Goal: Information Seeking & Learning: Learn about a topic

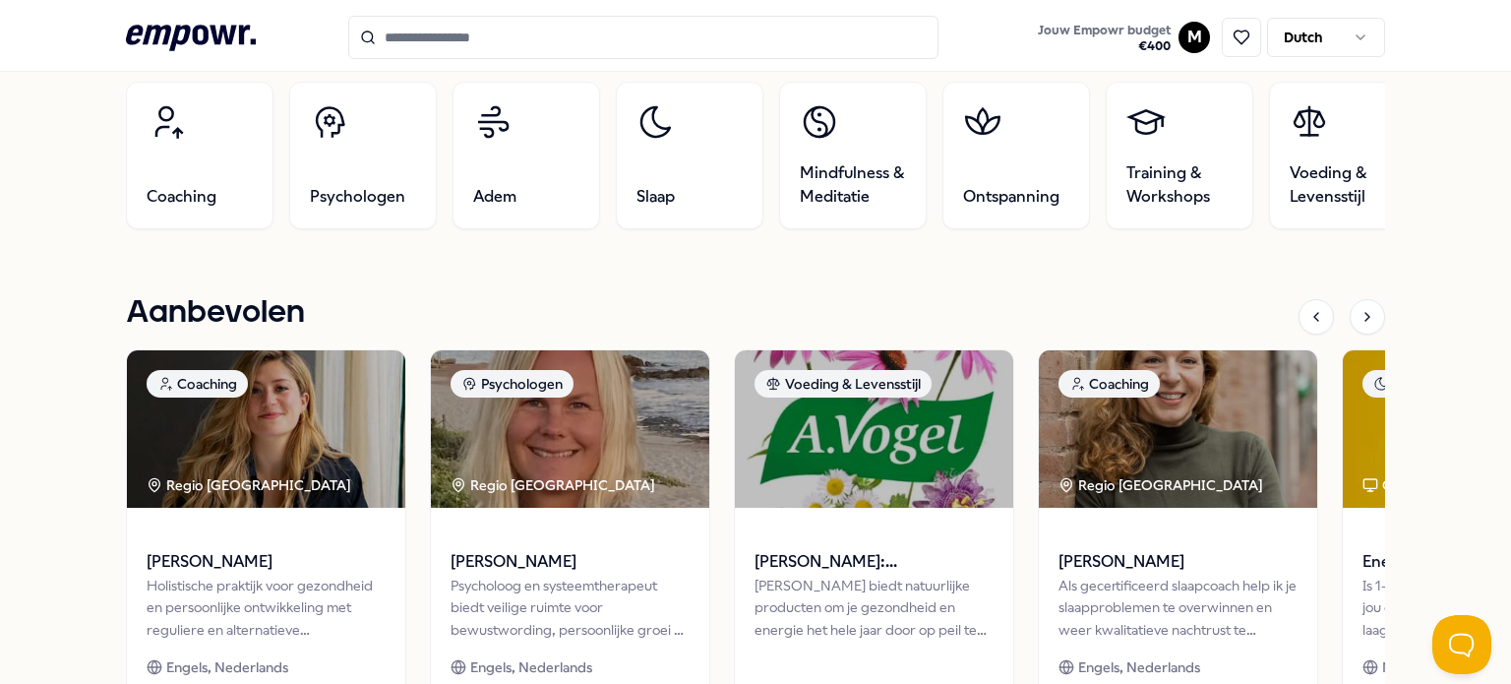
scroll to position [689, 0]
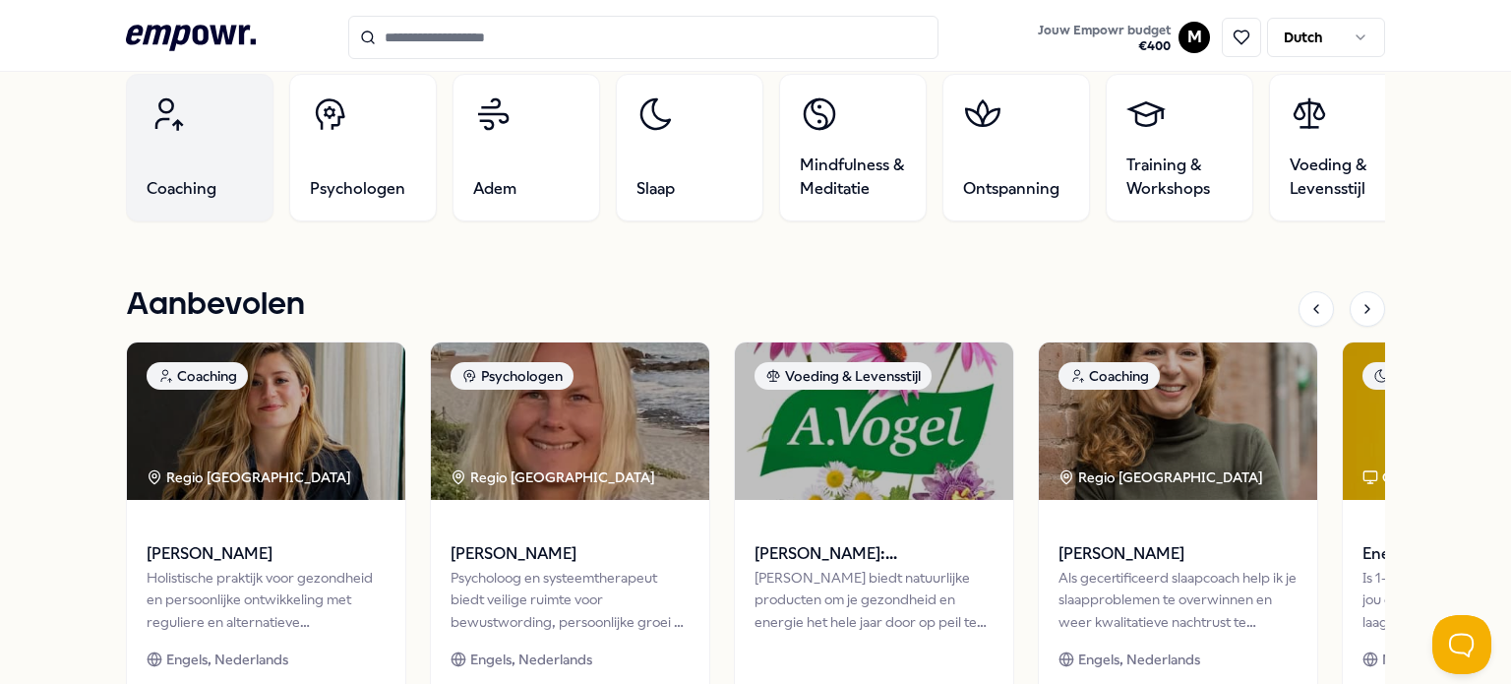
click at [186, 173] on link "Coaching" at bounding box center [200, 148] width 148 height 148
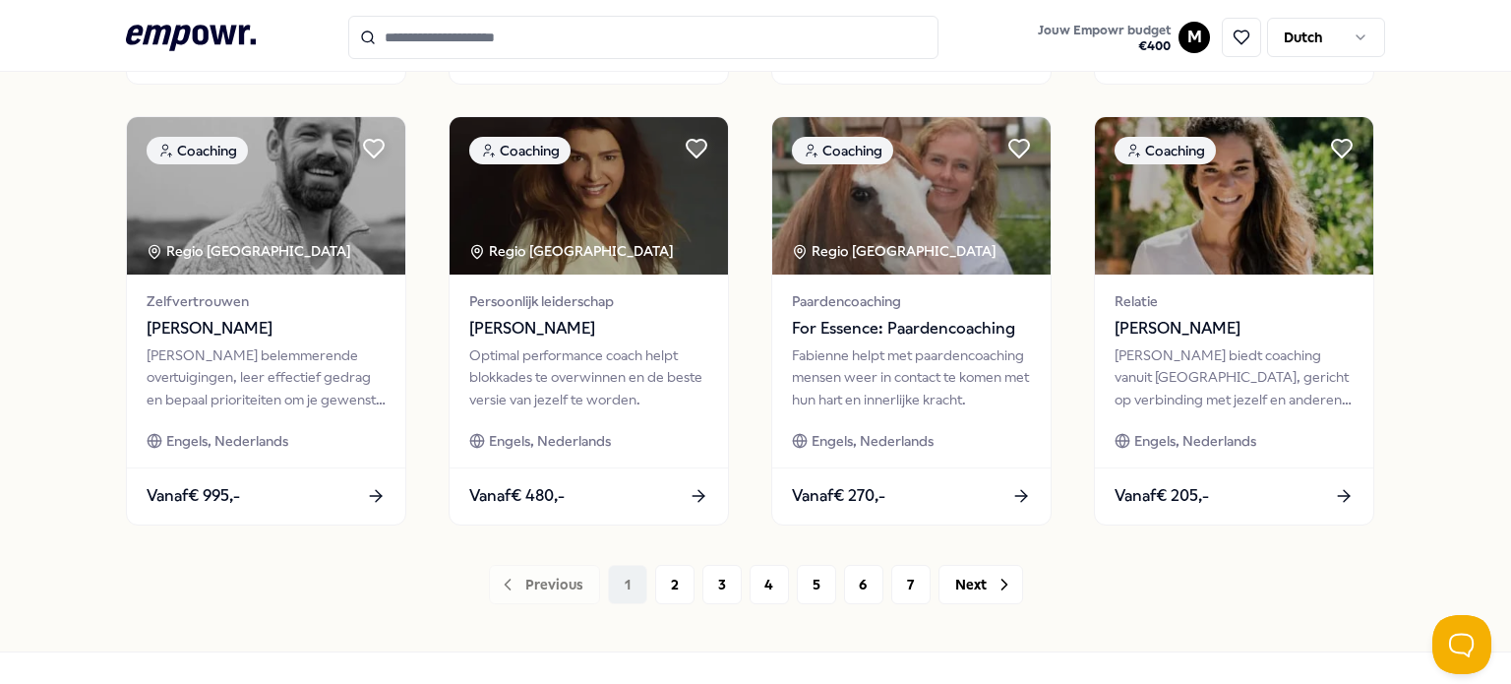
scroll to position [1075, 0]
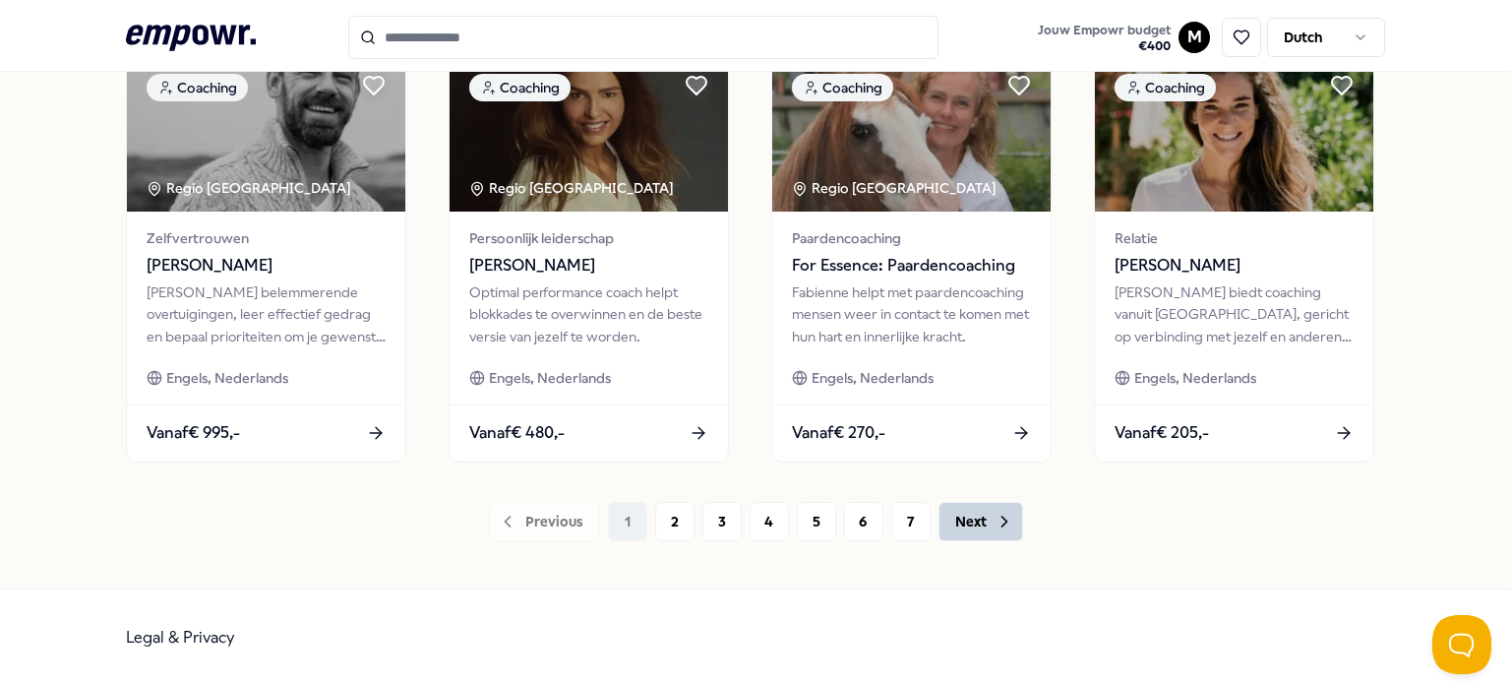
click at [978, 517] on button "Next" at bounding box center [981, 521] width 85 height 39
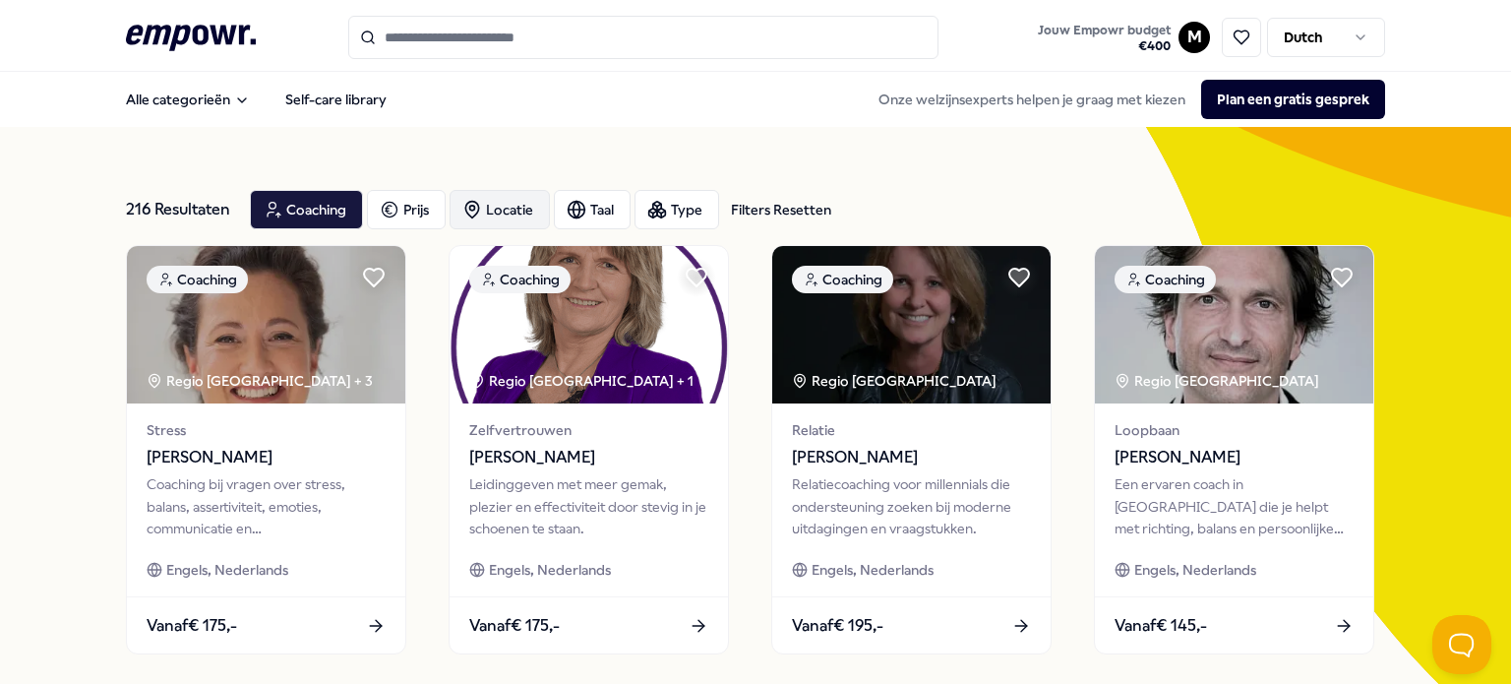
click at [485, 211] on div "Locatie" at bounding box center [500, 209] width 100 height 39
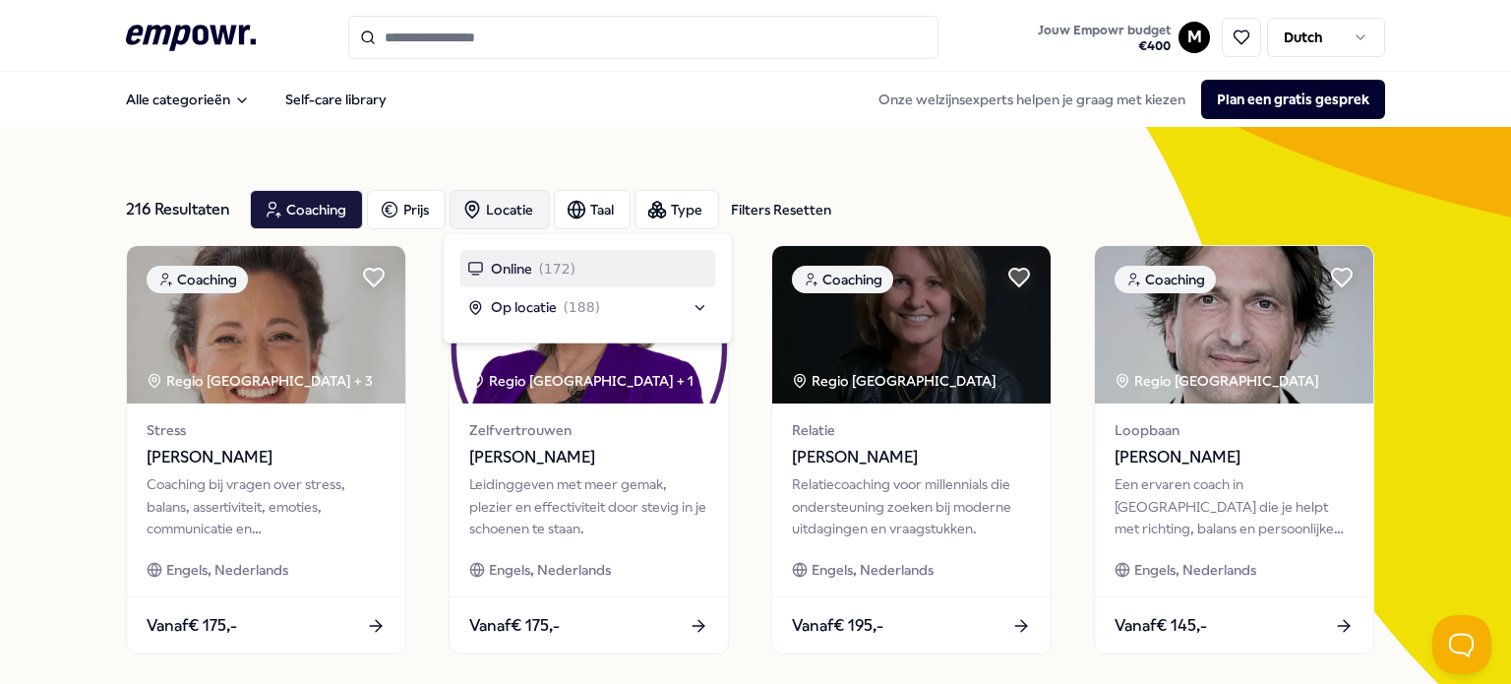
click at [485, 211] on div "Locatie" at bounding box center [500, 209] width 100 height 39
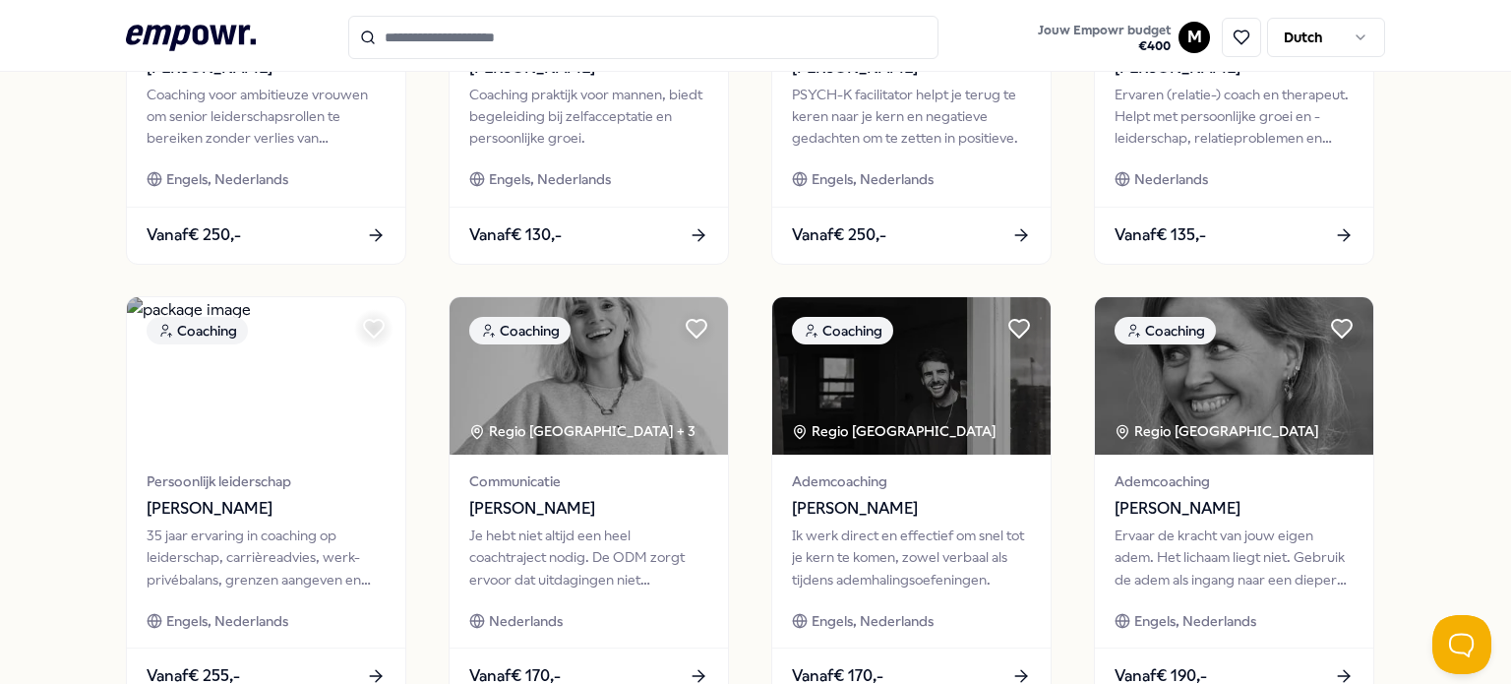
scroll to position [1075, 0]
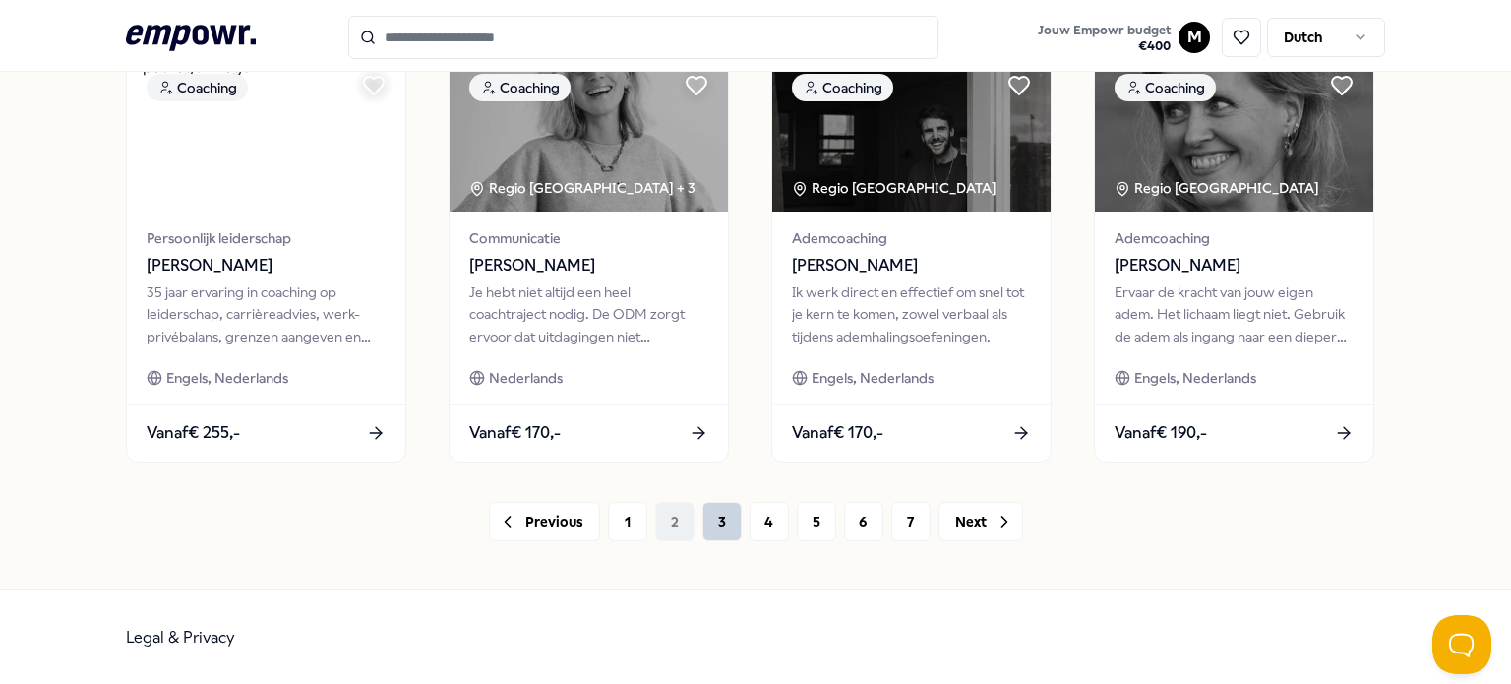
click at [718, 523] on button "3" at bounding box center [722, 521] width 39 height 39
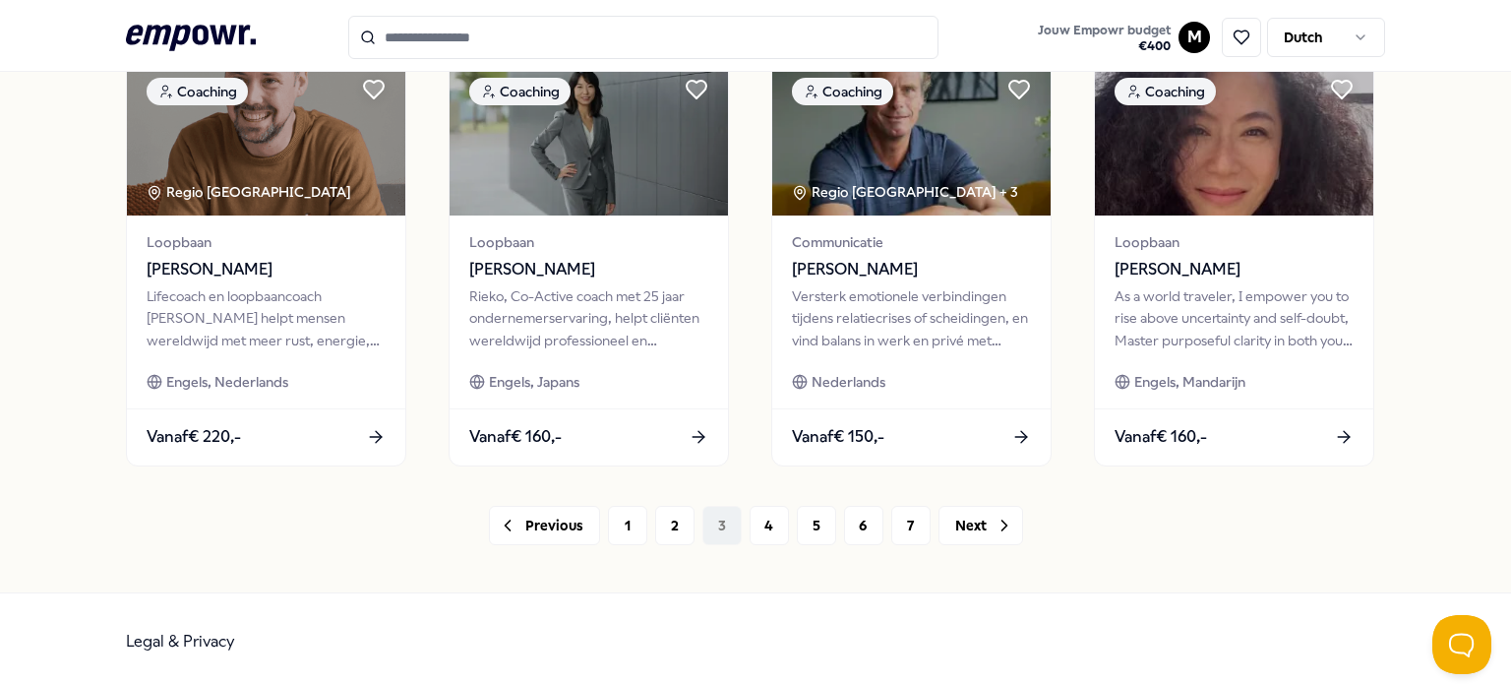
scroll to position [1075, 0]
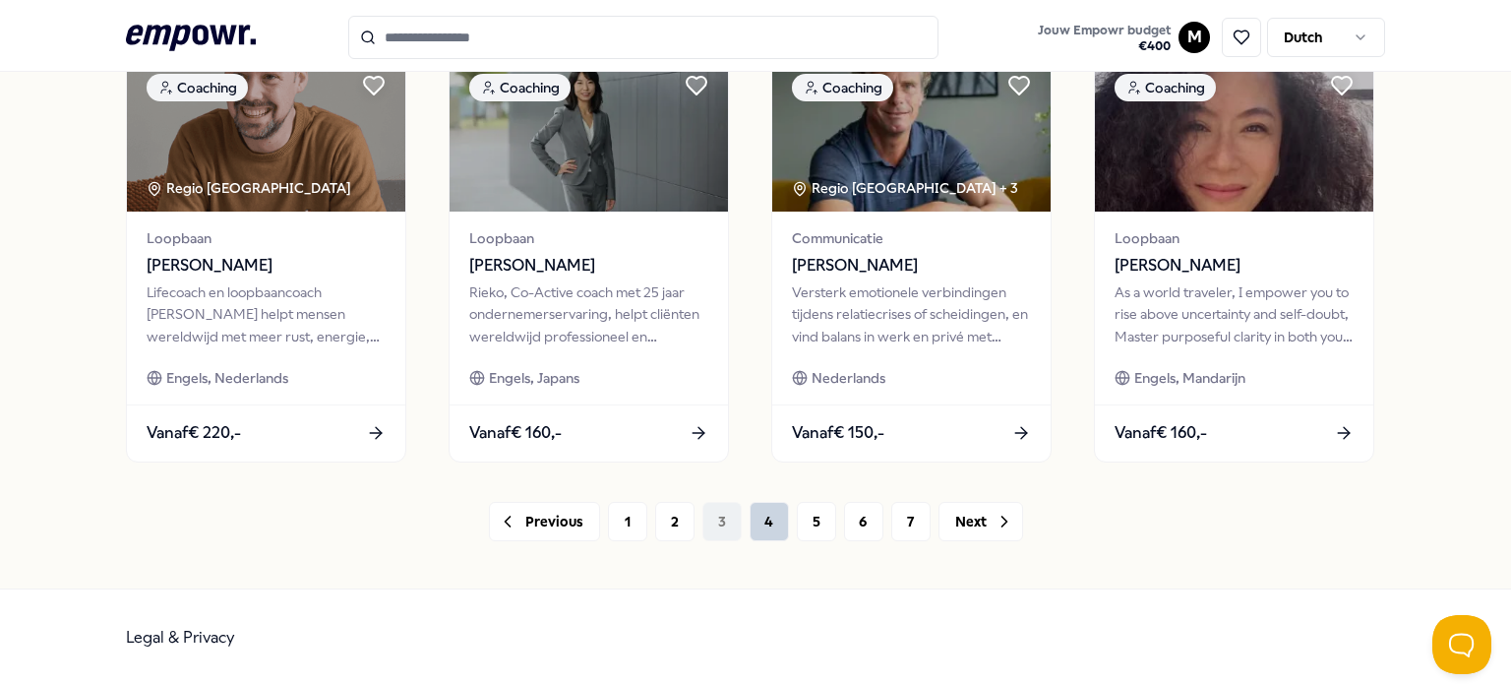
click at [767, 523] on button "4" at bounding box center [769, 521] width 39 height 39
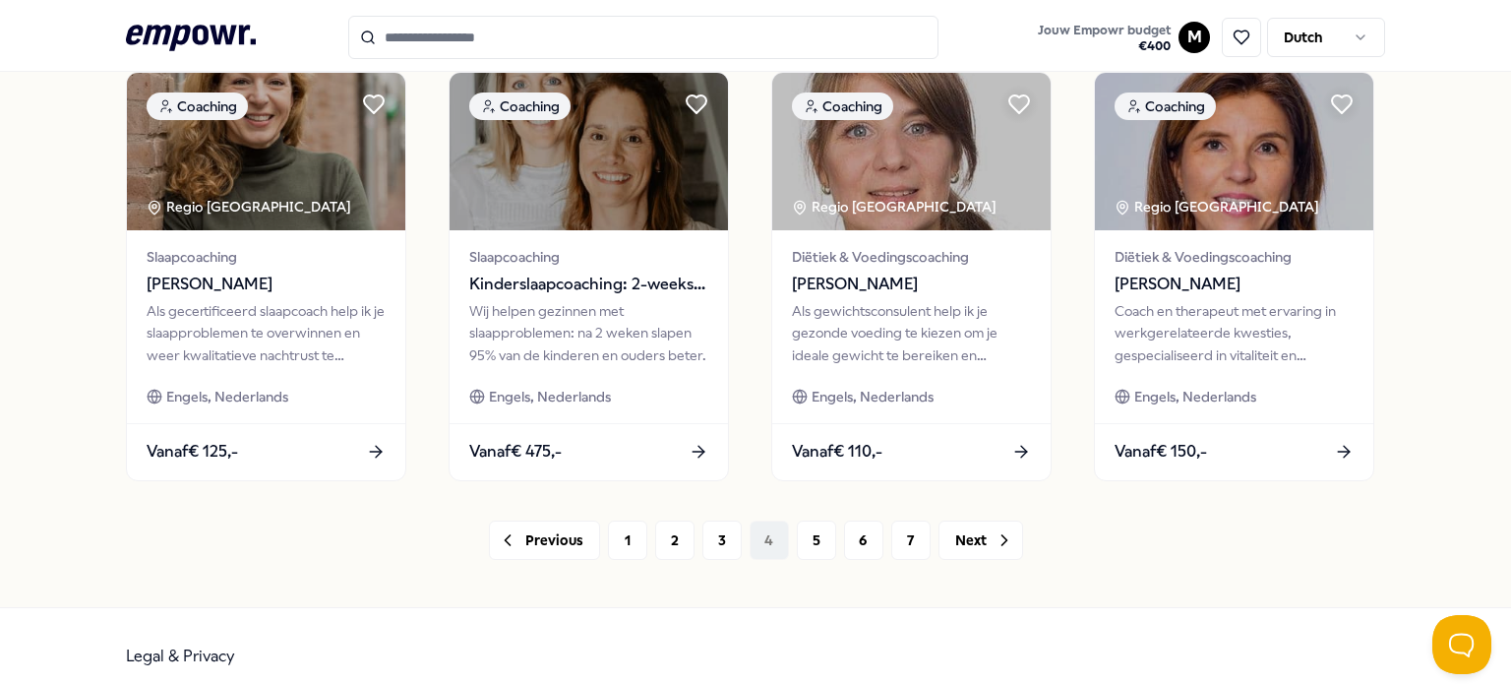
scroll to position [1075, 0]
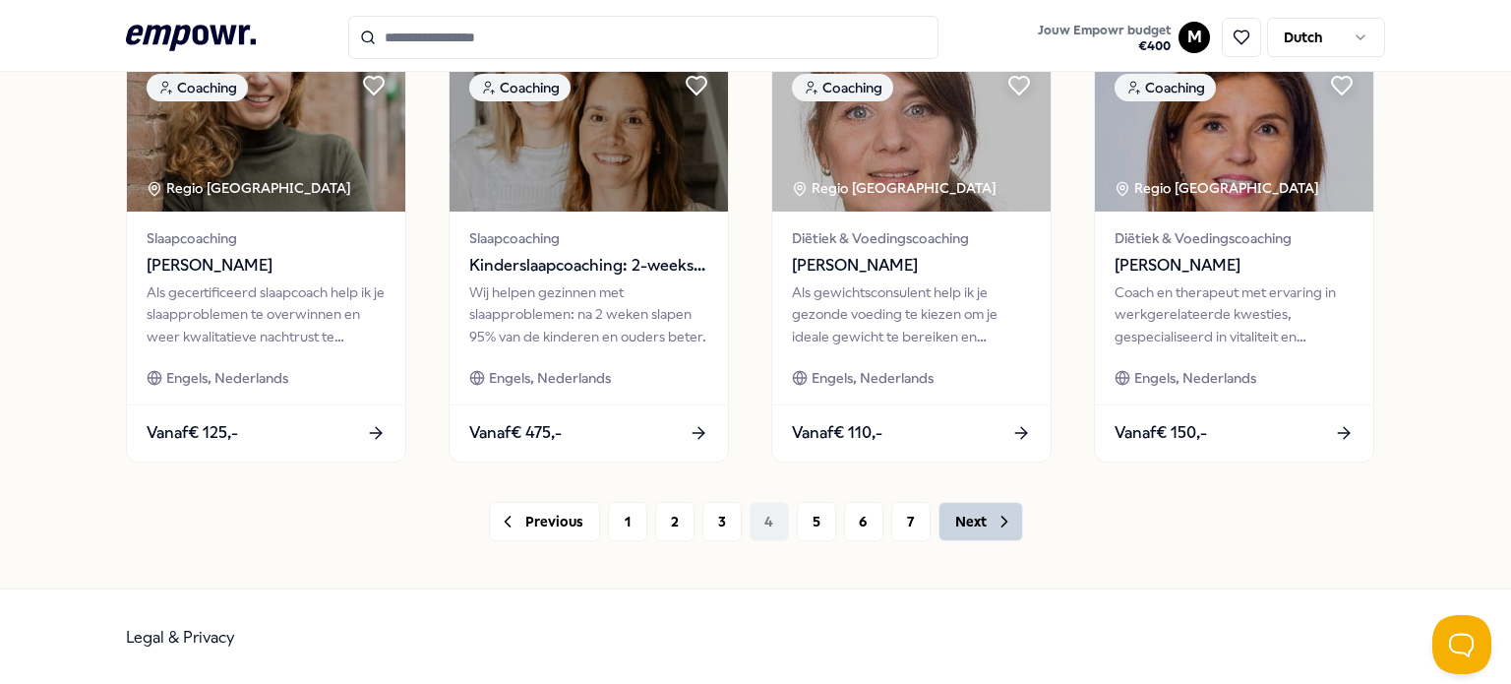
click at [995, 529] on icon at bounding box center [1005, 522] width 20 height 20
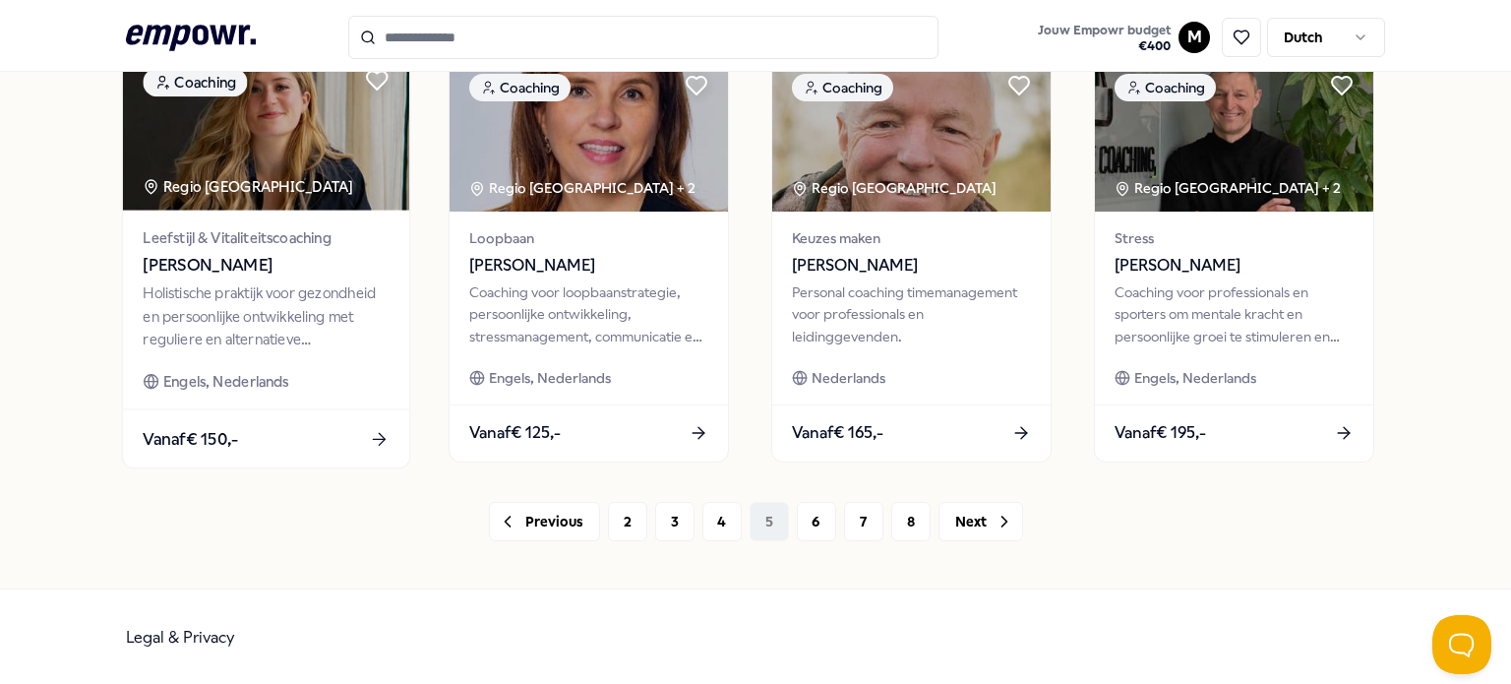
click at [239, 330] on div "Holistische praktijk voor gezondheid en persoonlijke ontwikkeling met reguliere…" at bounding box center [266, 316] width 246 height 68
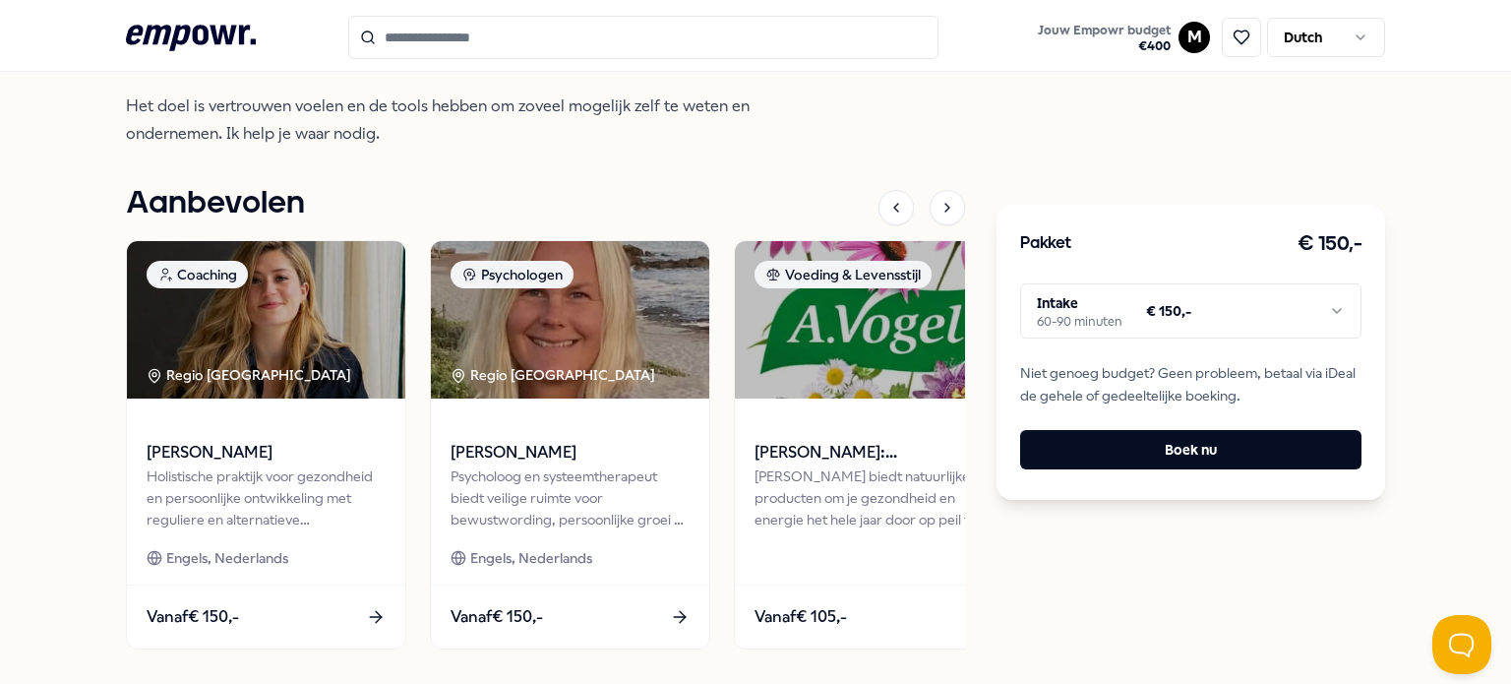
scroll to position [874, 0]
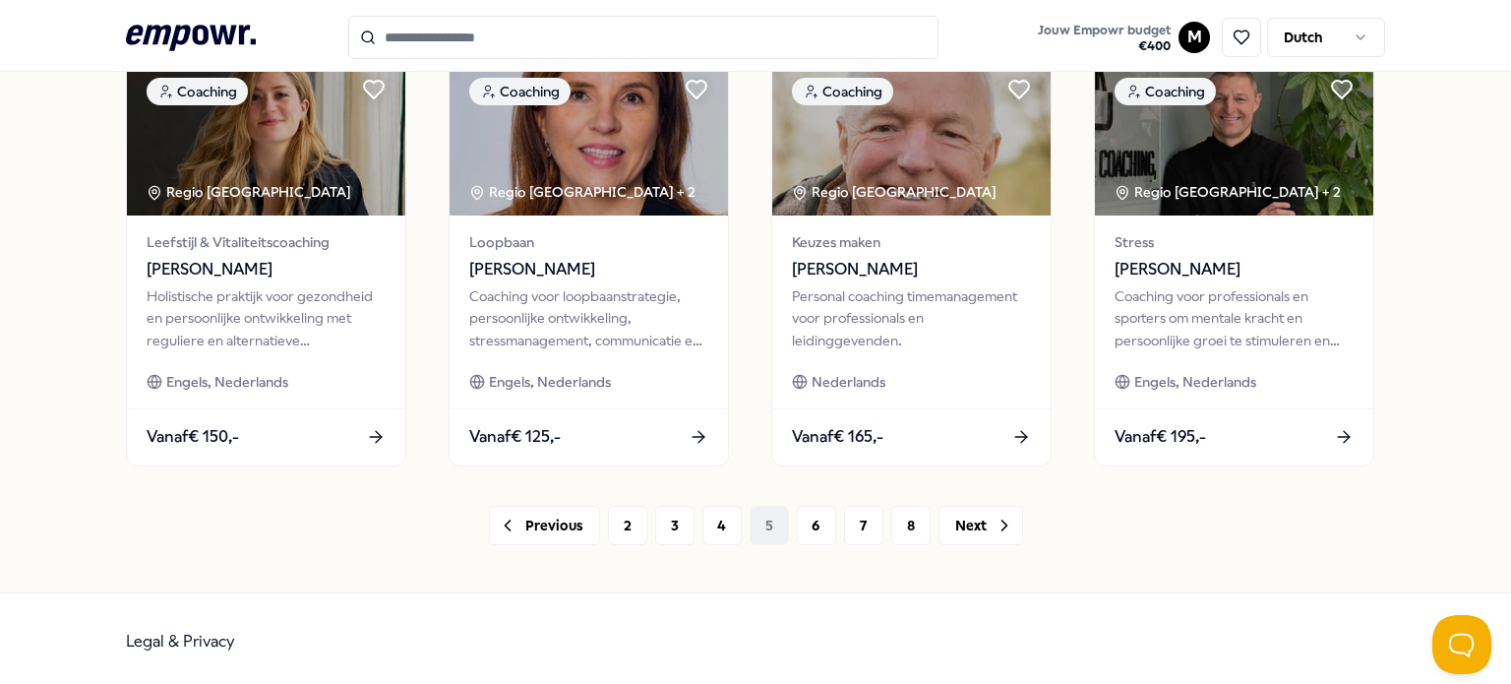
scroll to position [1075, 0]
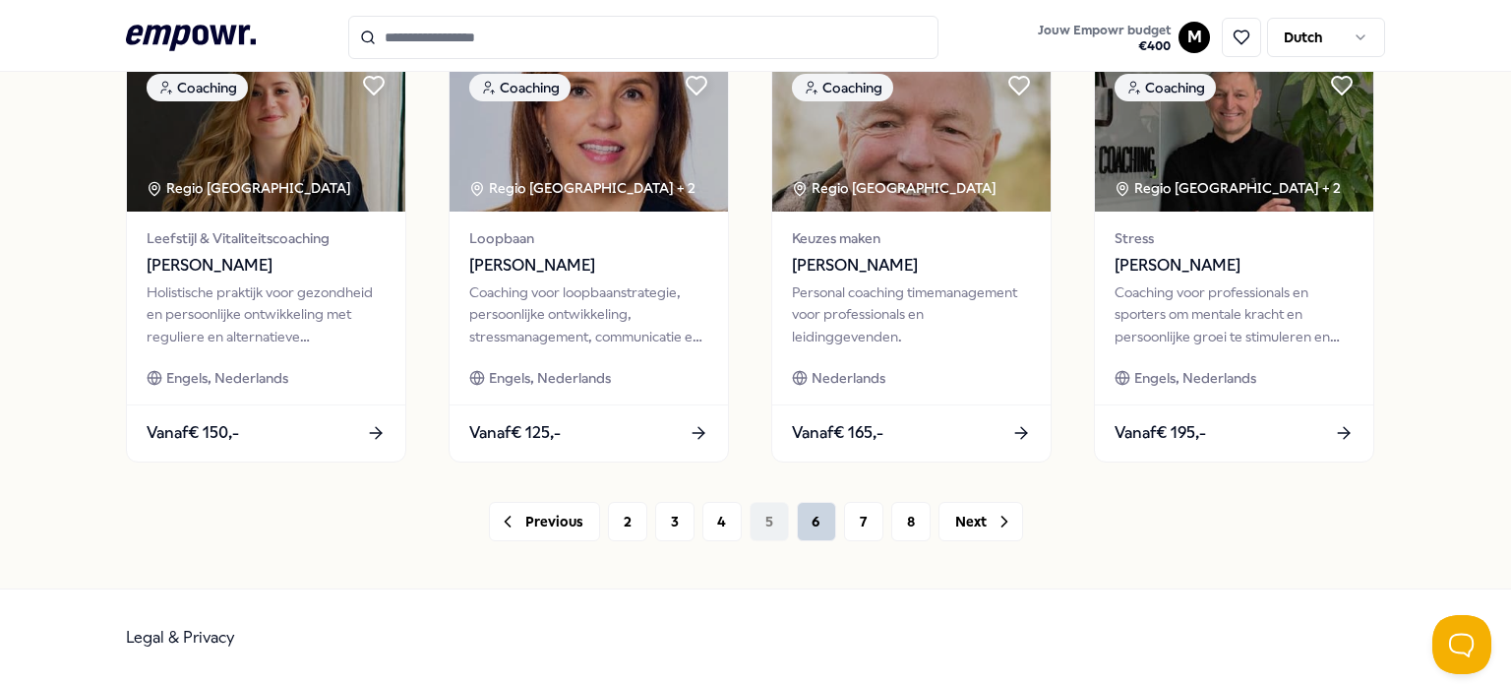
click at [797, 518] on button "6" at bounding box center [816, 521] width 39 height 39
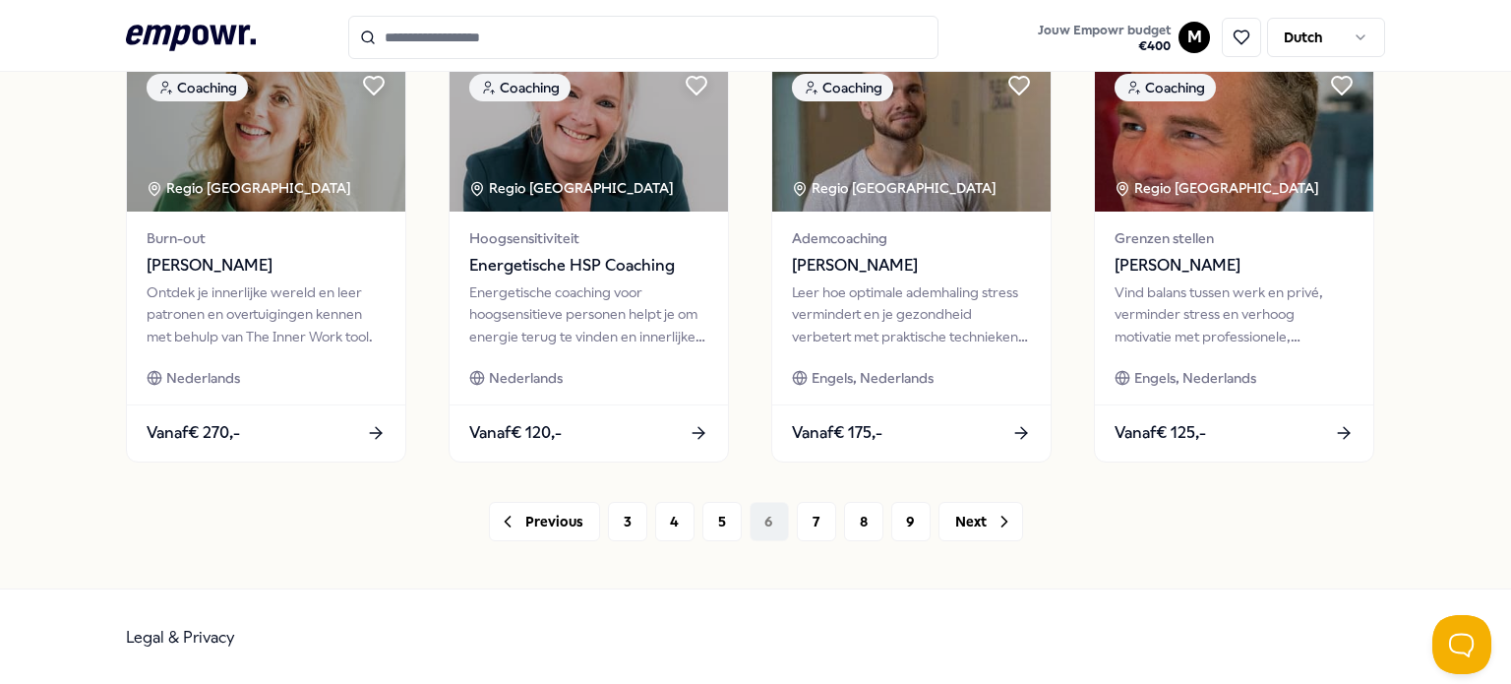
scroll to position [976, 0]
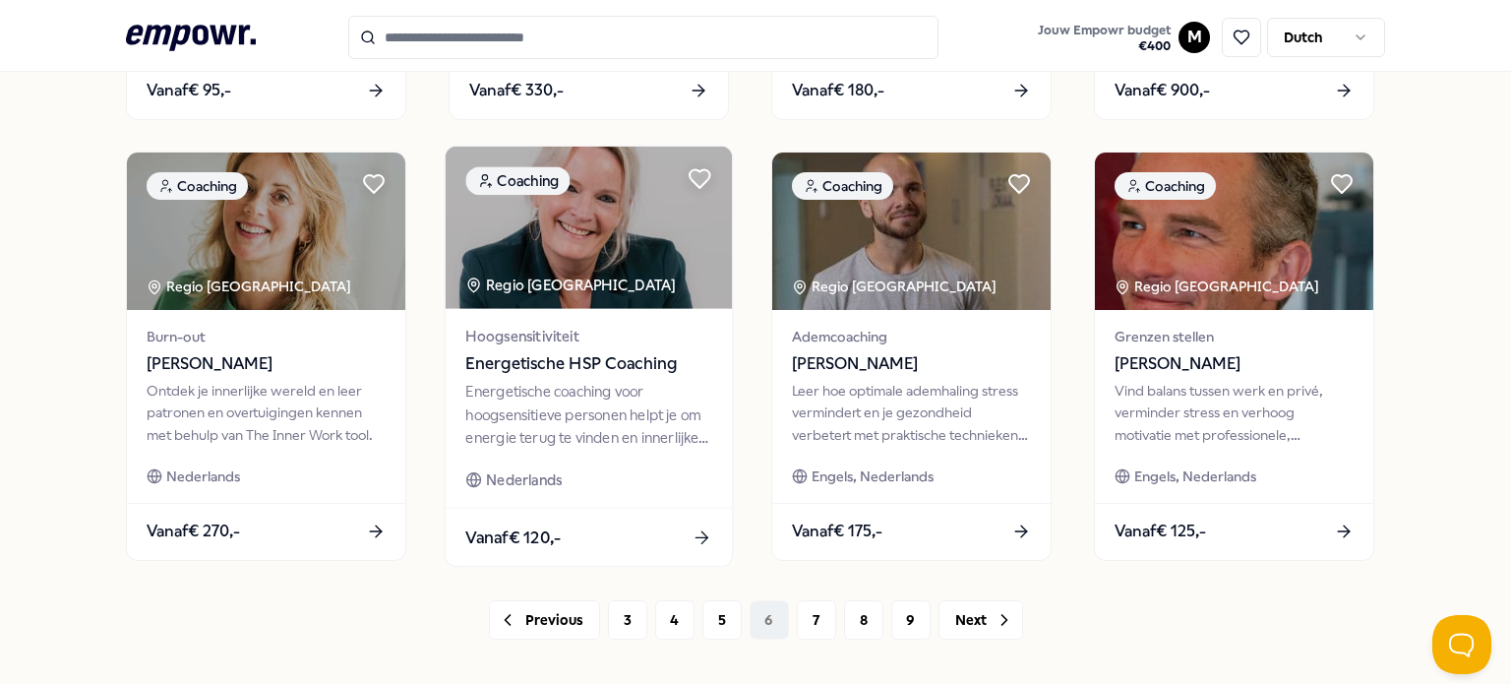
click at [556, 414] on div "Energetische coaching voor hoogsensitieve personen helpt je om energie terug te…" at bounding box center [588, 415] width 246 height 68
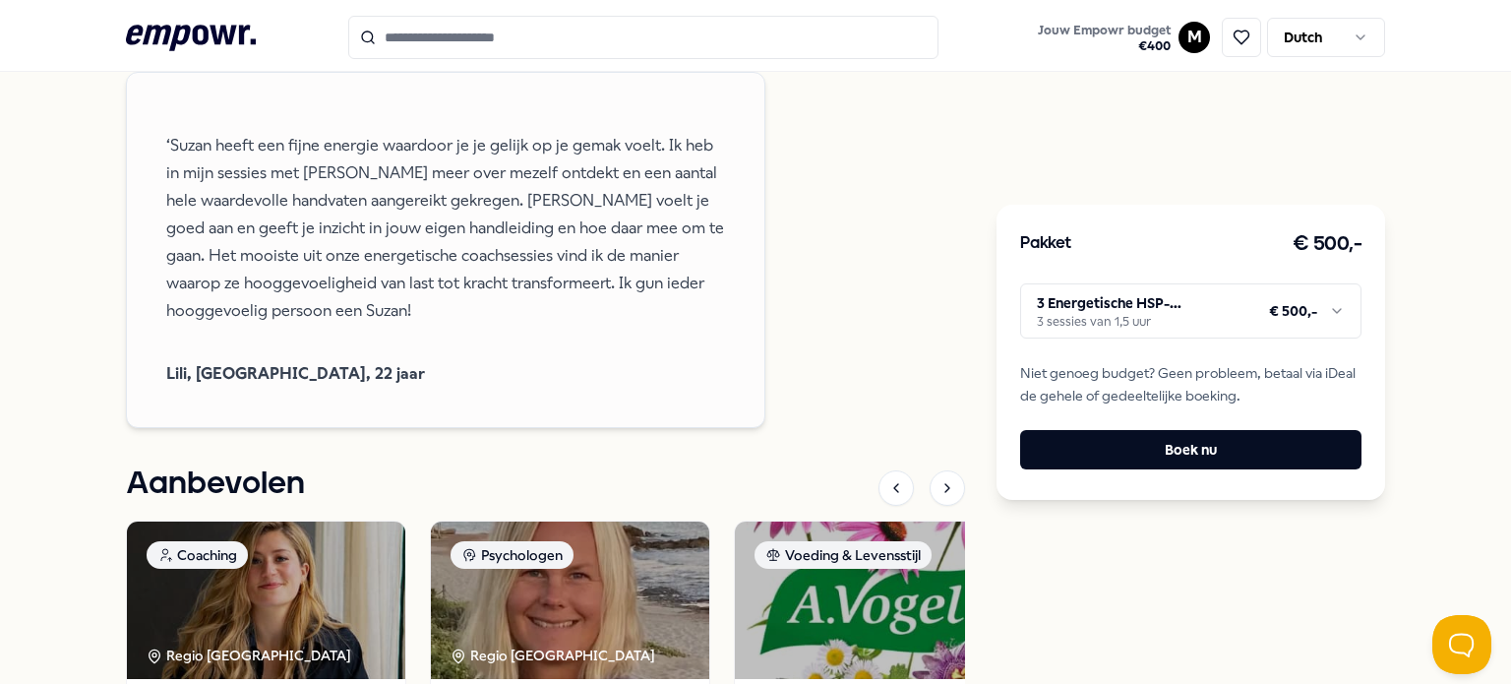
scroll to position [2291, 0]
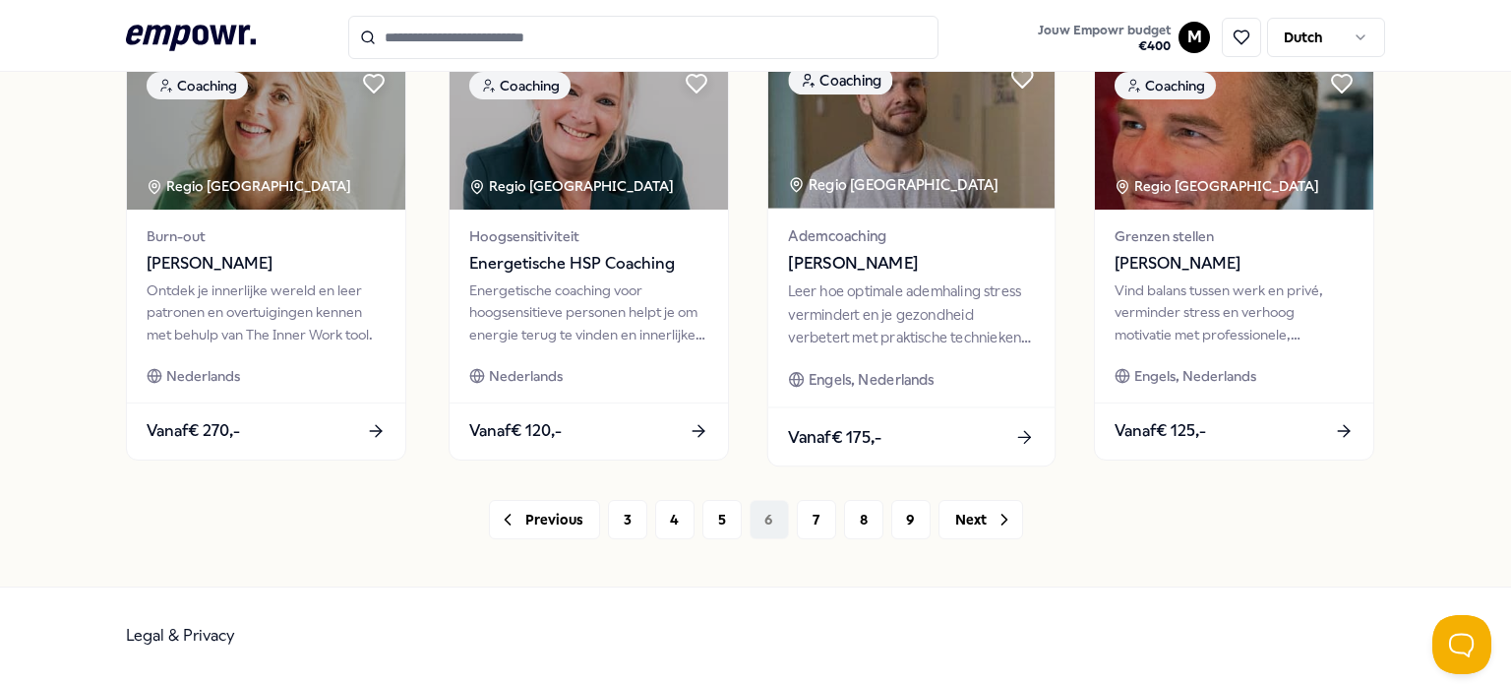
scroll to position [1075, 0]
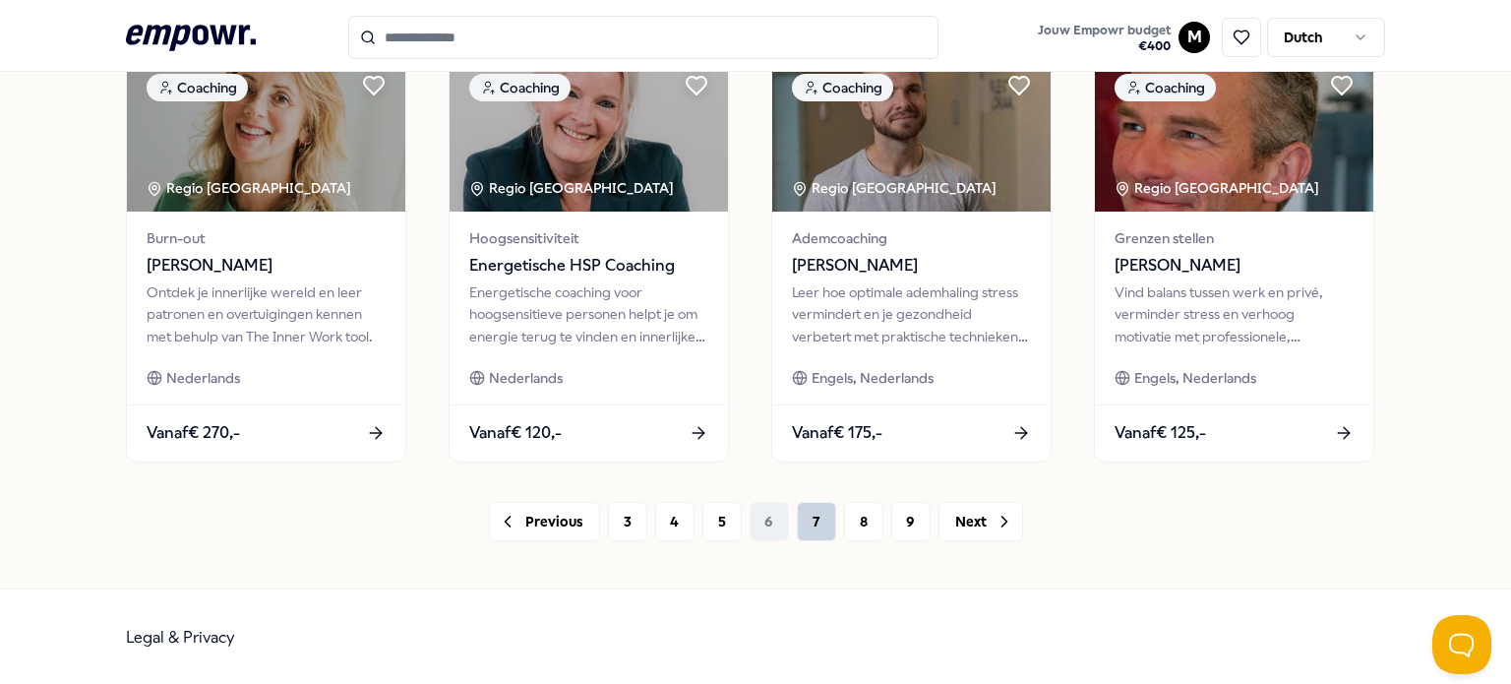
click at [805, 518] on button "7" at bounding box center [816, 521] width 39 height 39
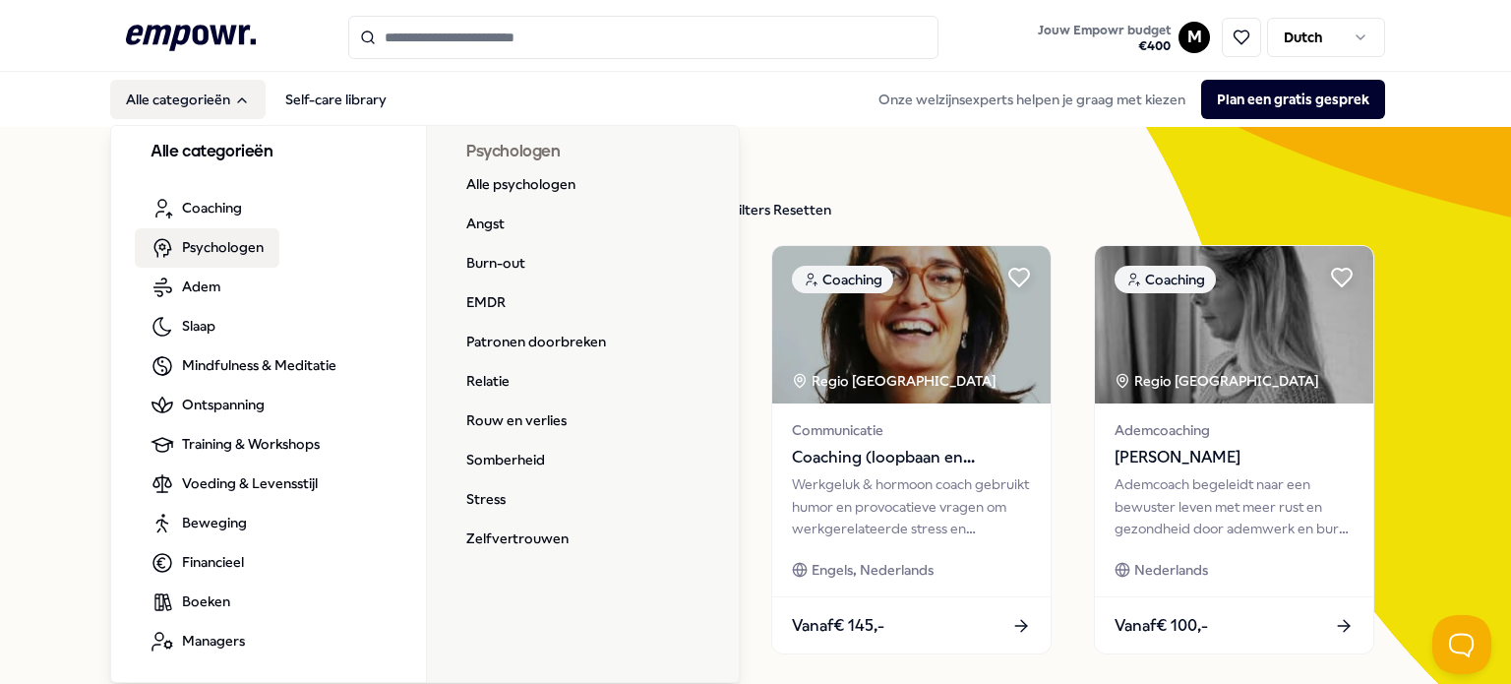
scroll to position [98, 0]
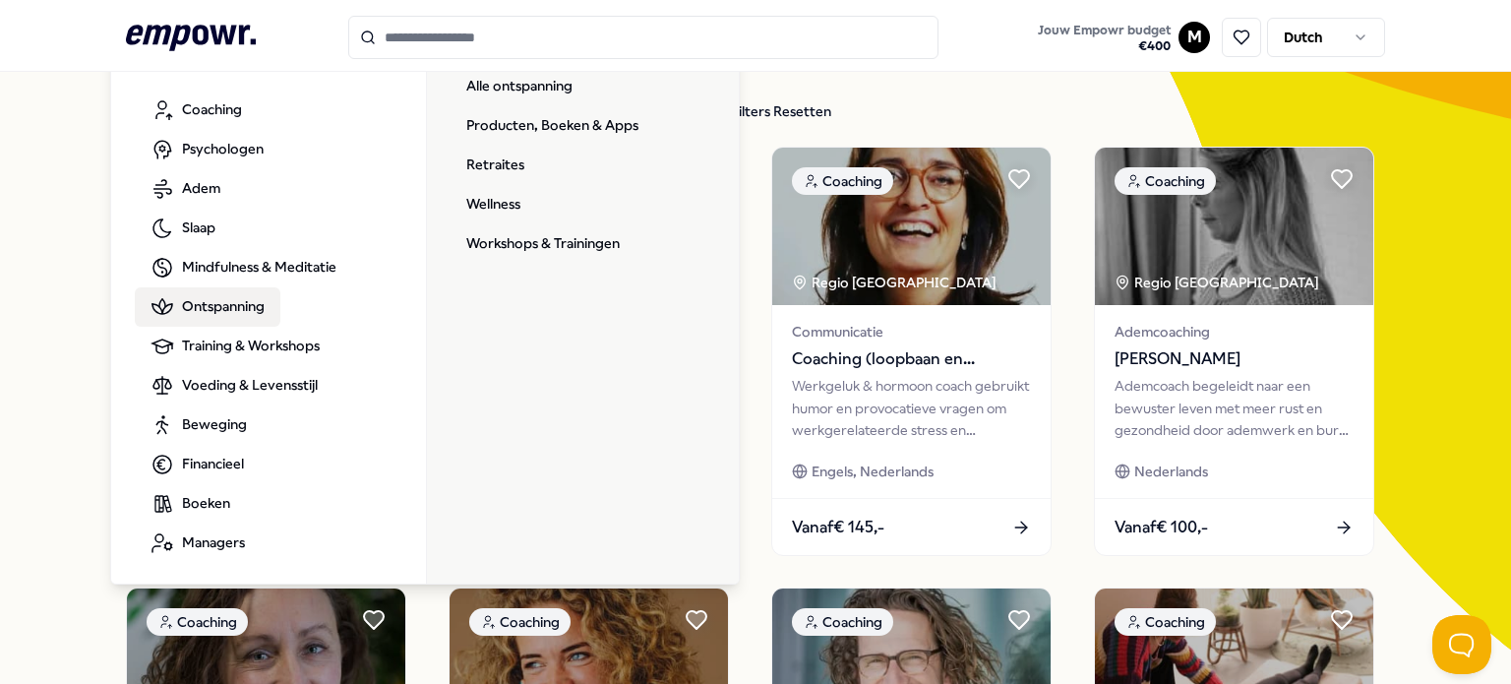
click at [231, 306] on span "Ontspanning" at bounding box center [223, 306] width 83 height 22
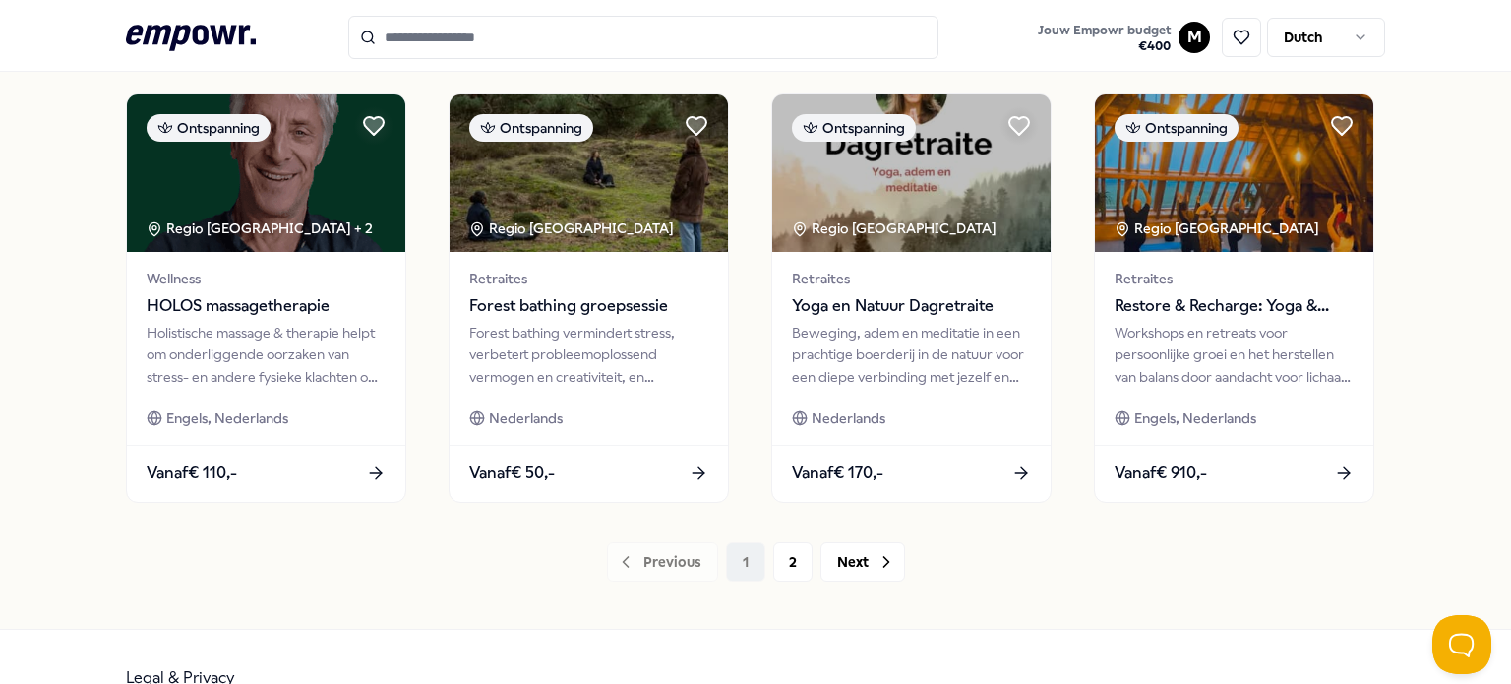
scroll to position [1063, 0]
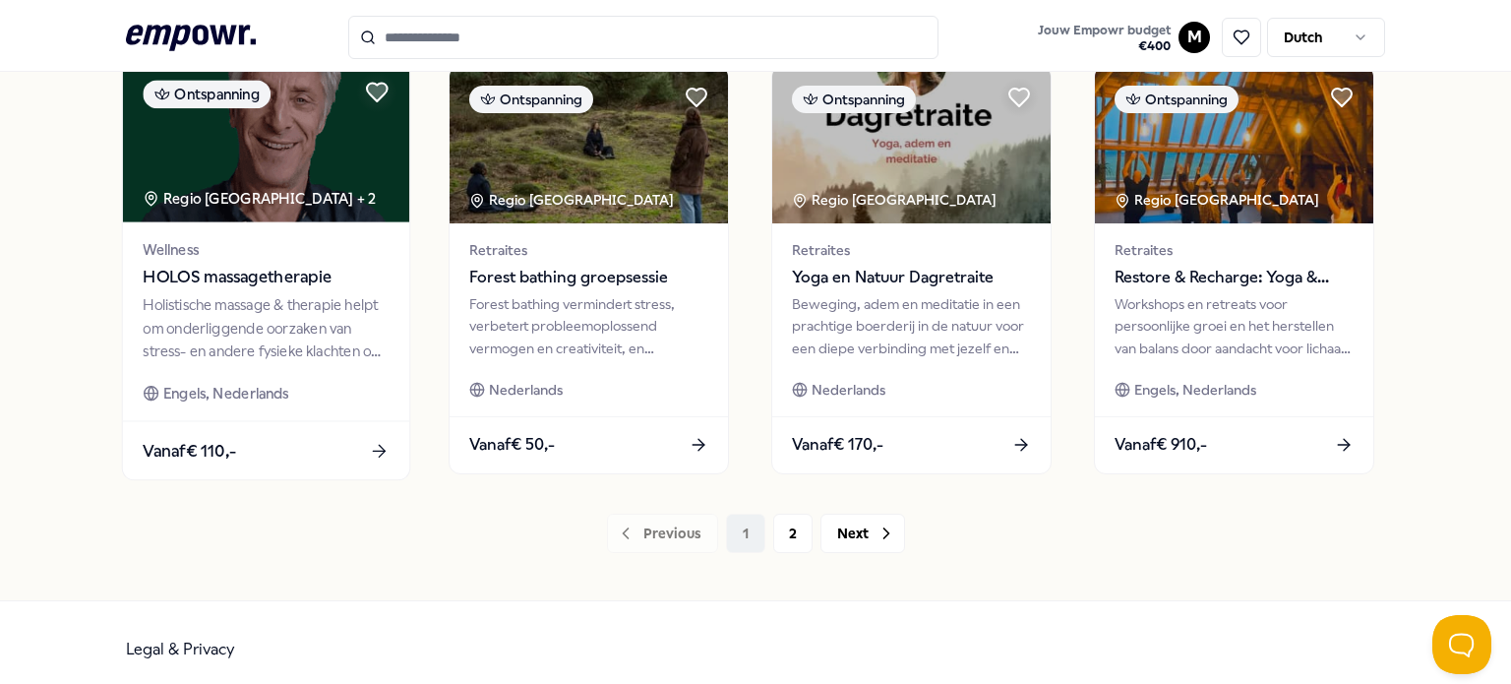
click at [286, 342] on div "Holistische massage & therapie helpt om onderliggende oorzaken van stress- en a…" at bounding box center [266, 328] width 246 height 68
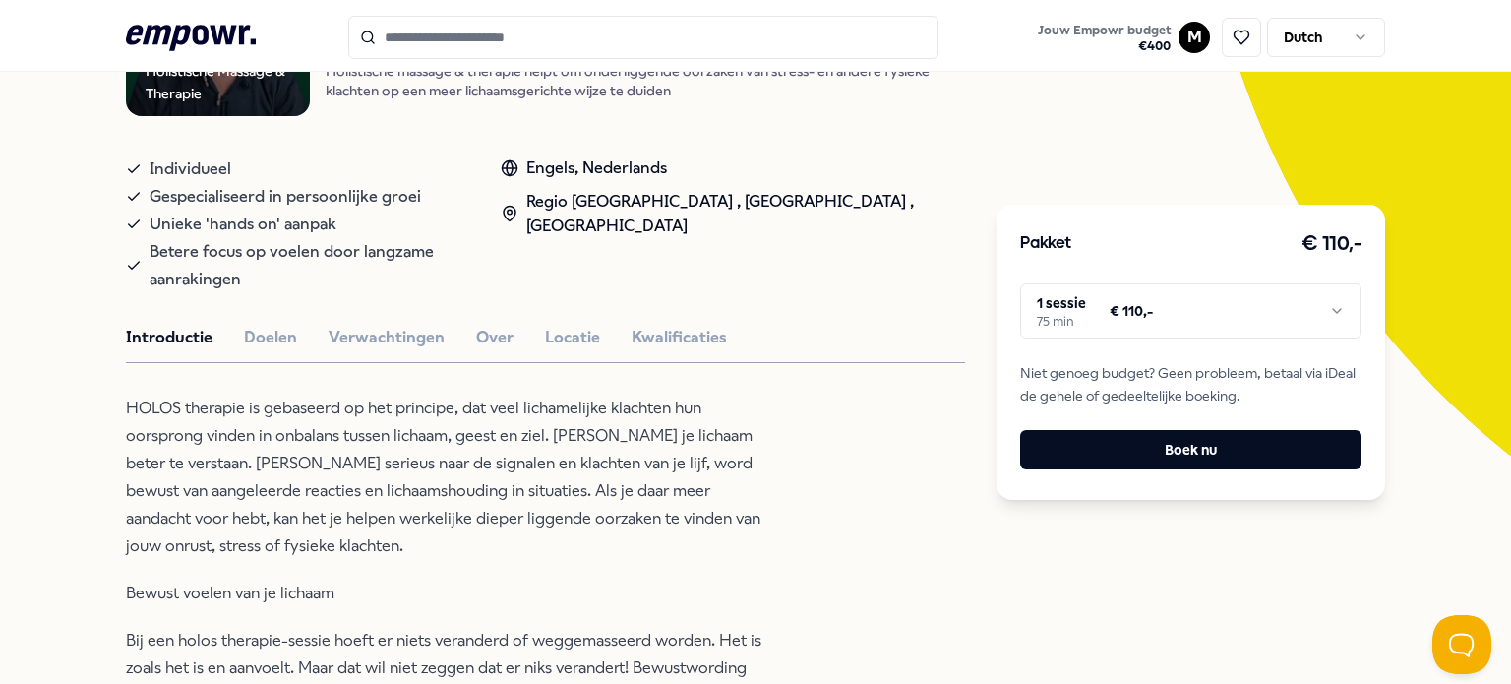
scroll to position [224, 0]
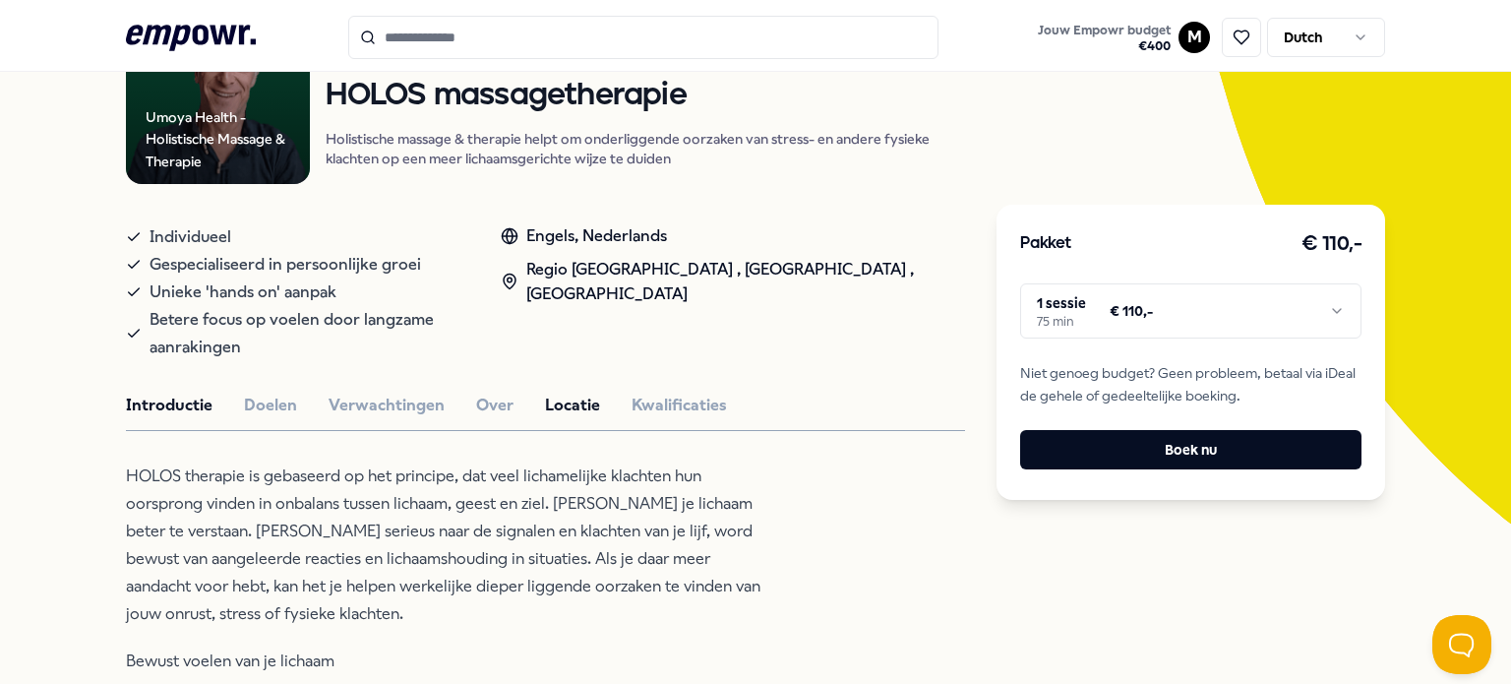
click at [545, 393] on button "Locatie" at bounding box center [572, 406] width 55 height 26
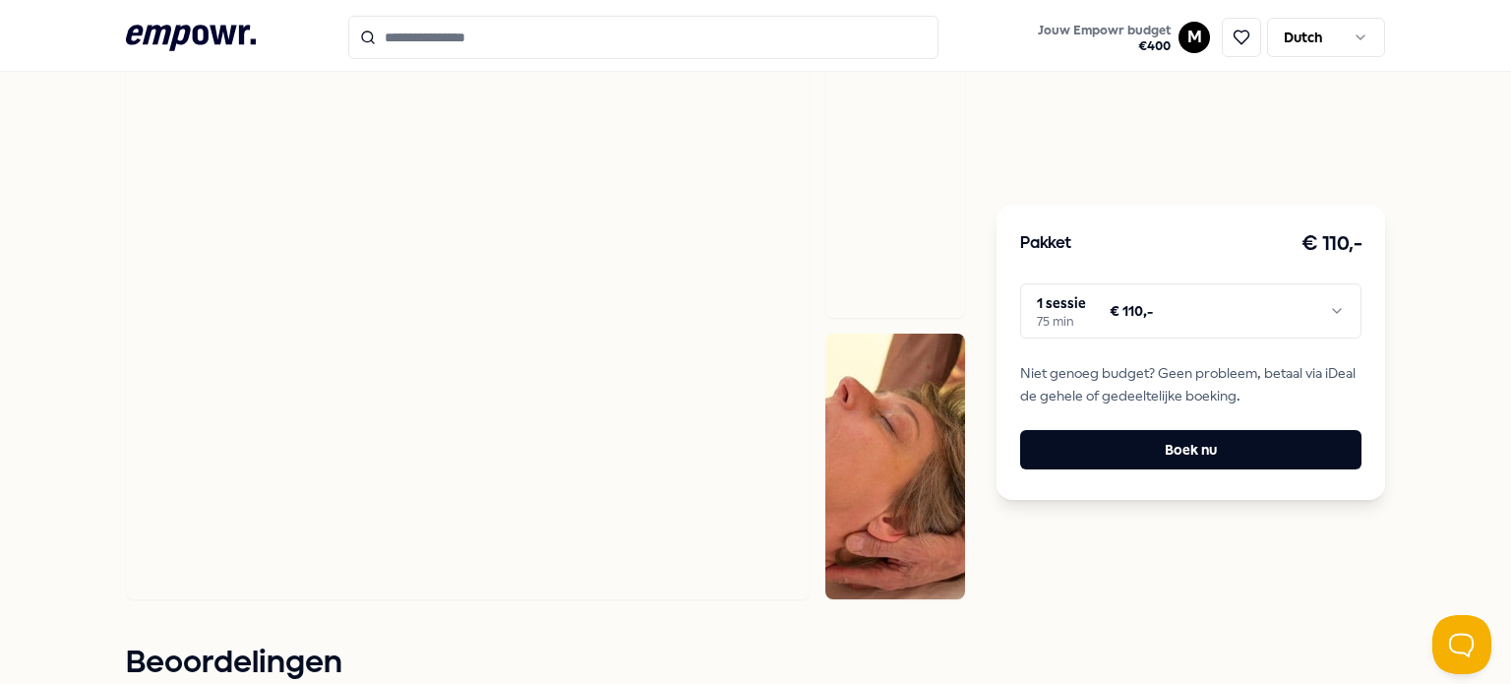
scroll to position [815, 0]
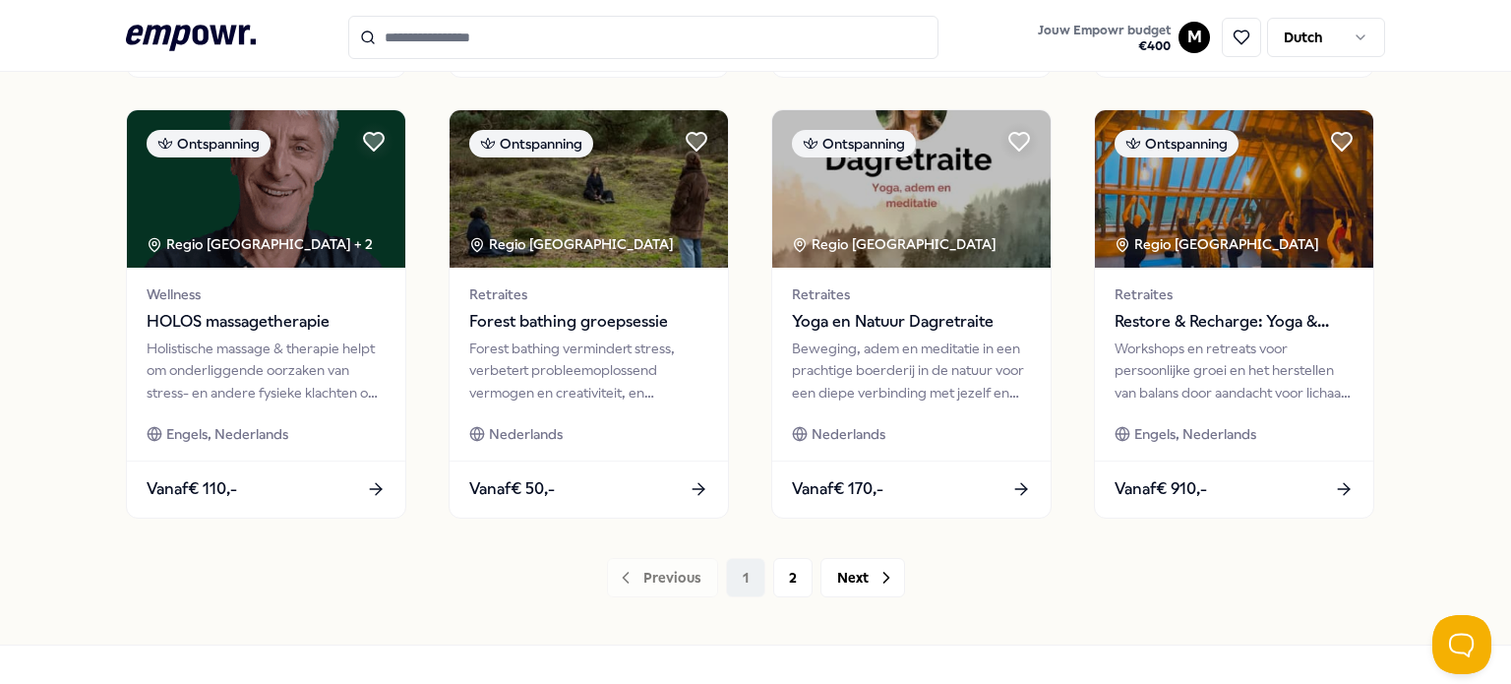
scroll to position [1075, 0]
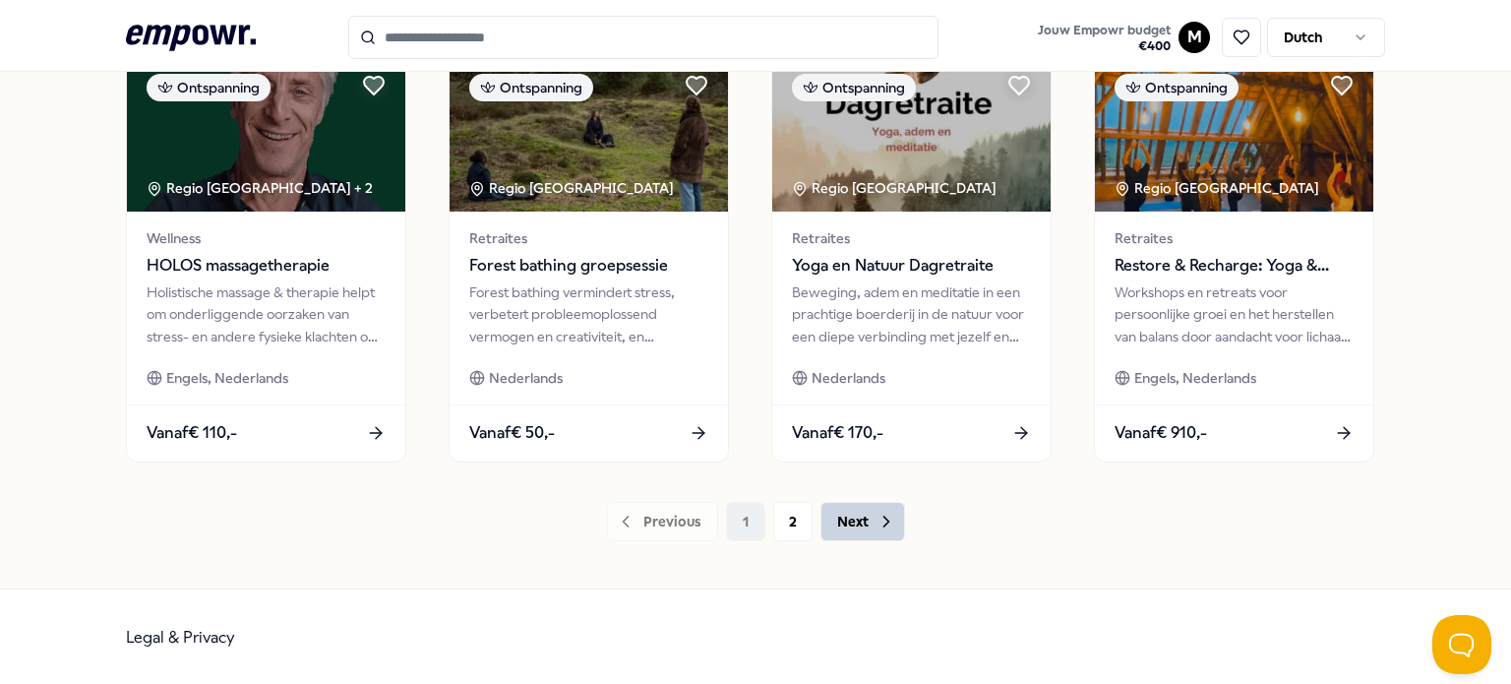
click at [838, 515] on button "Next" at bounding box center [863, 521] width 85 height 39
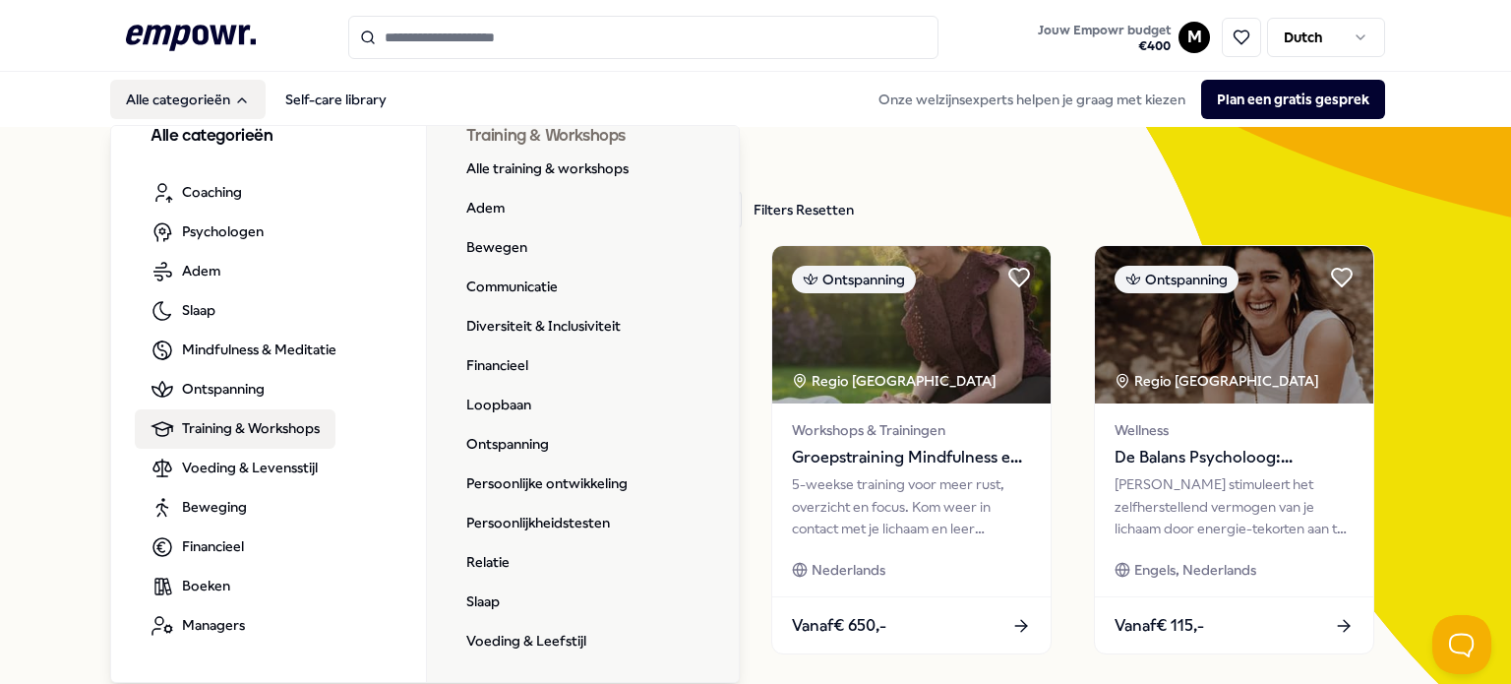
scroll to position [10, 0]
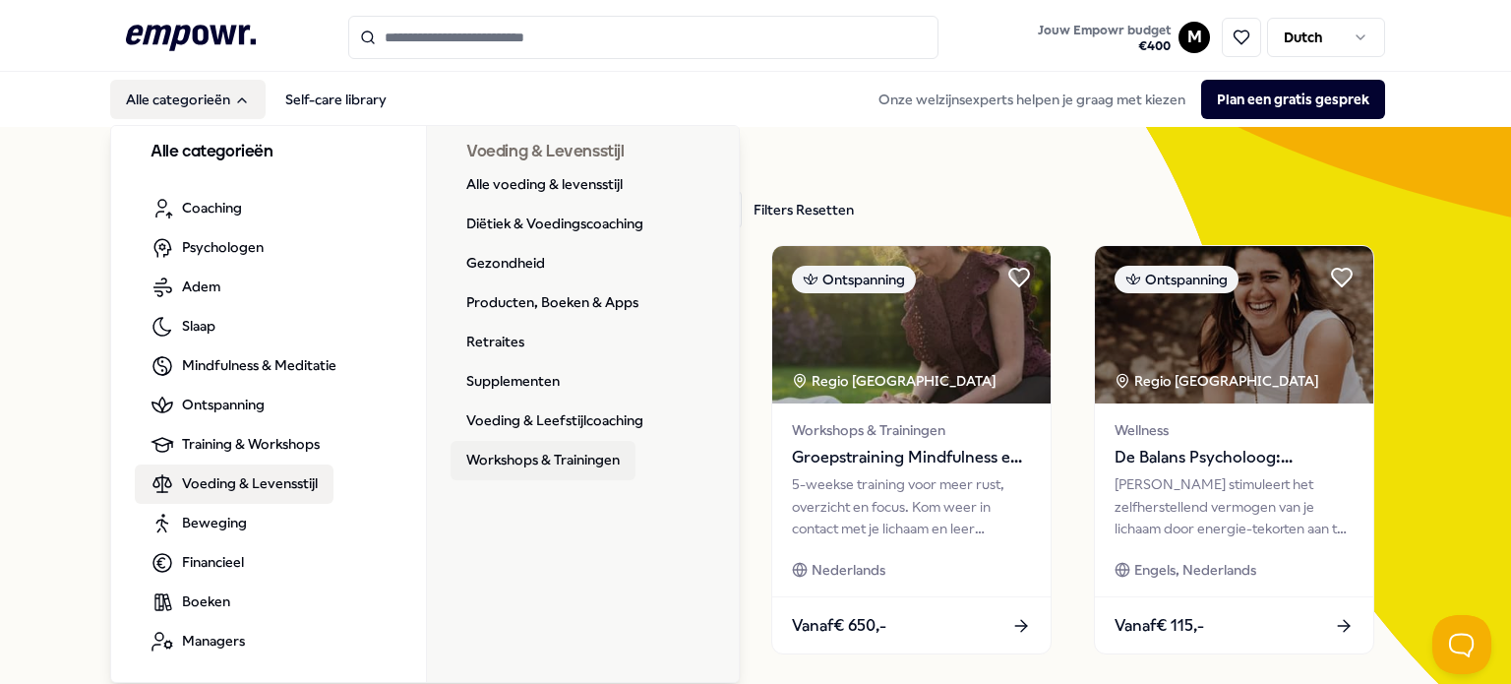
click at [489, 455] on link "Workshops & Trainingen" at bounding box center [543, 460] width 185 height 39
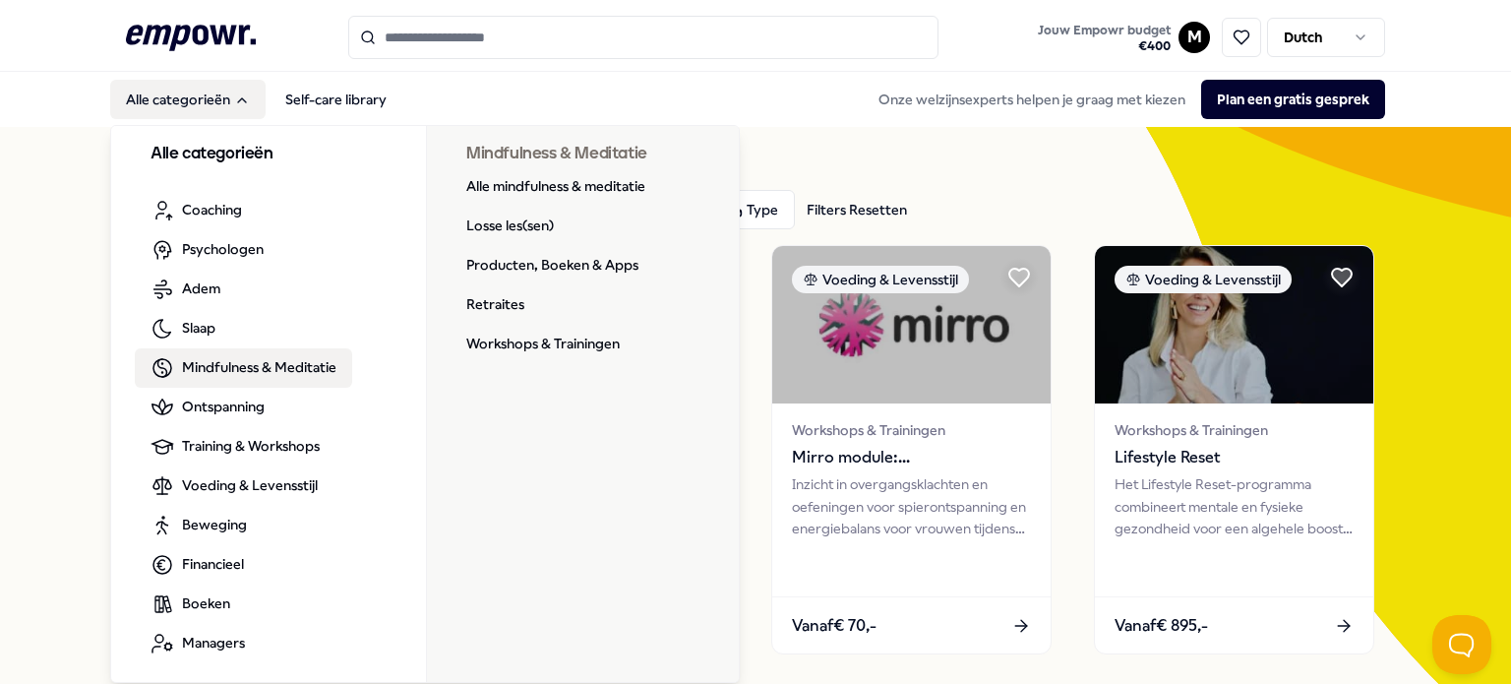
scroll to position [10, 0]
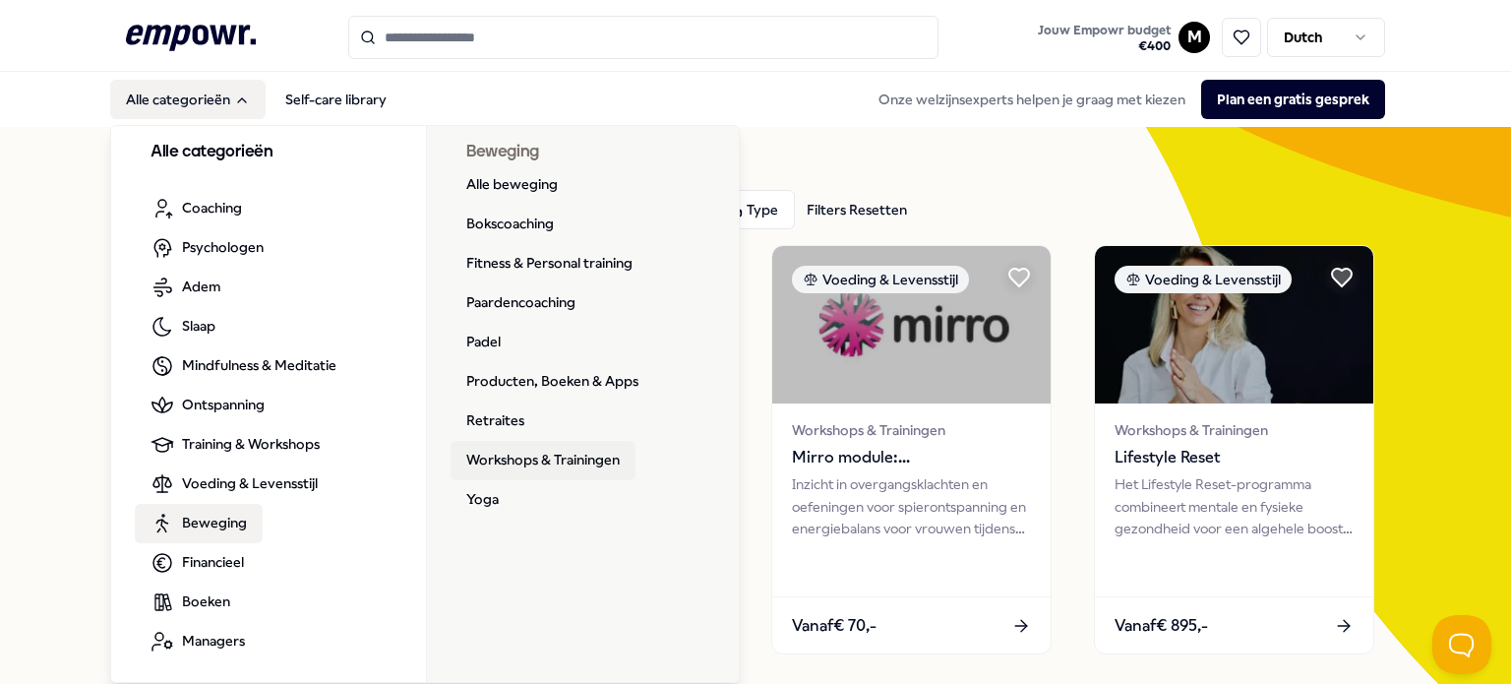
click at [497, 455] on link "Workshops & Trainingen" at bounding box center [543, 460] width 185 height 39
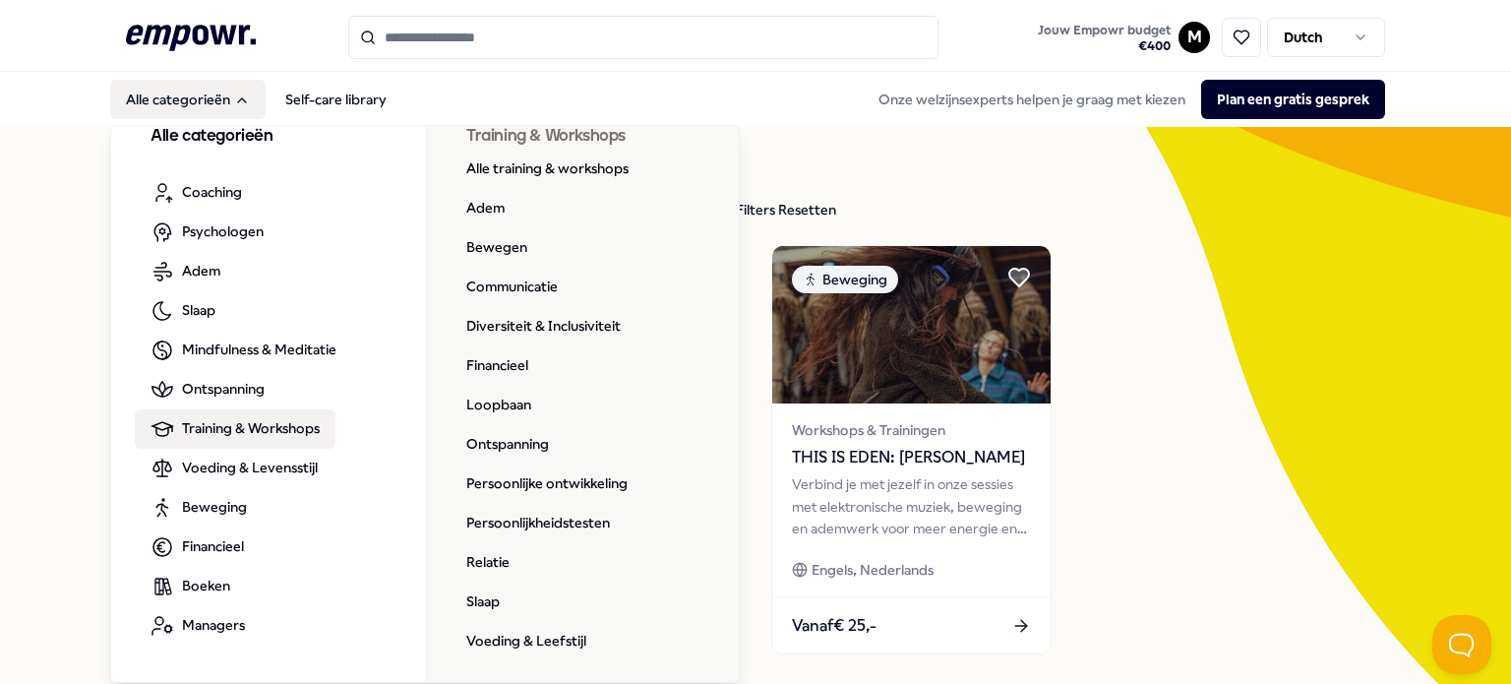
scroll to position [98, 0]
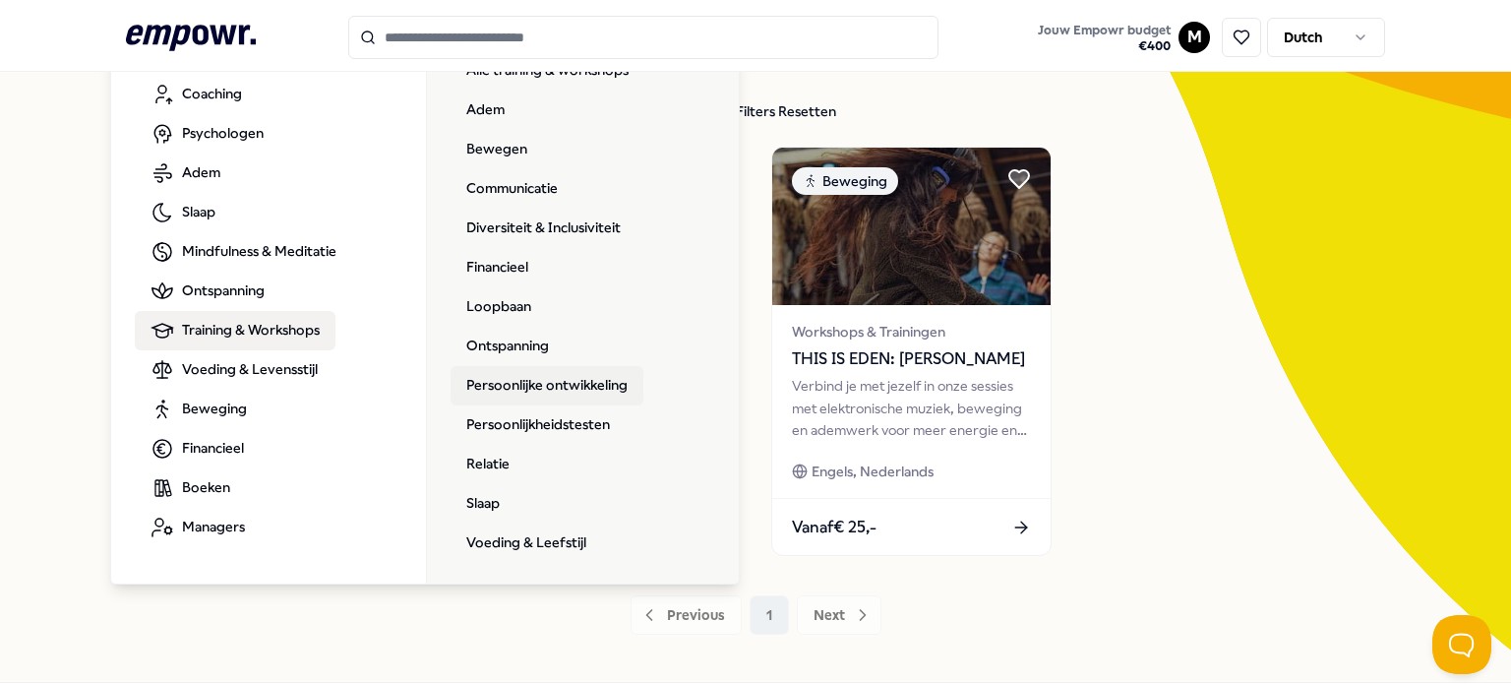
click at [535, 386] on link "Persoonlijke ontwikkeling" at bounding box center [547, 385] width 193 height 39
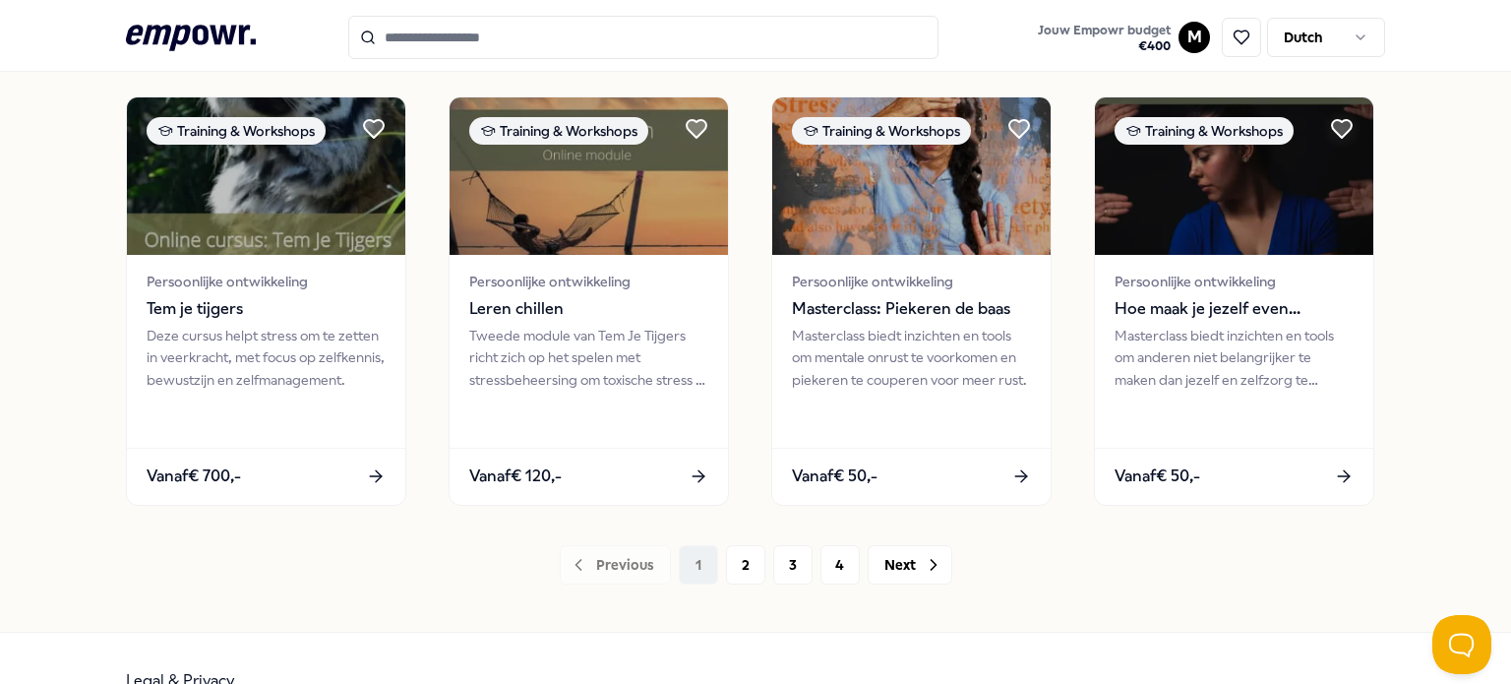
scroll to position [1075, 0]
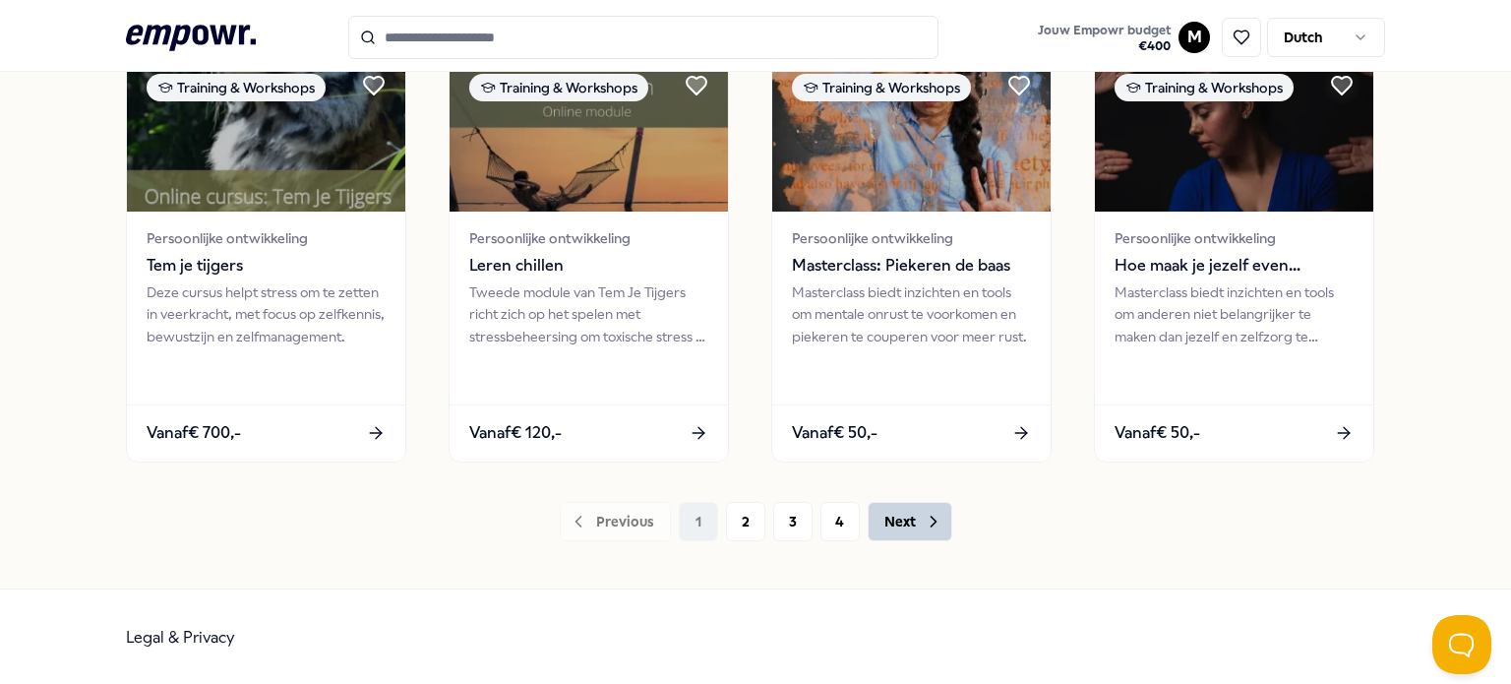
click at [908, 527] on button "Next" at bounding box center [910, 521] width 85 height 39
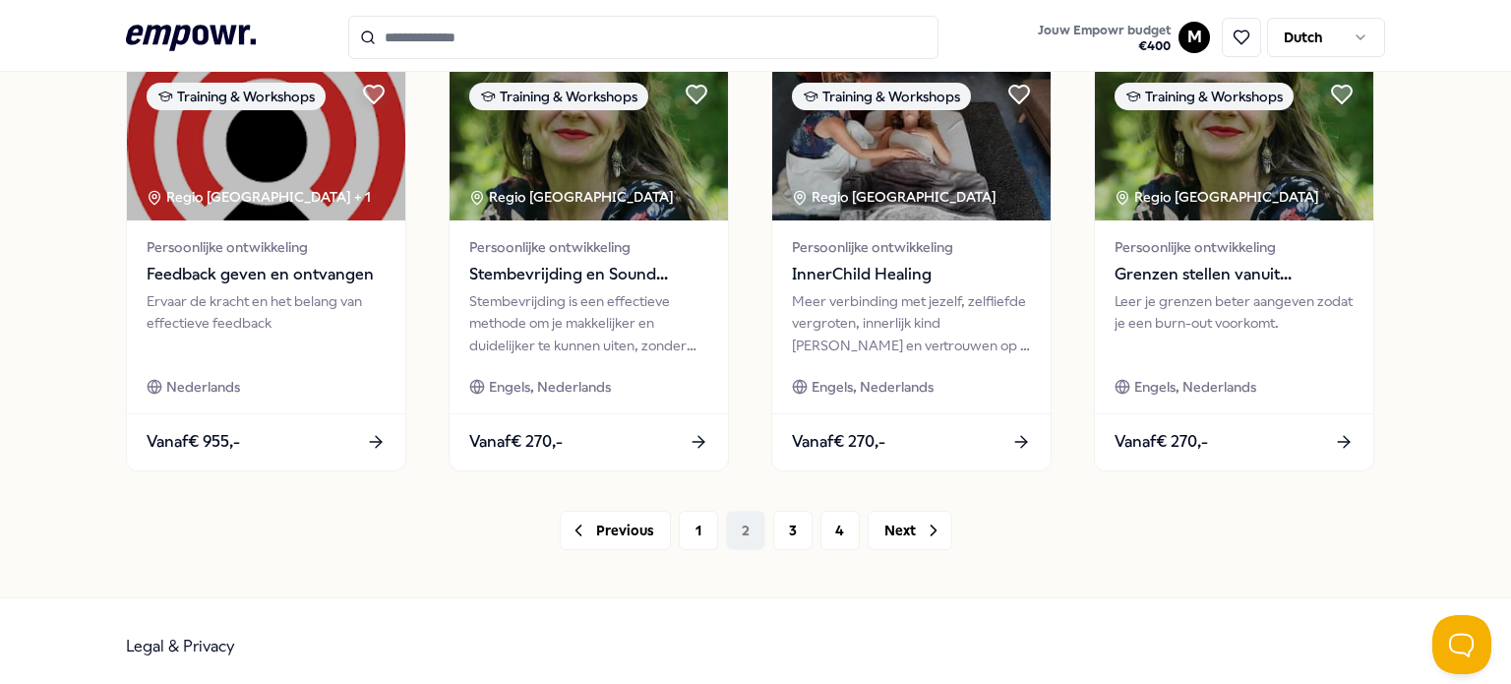
scroll to position [1075, 0]
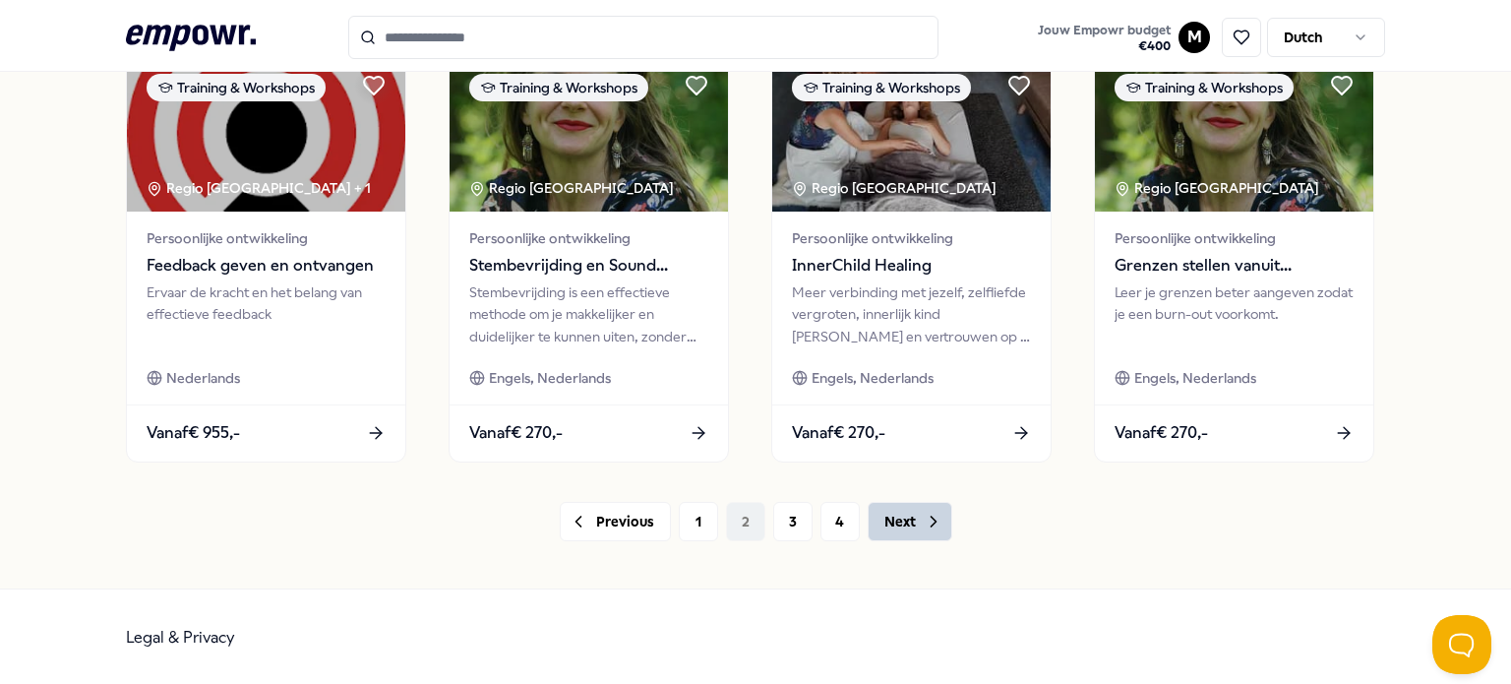
click at [926, 516] on icon at bounding box center [934, 522] width 20 height 20
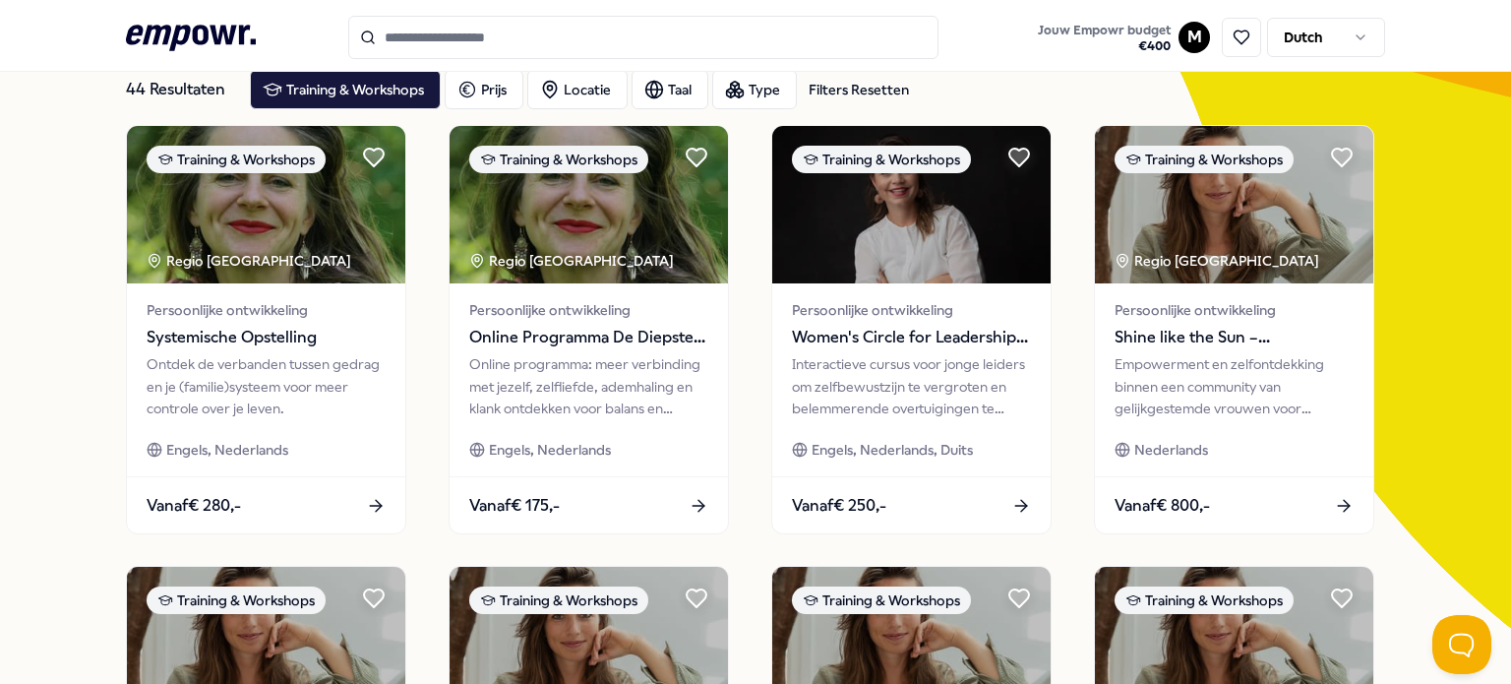
scroll to position [91, 0]
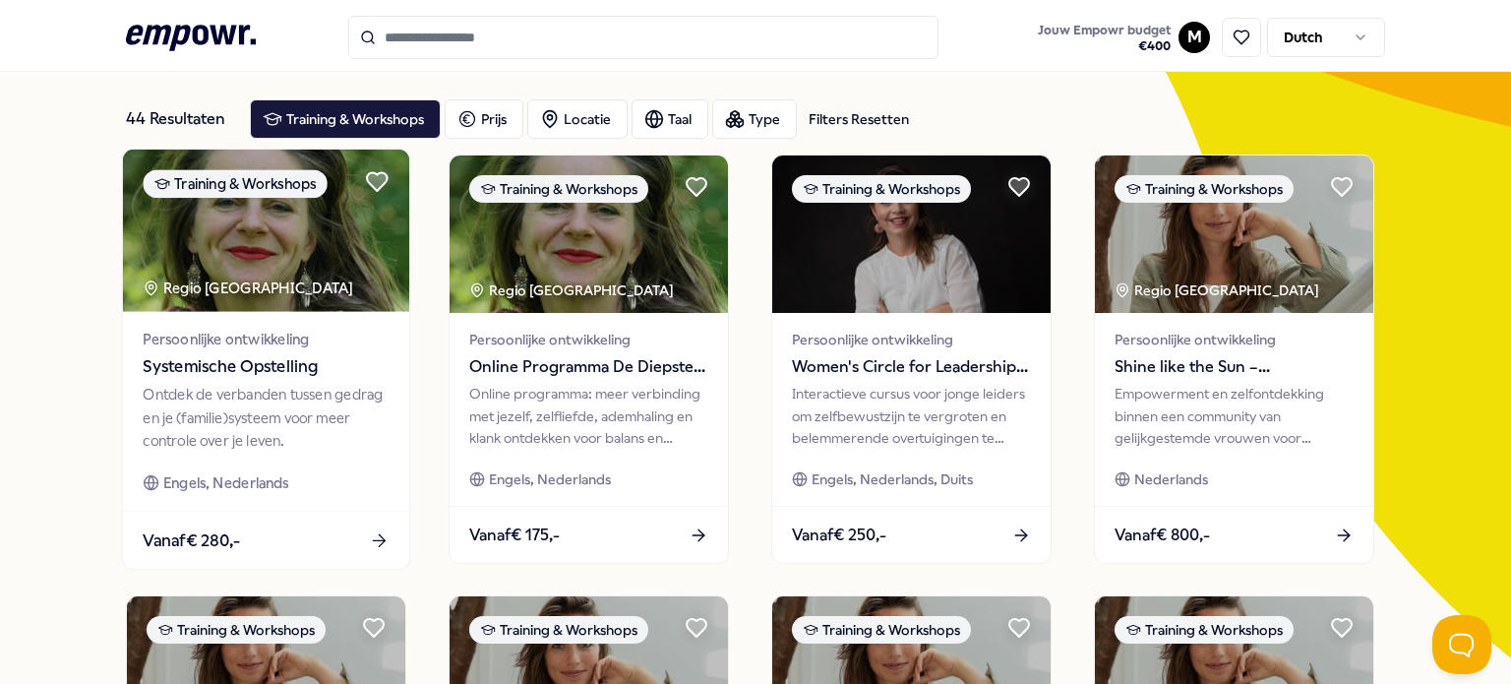
click at [239, 373] on span "Systemische Opstelling" at bounding box center [266, 367] width 246 height 26
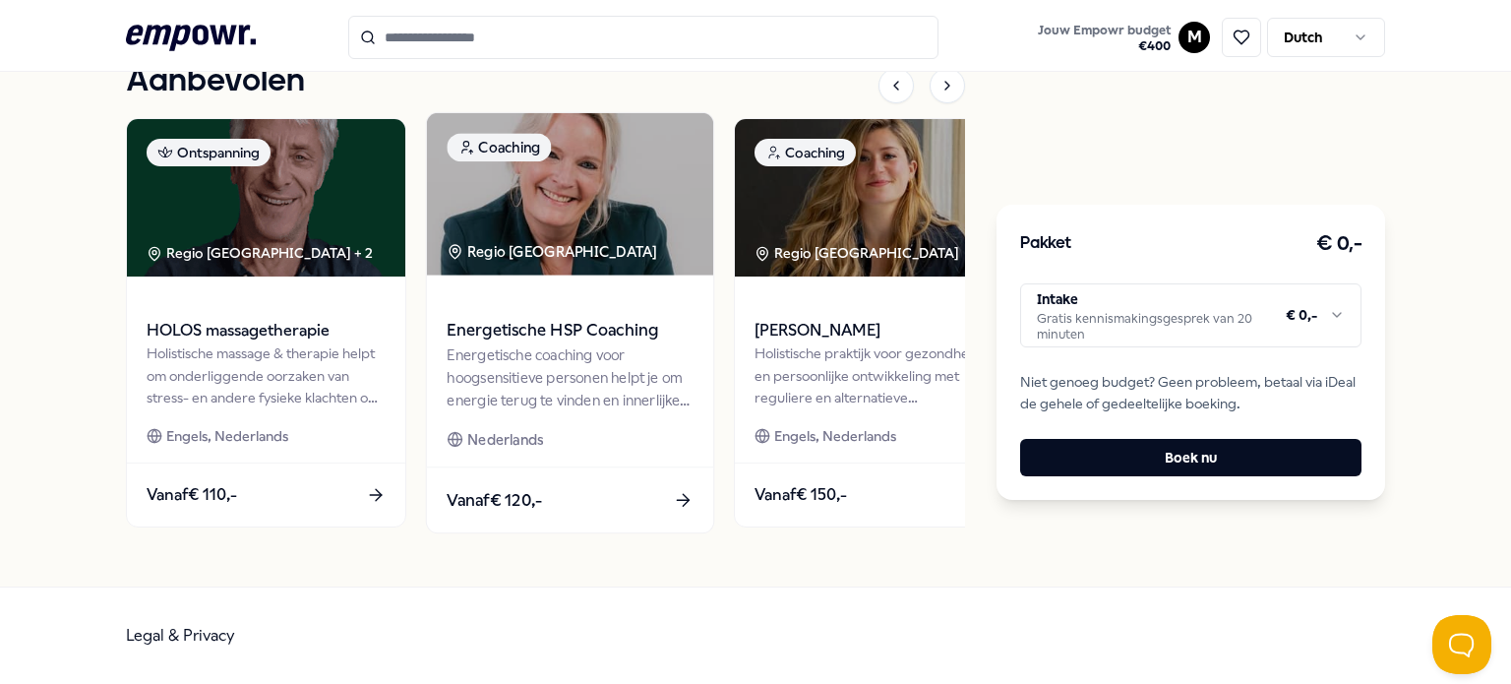
scroll to position [2310, 0]
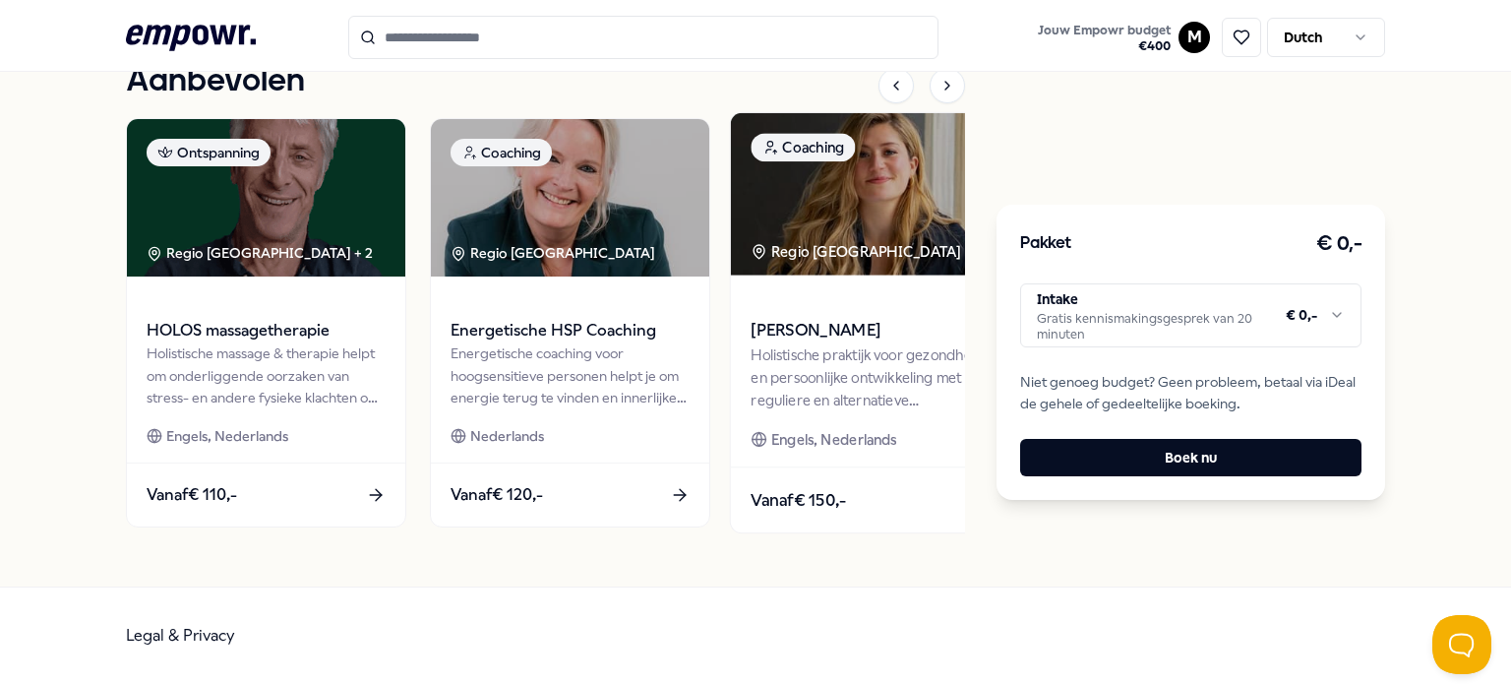
click at [799, 358] on div "Holistische praktijk voor gezondheid en persoonlijke ontwikkeling met reguliere…" at bounding box center [874, 377] width 246 height 68
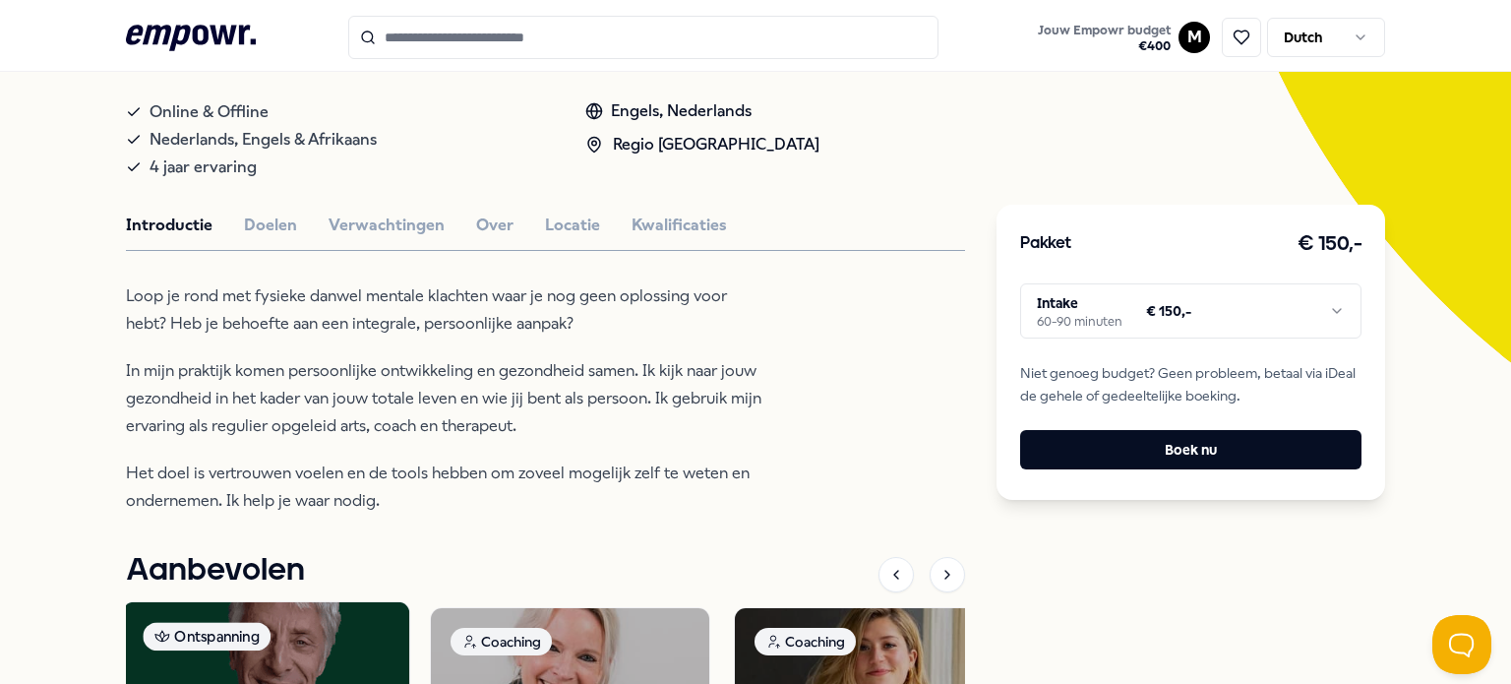
scroll to position [382, 0]
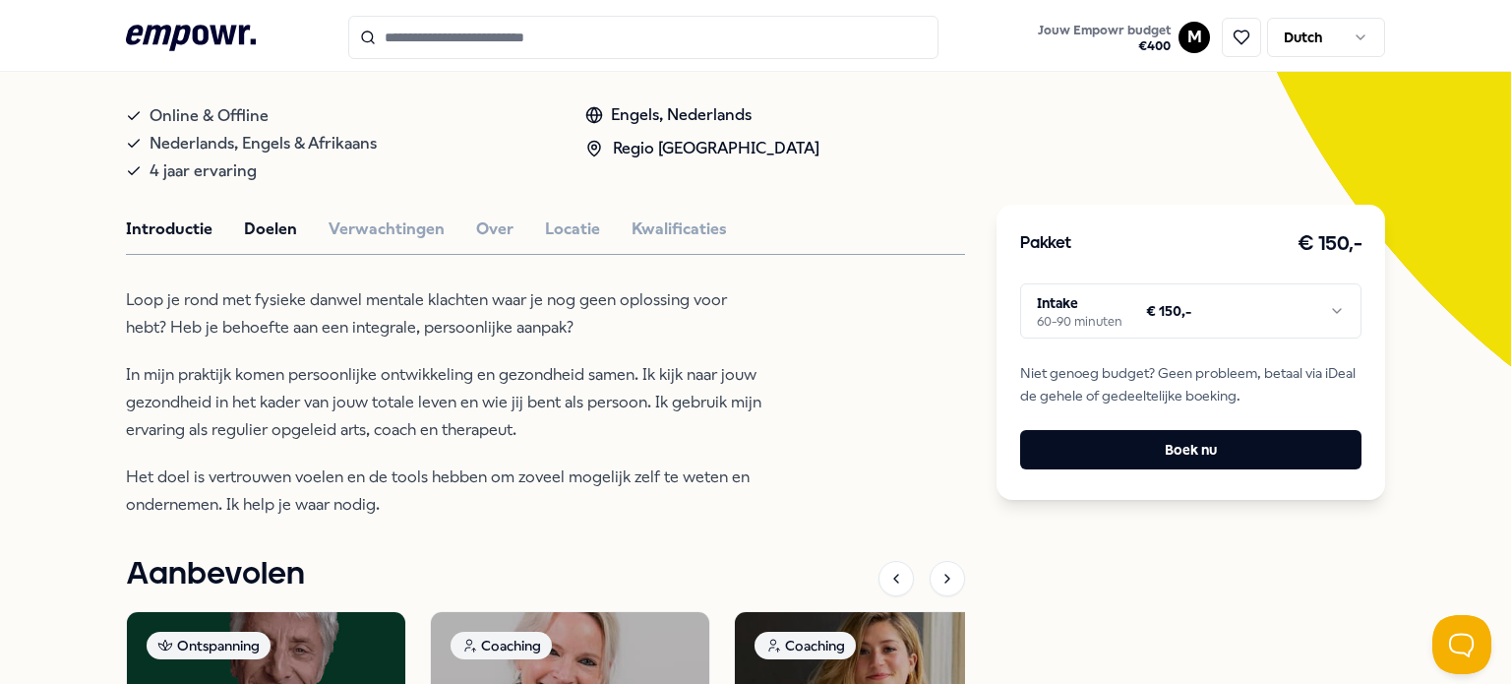
click at [257, 230] on button "Doelen" at bounding box center [270, 229] width 53 height 26
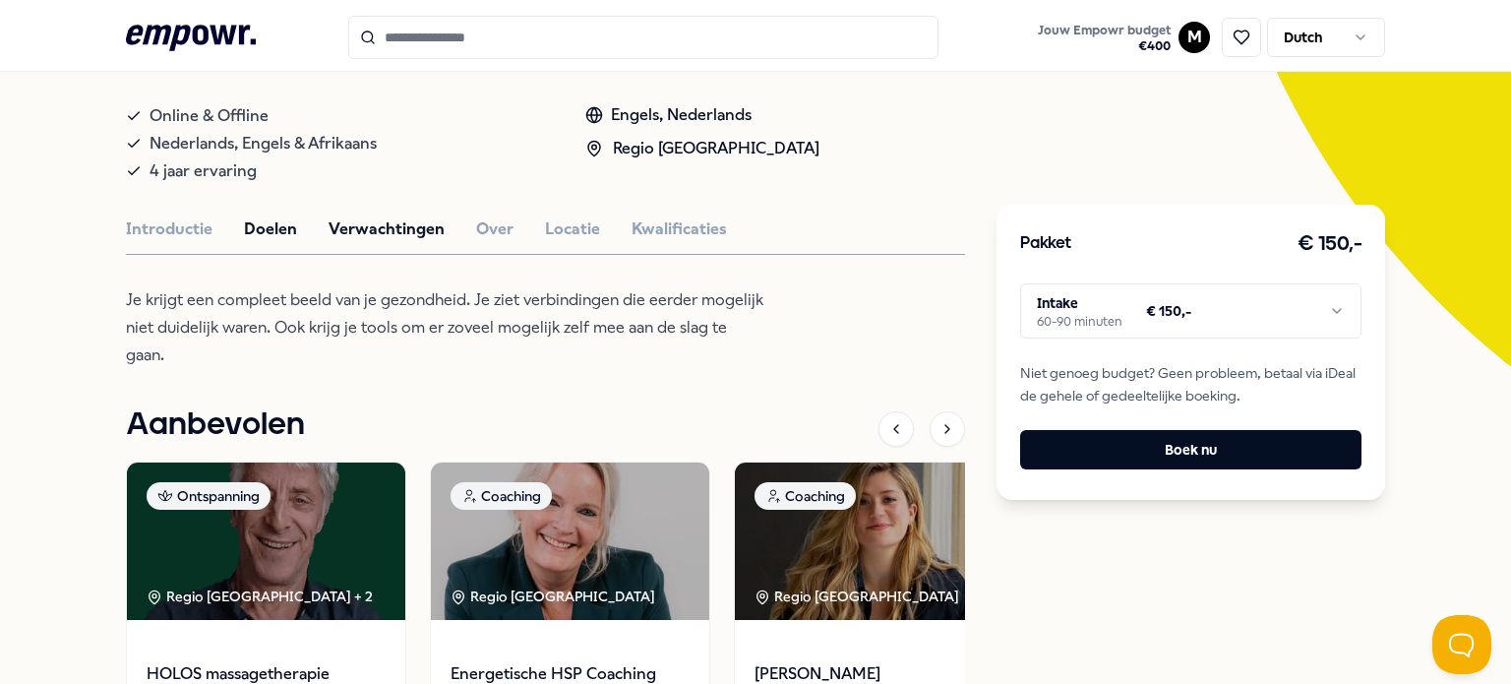
click at [397, 230] on button "Verwachtingen" at bounding box center [387, 229] width 116 height 26
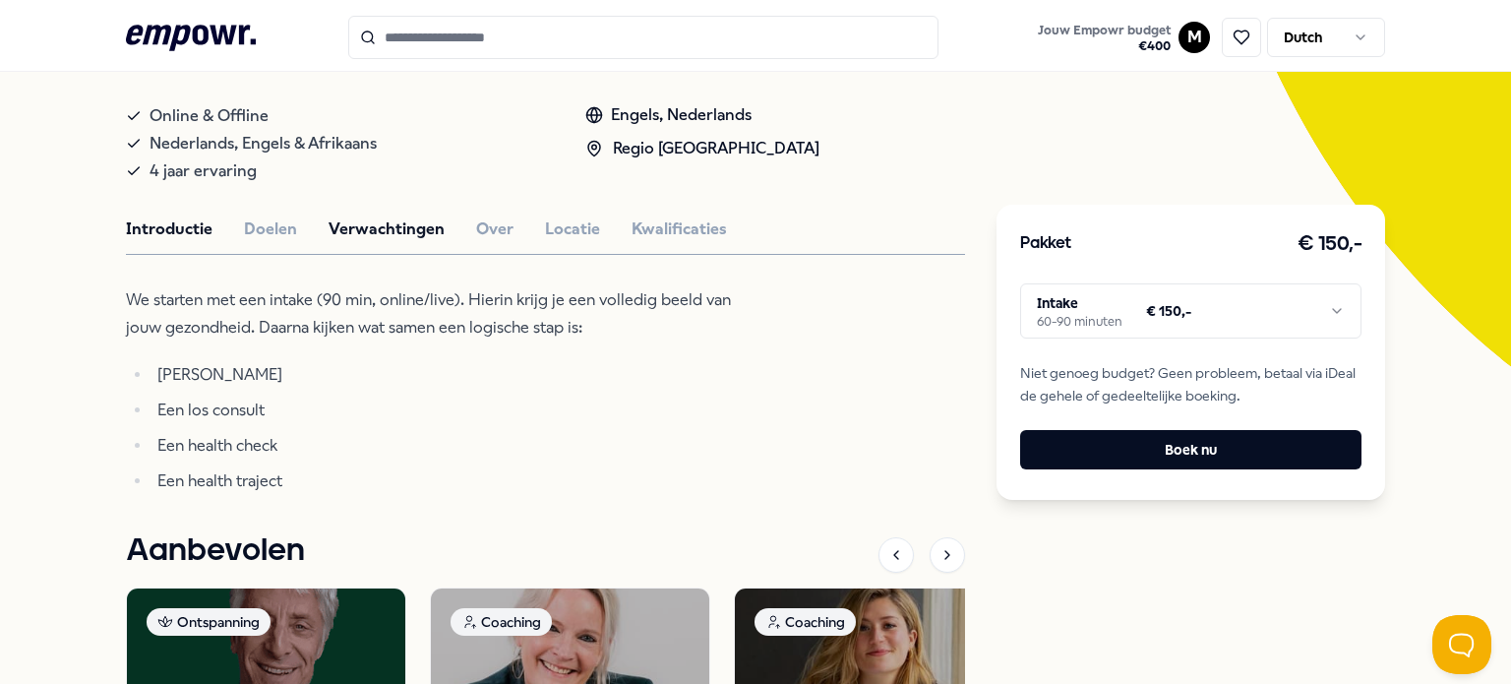
click at [159, 220] on button "Introductie" at bounding box center [169, 229] width 87 height 26
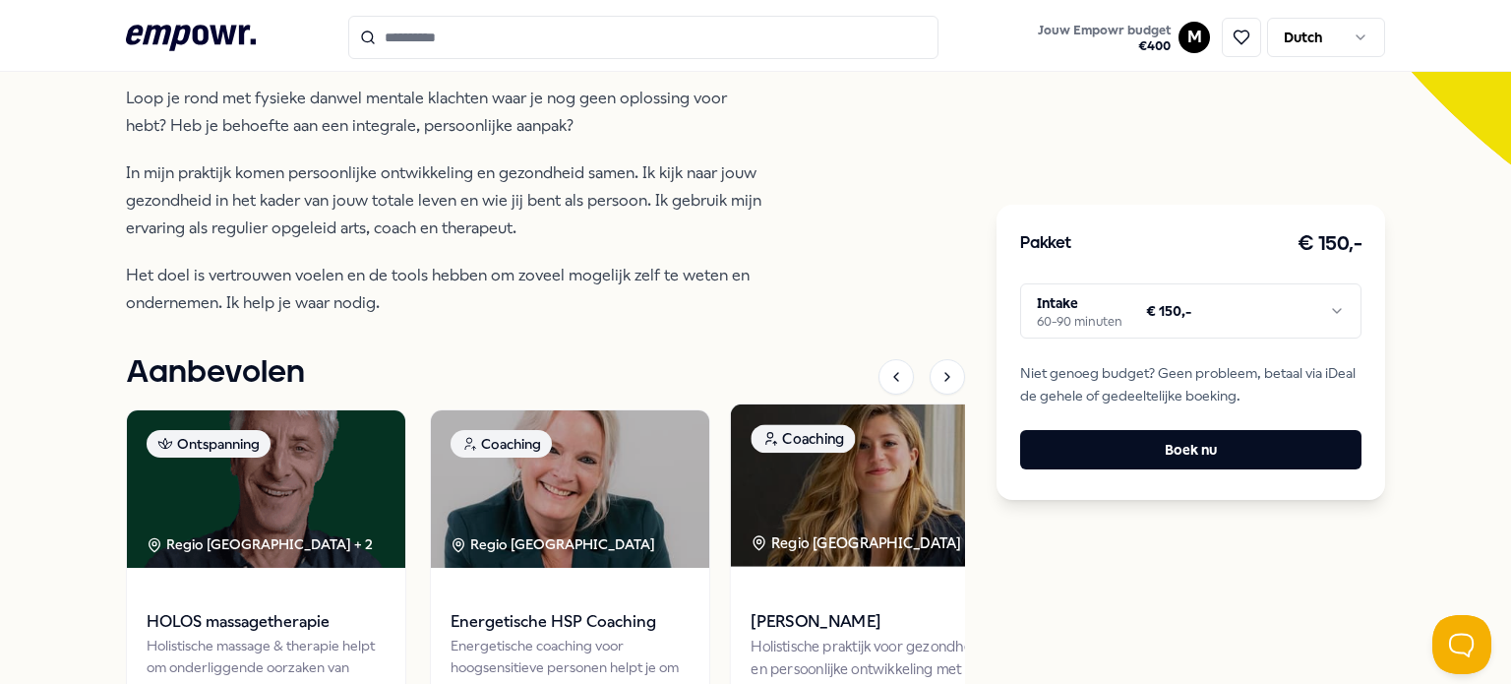
scroll to position [579, 0]
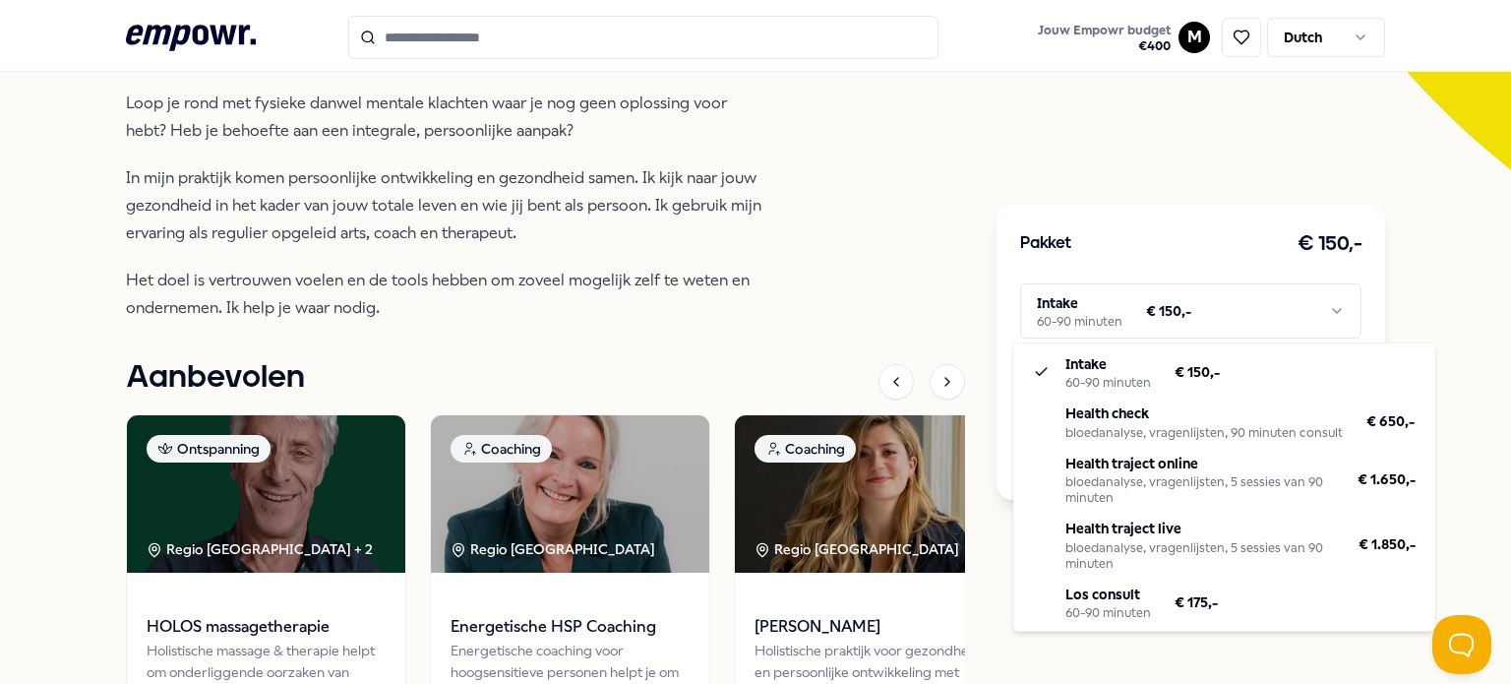
click at [1210, 318] on html ".empowr-logo_svg__cls-1{fill:#03032f} Jouw Empowr budget € 400 M Dutch Alle cat…" at bounding box center [755, 342] width 1511 height 684
click at [795, 187] on html ".empowr-logo_svg__cls-1{fill:#03032f} Jouw Empowr budget € 400 M Dutch Alle cat…" at bounding box center [755, 342] width 1511 height 684
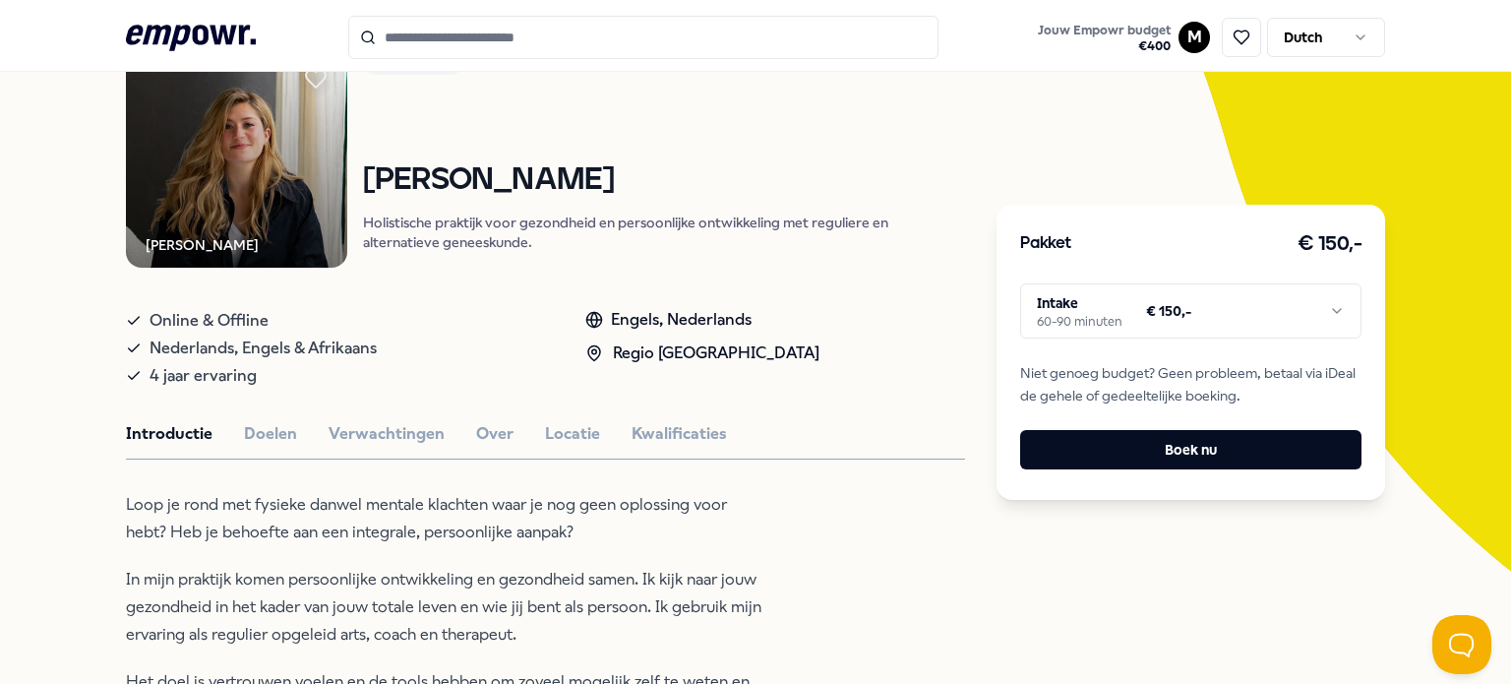
scroll to position [197, 0]
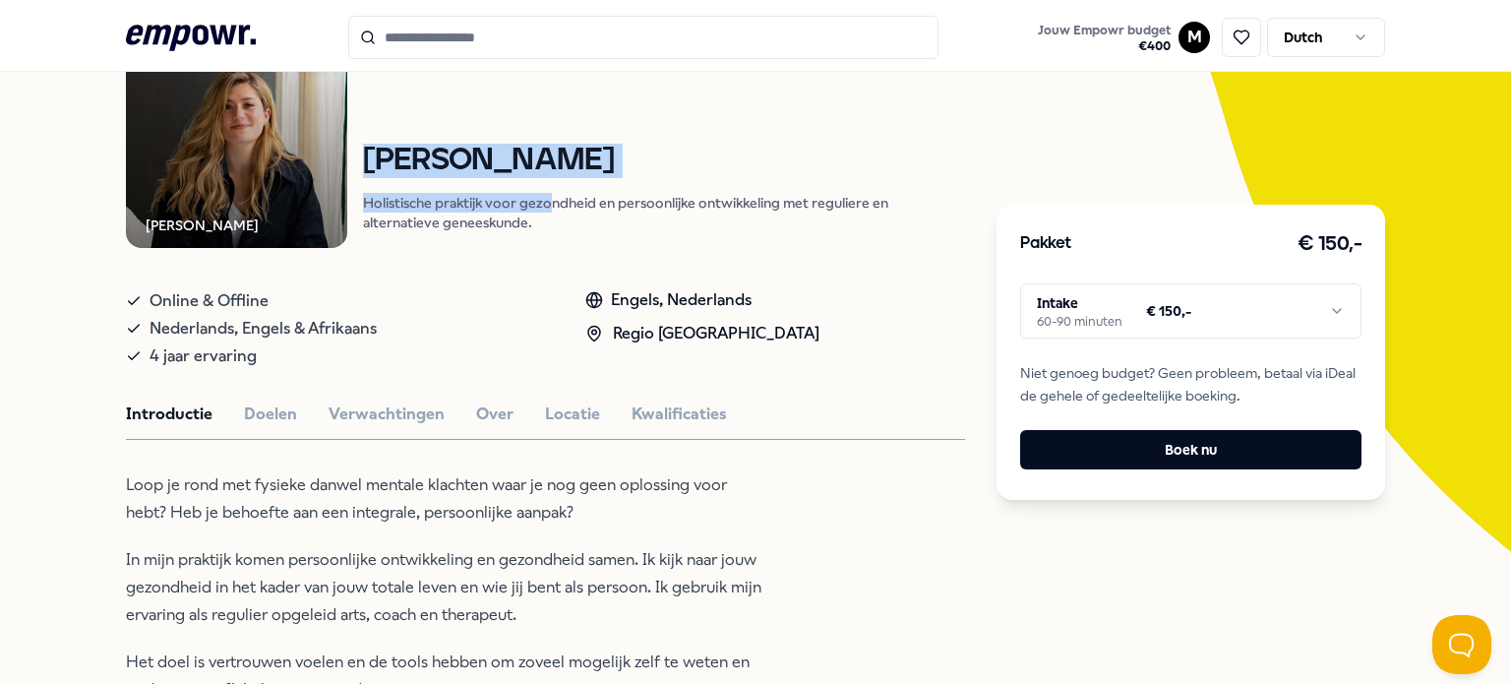
drag, startPoint x: 358, startPoint y: 159, endPoint x: 587, endPoint y: 197, distance: 232.3
click at [555, 197] on div "[PERSON_NAME] Holistische praktijk voor gezondheid en persoonlijke ontwikkeling…" at bounding box center [664, 189] width 603 height 90
click at [571, 175] on h1 "[PERSON_NAME]" at bounding box center [664, 161] width 603 height 34
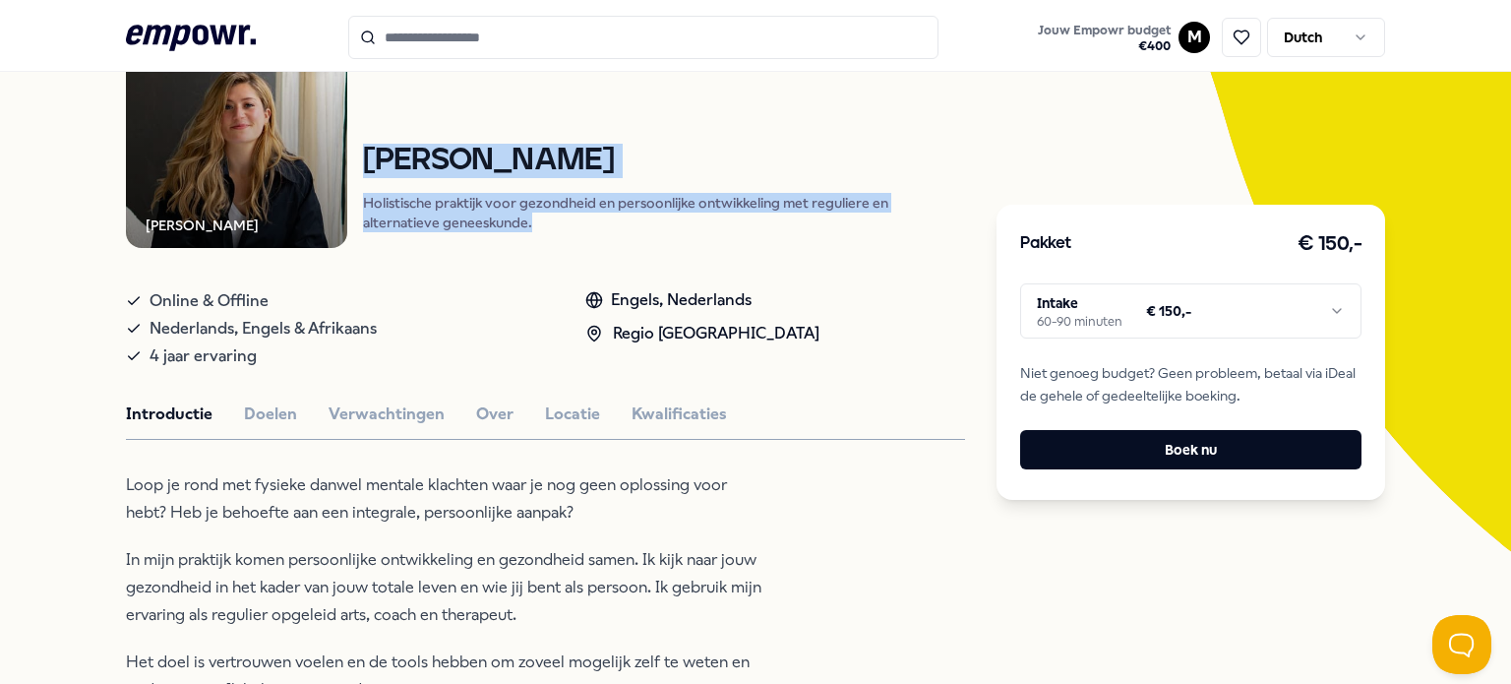
drag, startPoint x: 362, startPoint y: 155, endPoint x: 550, endPoint y: 215, distance: 197.3
click at [550, 215] on div "[PERSON_NAME] Holistische praktijk voor gezondheid en persoonlijke ontwikkeling…" at bounding box center [664, 189] width 603 height 90
copy div "[PERSON_NAME] Holistische praktijk voor gezondheid en persoonlijke ontwikkeling…"
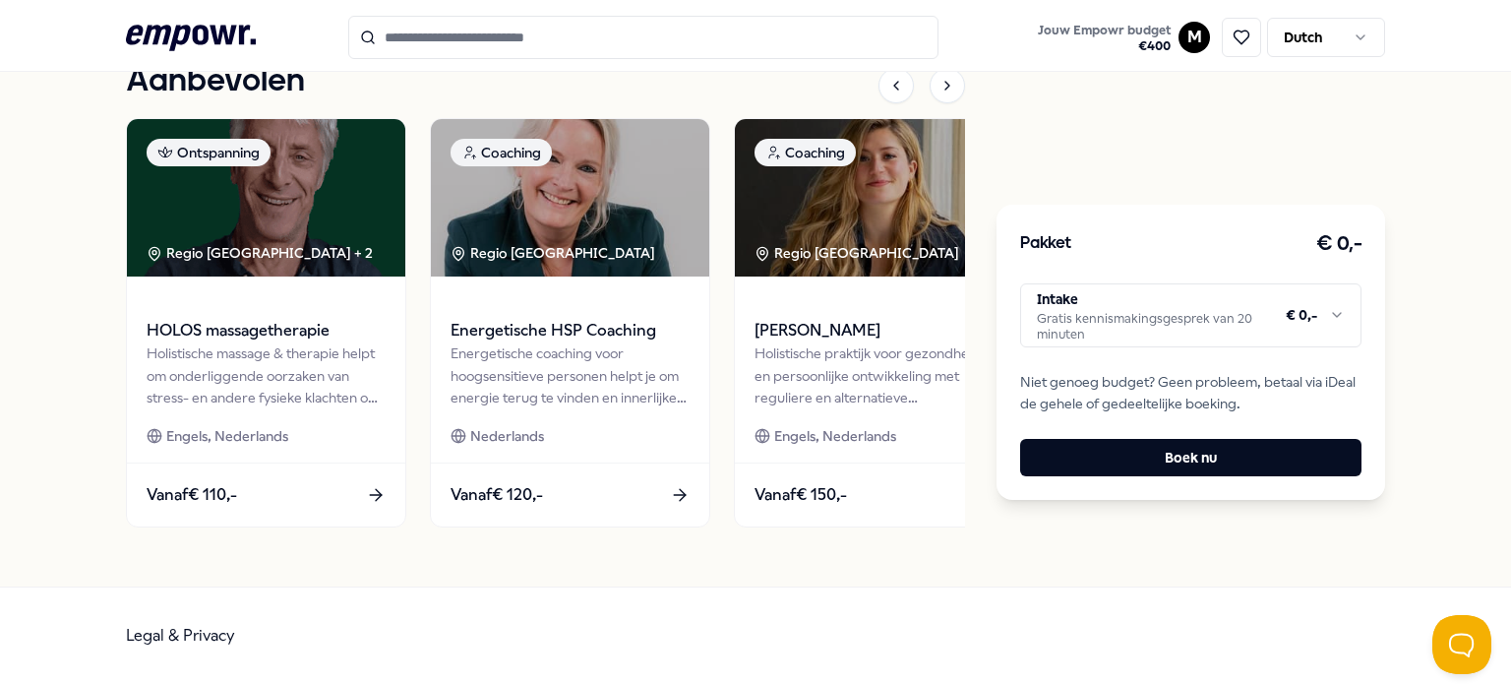
scroll to position [2263, 0]
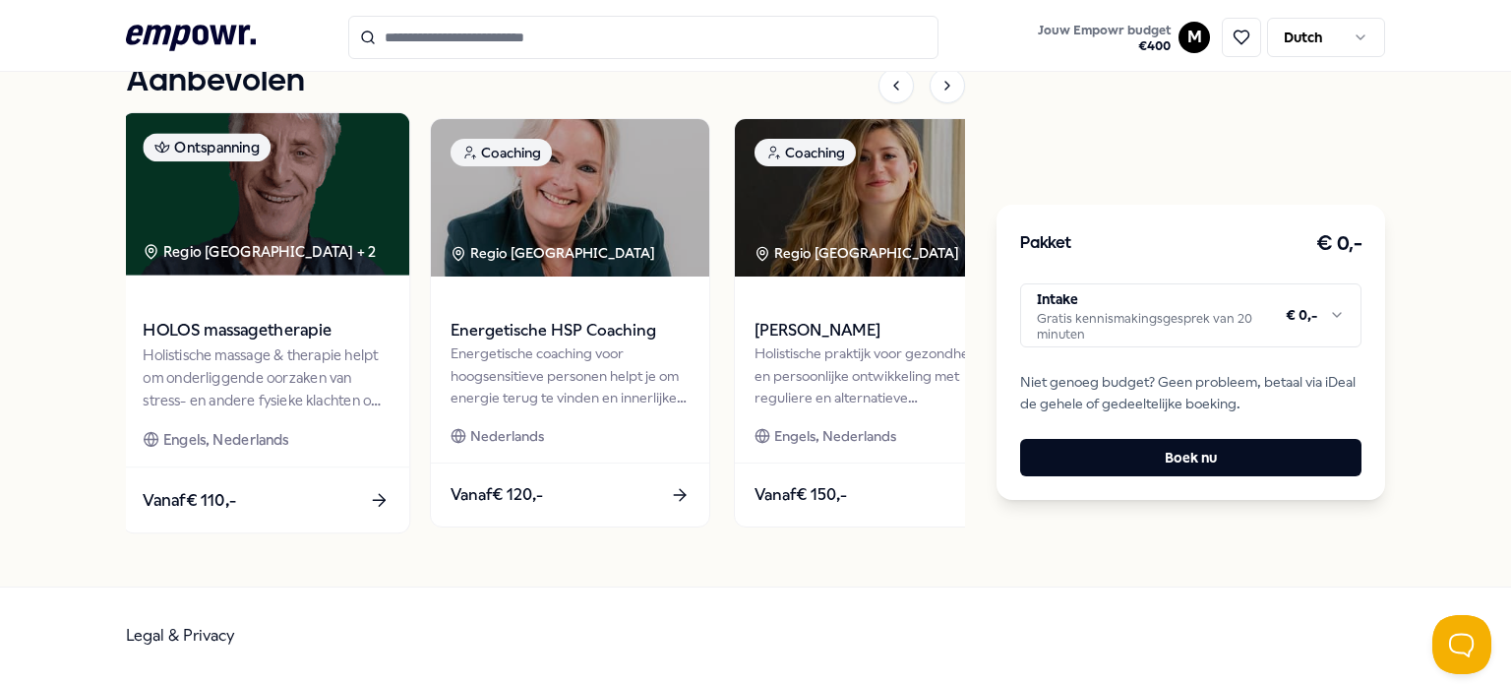
drag, startPoint x: 309, startPoint y: 354, endPoint x: 357, endPoint y: 381, distance: 55.1
click at [338, 343] on div "HOLOS massagetherapie" at bounding box center [266, 317] width 246 height 52
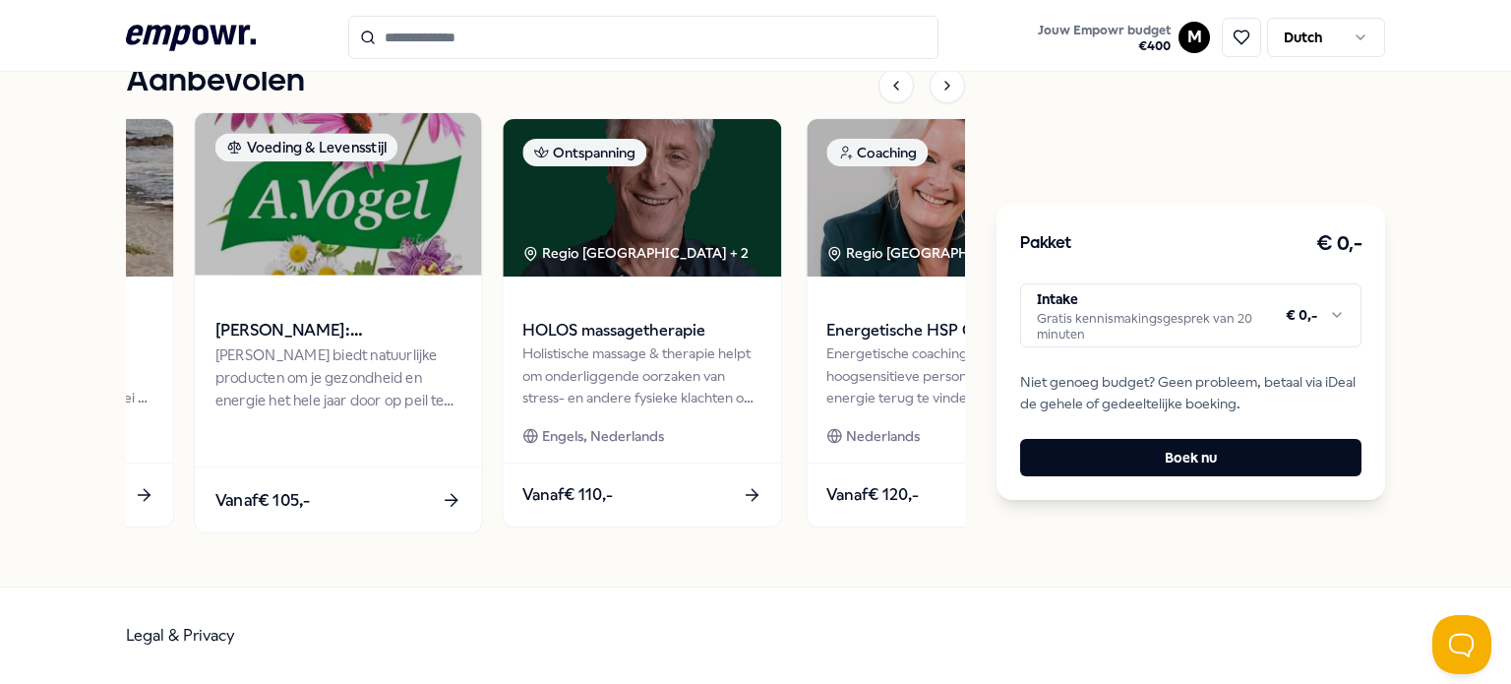
drag, startPoint x: 283, startPoint y: 461, endPoint x: 298, endPoint y: 461, distance: 14.8
click at [287, 461] on div "[PERSON_NAME]: Supplementen [PERSON_NAME] biedt natuurlijke producten om je gez…" at bounding box center [338, 371] width 286 height 192
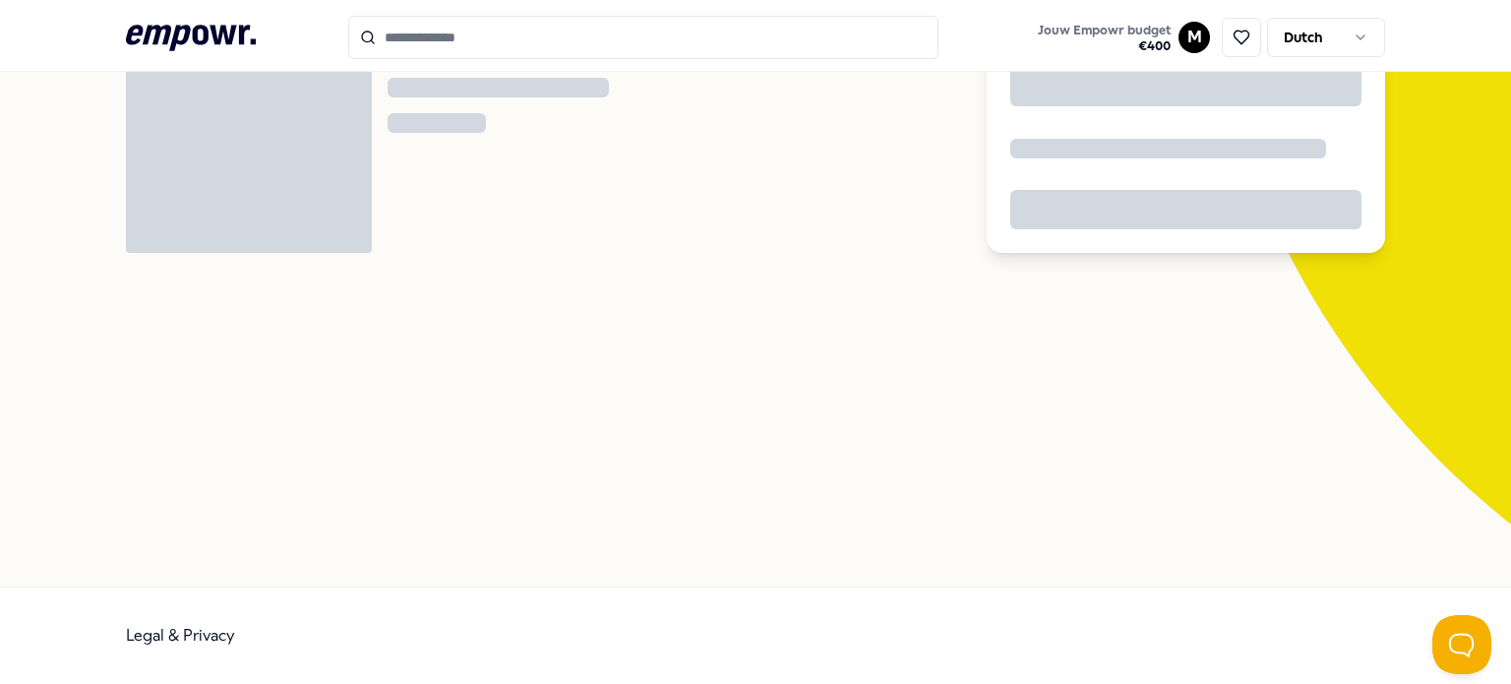
scroll to position [126, 0]
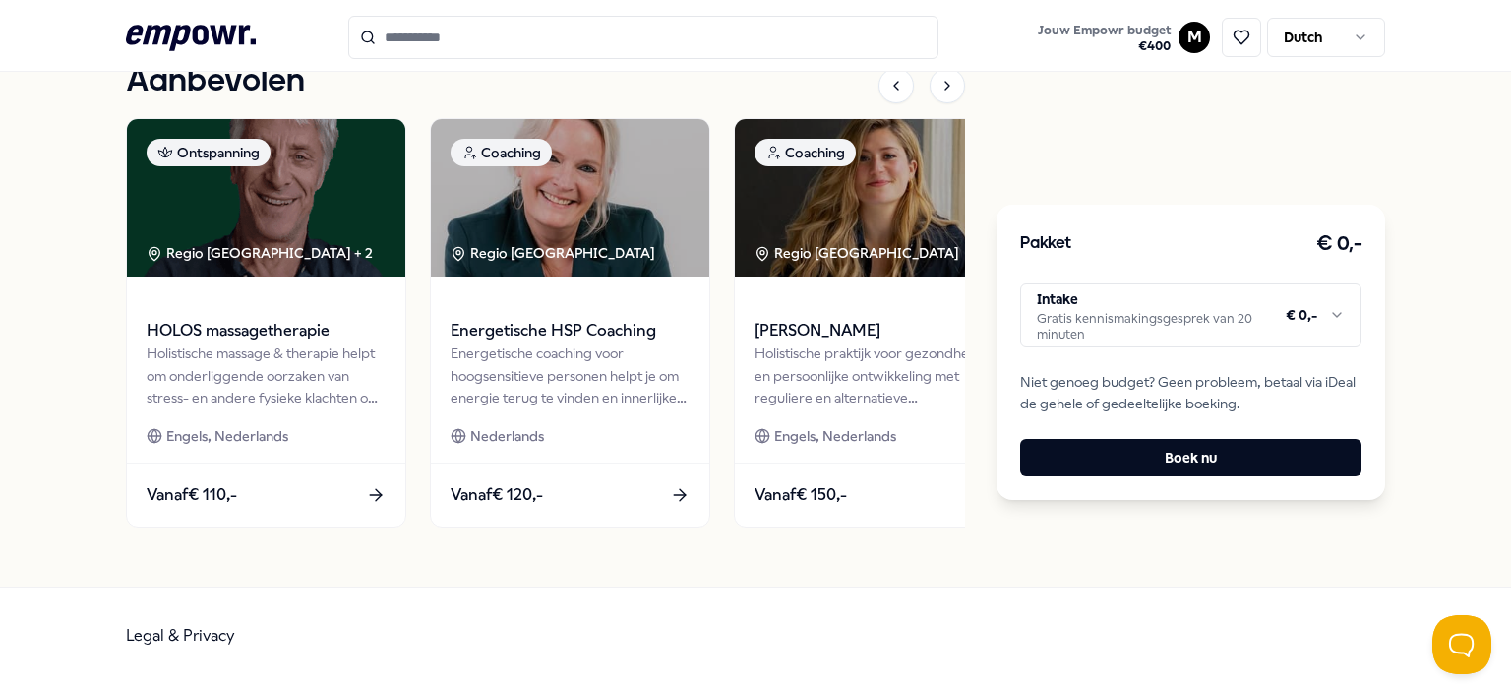
scroll to position [2310, 0]
click at [889, 86] on icon at bounding box center [897, 86] width 16 height 16
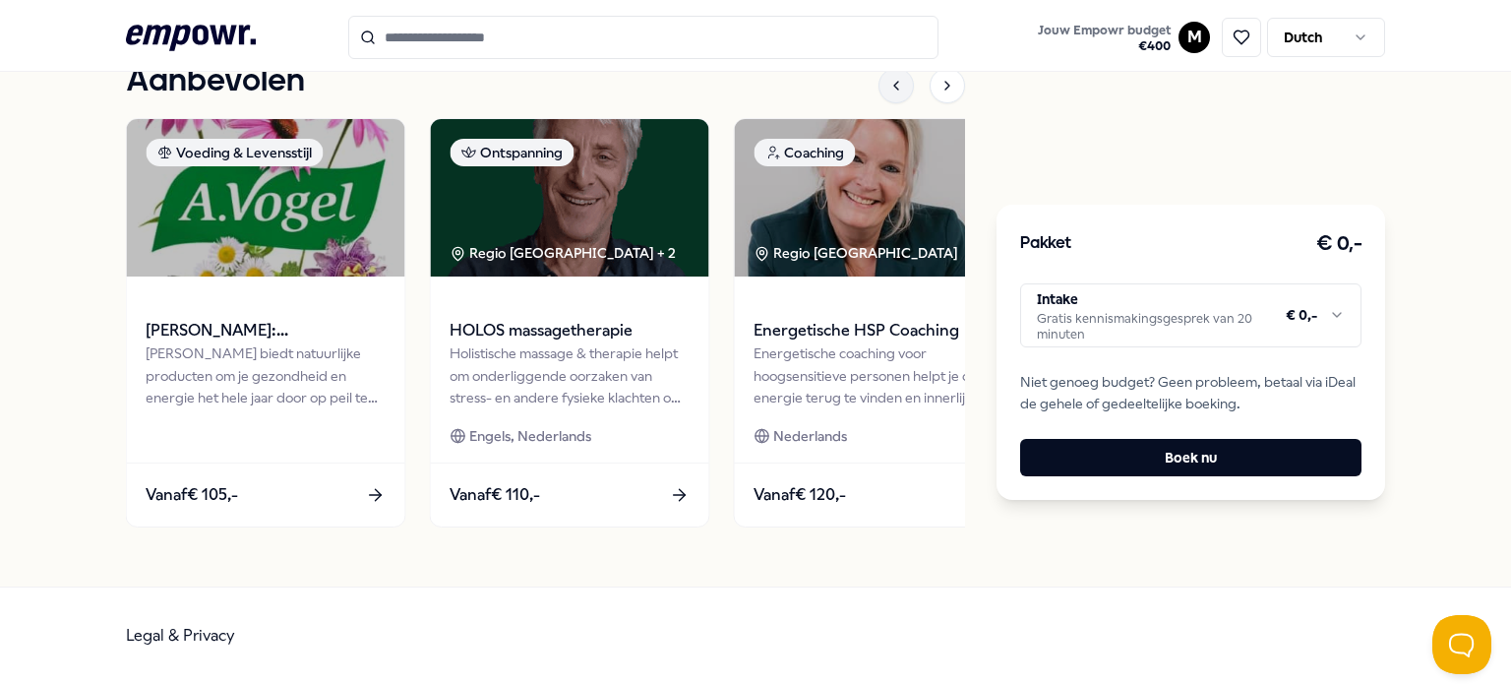
click at [889, 86] on icon at bounding box center [897, 86] width 16 height 16
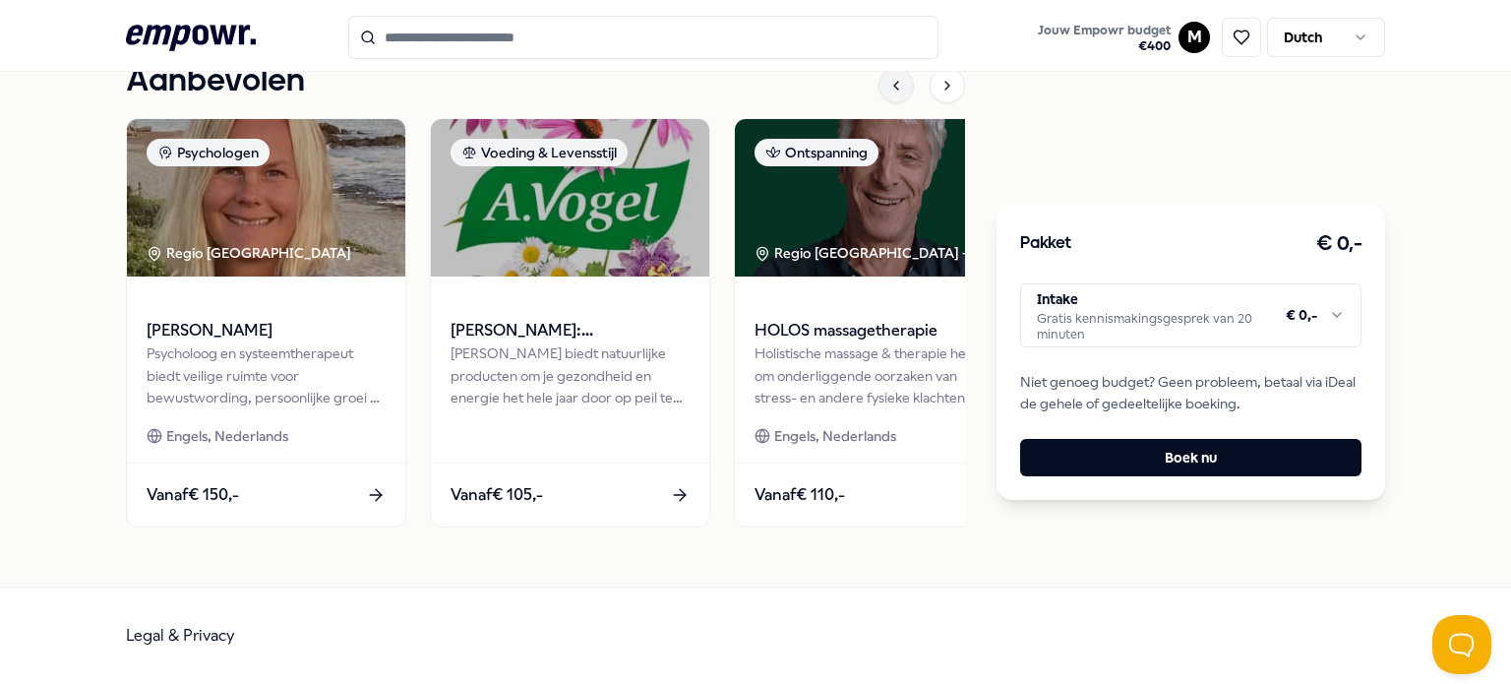
click at [889, 86] on icon at bounding box center [897, 86] width 16 height 16
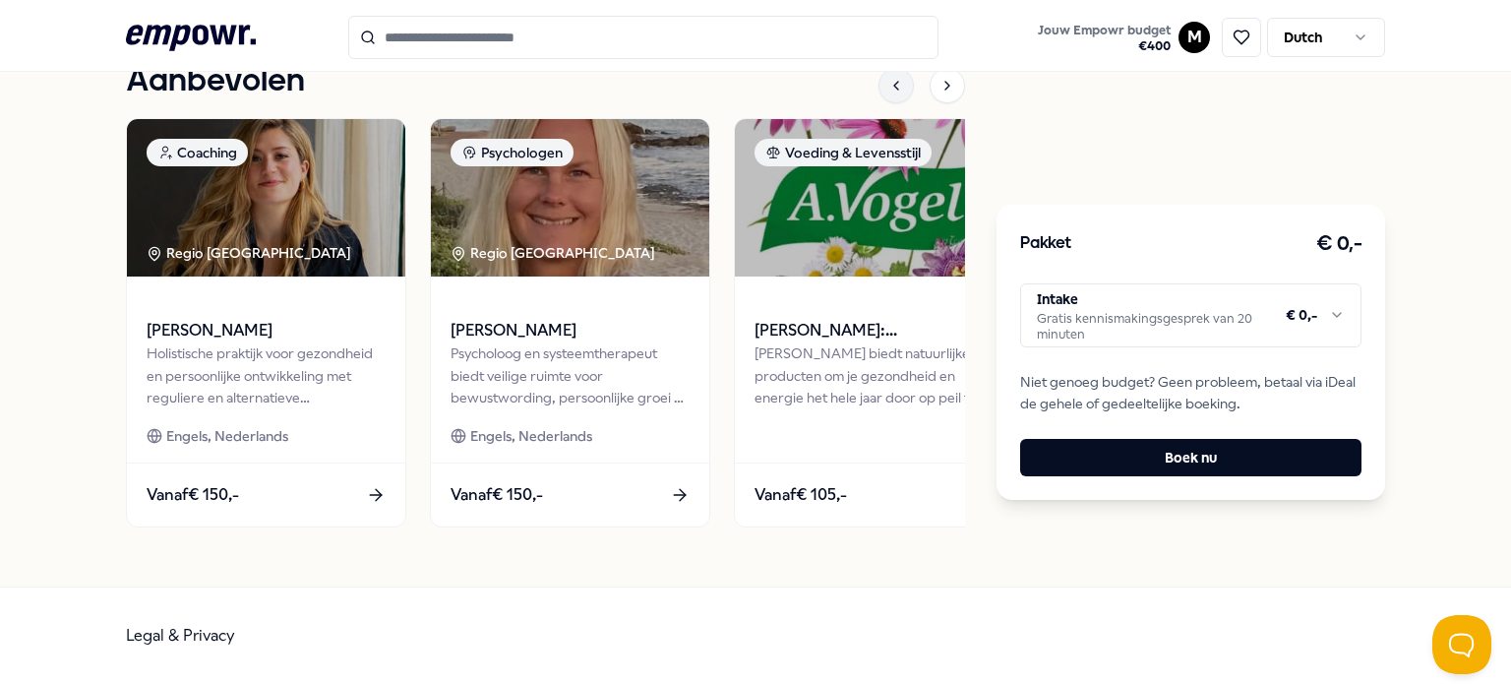
click at [889, 86] on icon at bounding box center [897, 86] width 16 height 16
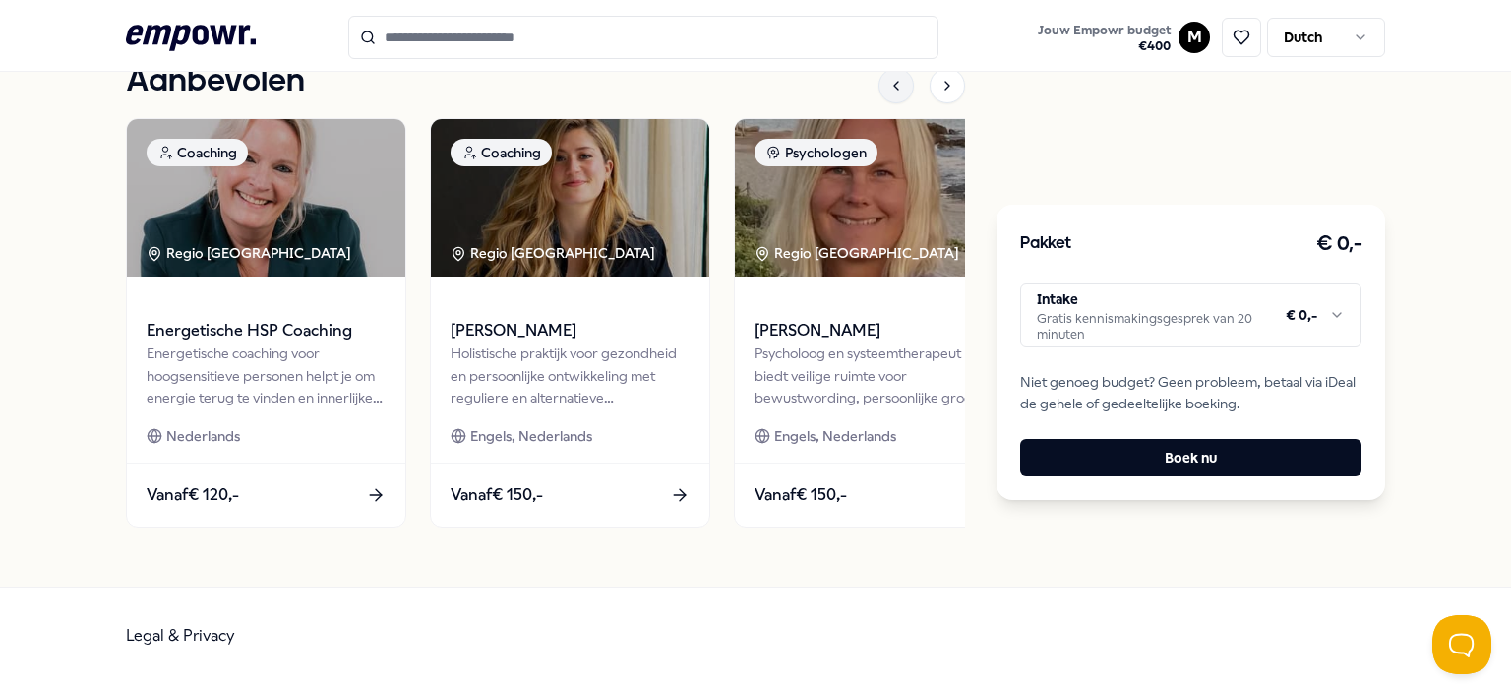
click at [889, 86] on icon at bounding box center [897, 86] width 16 height 16
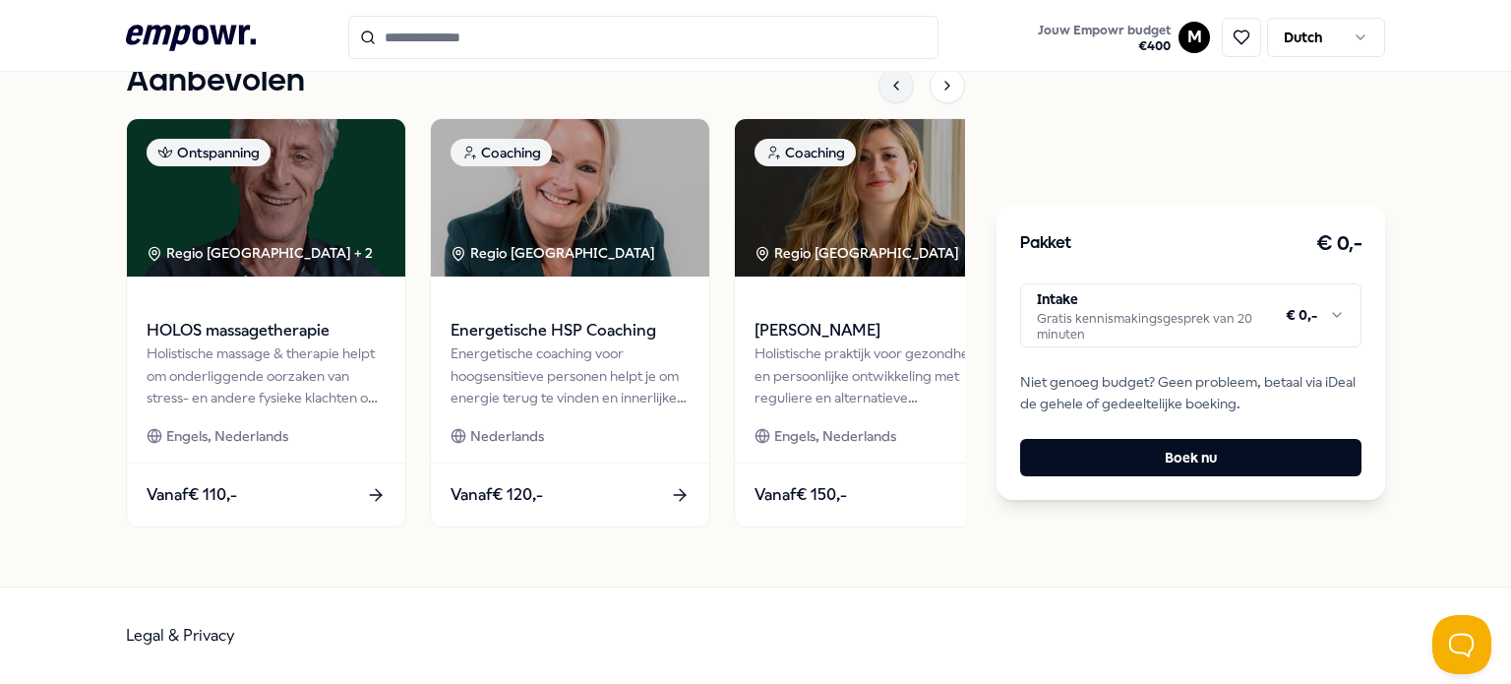
click at [889, 86] on icon at bounding box center [897, 86] width 16 height 16
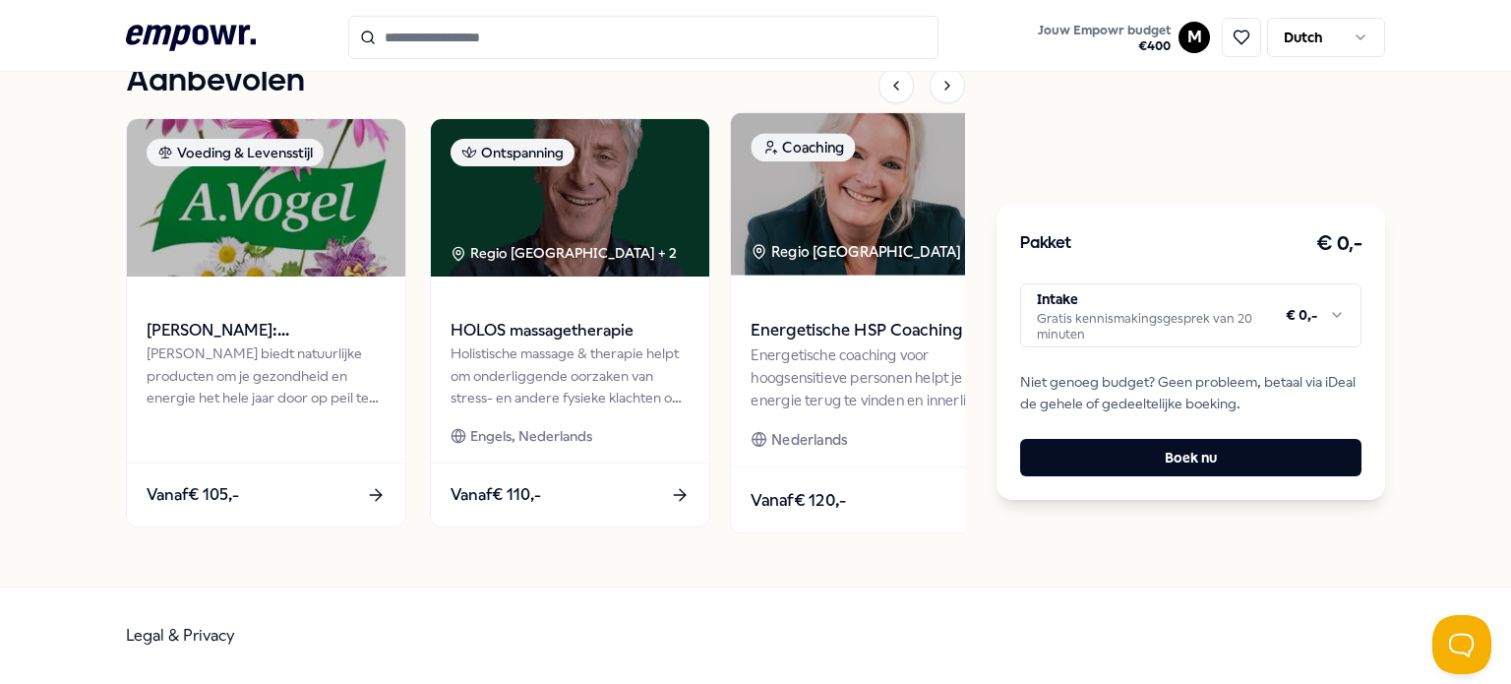
click at [801, 356] on div "Energetische coaching voor hoogsensitieve personen helpt je om energie terug te…" at bounding box center [874, 377] width 246 height 68
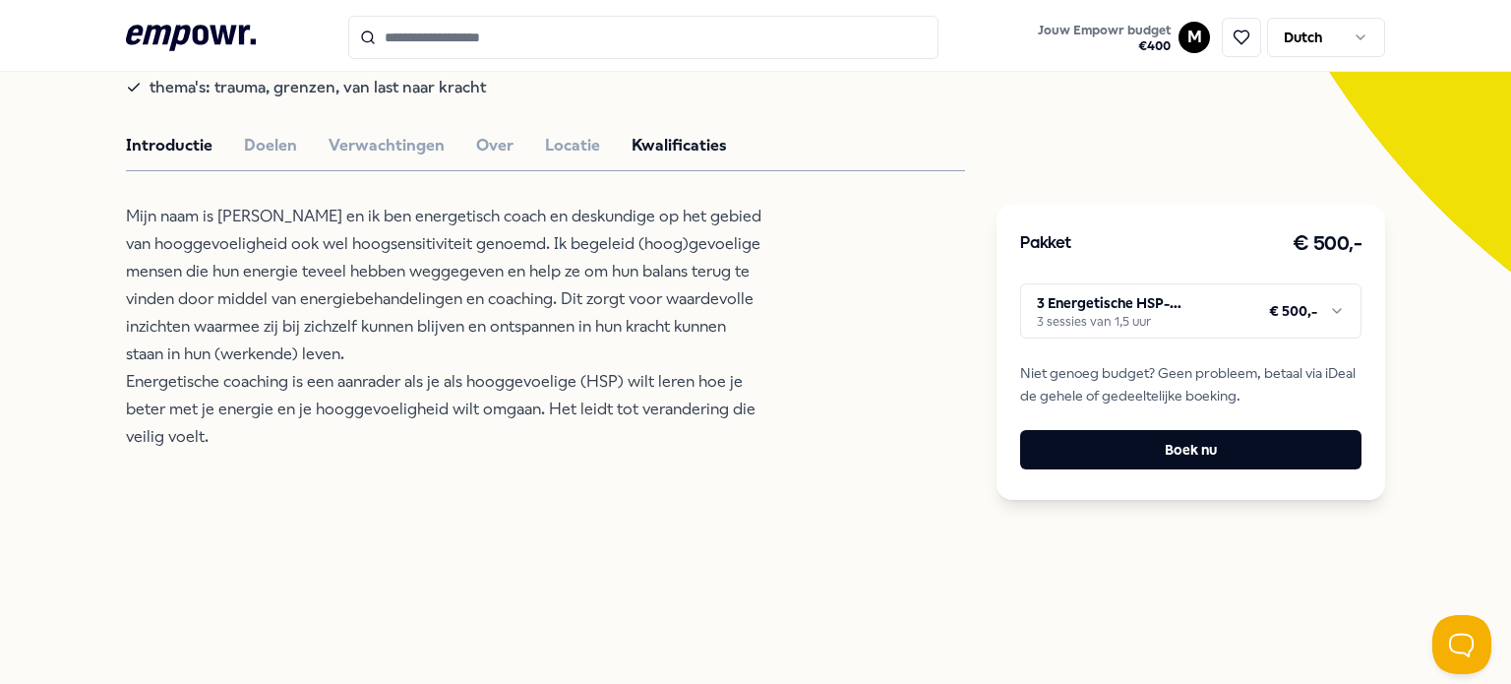
scroll to position [520, 0]
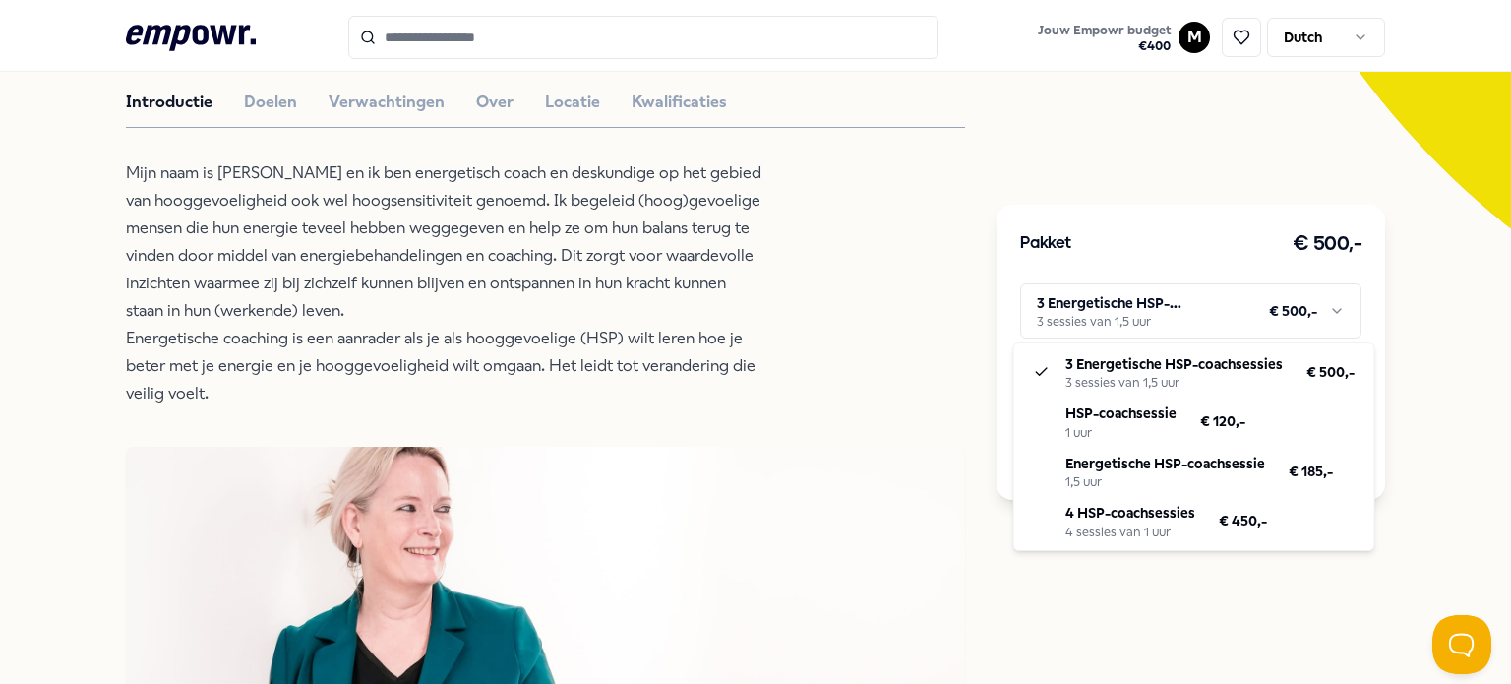
click at [1121, 315] on html ".empowr-logo_svg__cls-1{fill:#03032f} Jouw Empowr budget € 400 M Dutch Alle cat…" at bounding box center [755, 342] width 1511 height 684
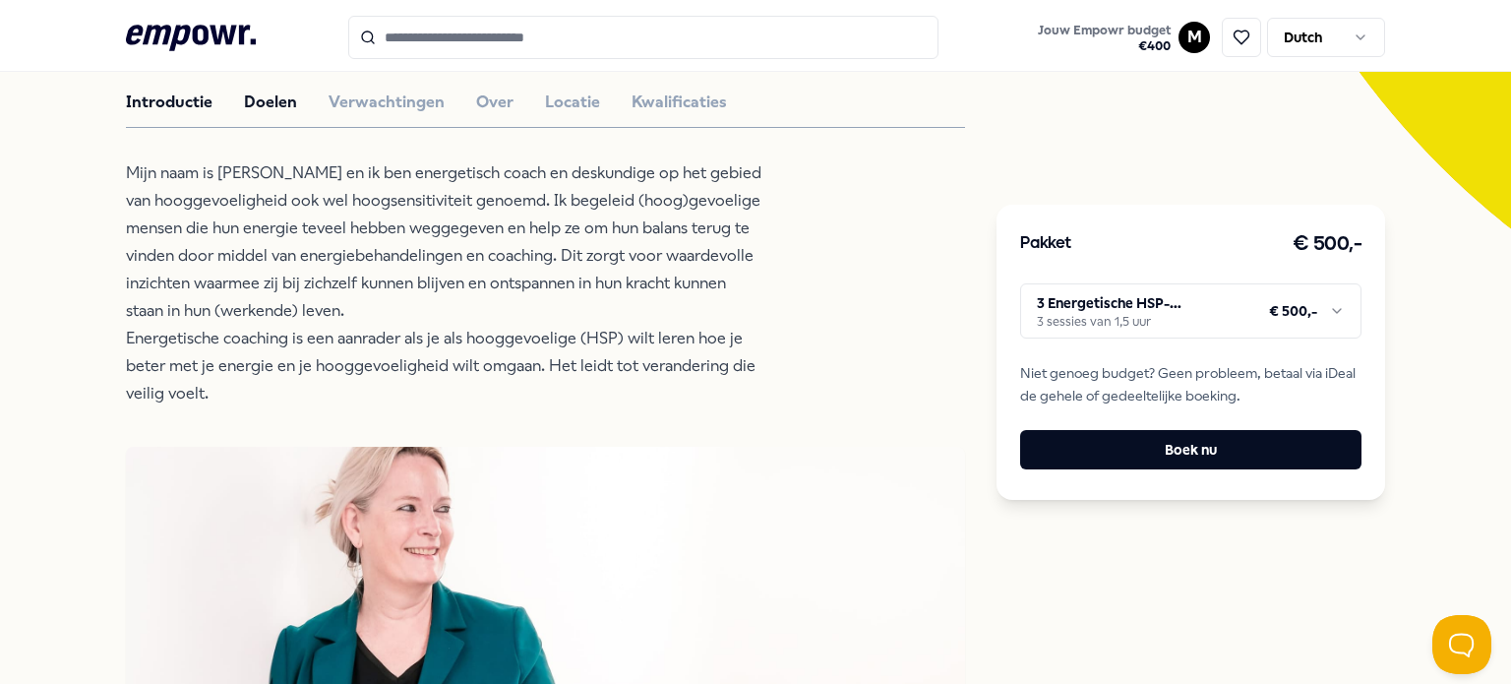
click at [271, 101] on button "Doelen" at bounding box center [270, 103] width 53 height 26
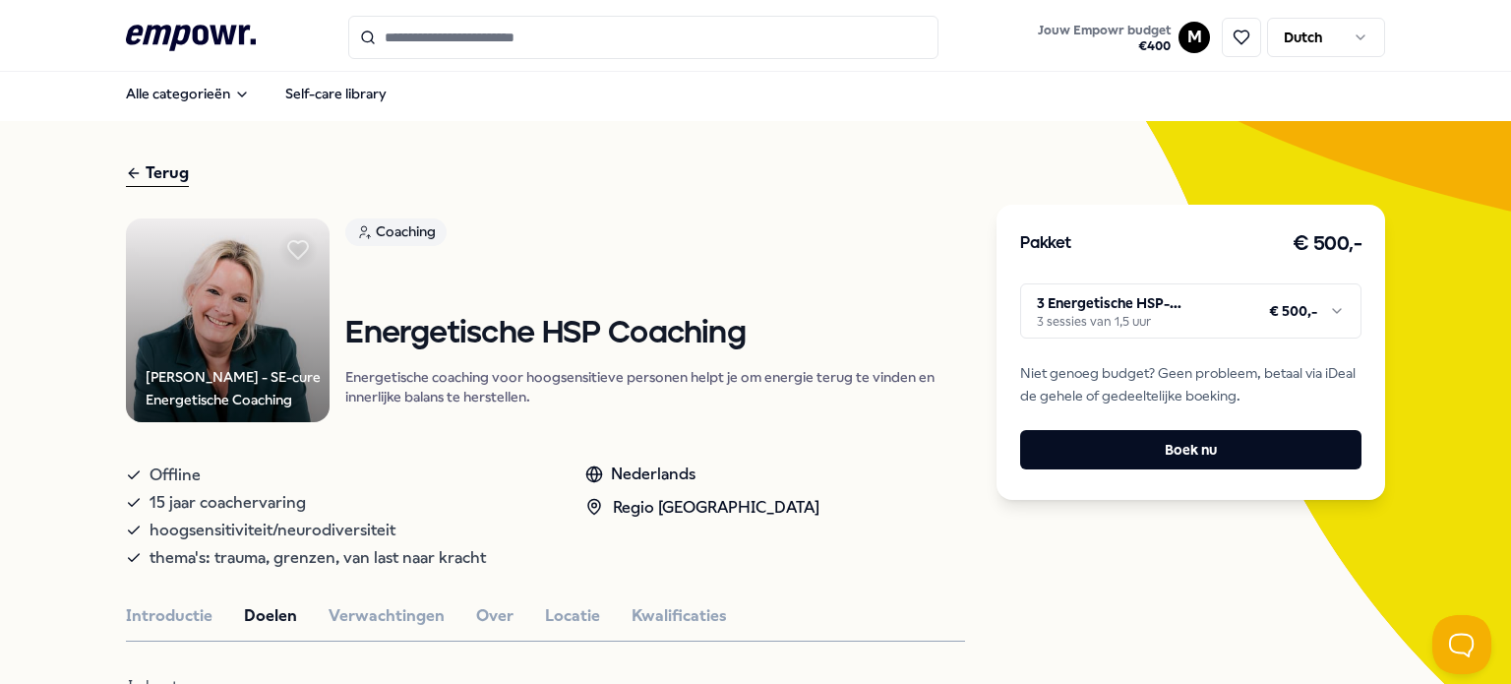
scroll to position [0, 0]
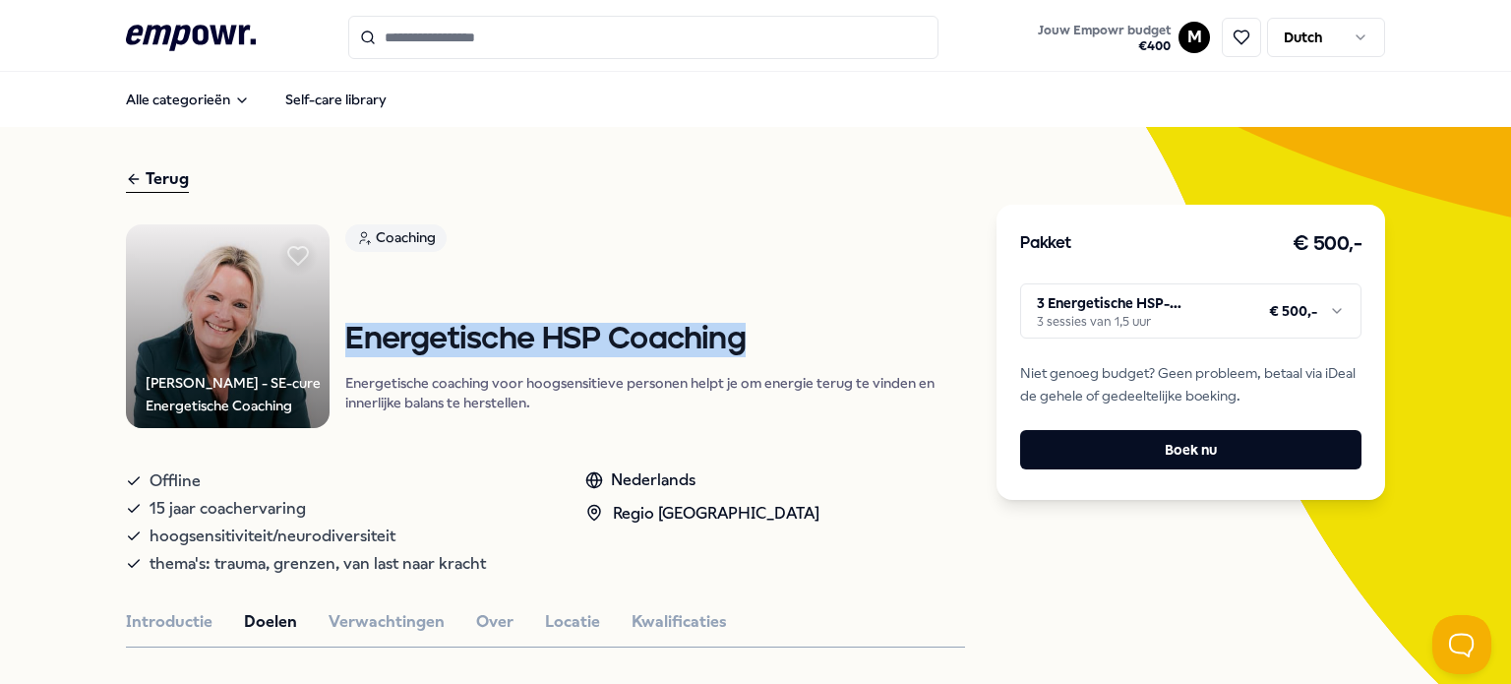
drag, startPoint x: 759, startPoint y: 336, endPoint x: 346, endPoint y: 352, distance: 412.6
click at [346, 352] on h1 "Energetische HSP Coaching" at bounding box center [655, 340] width 620 height 34
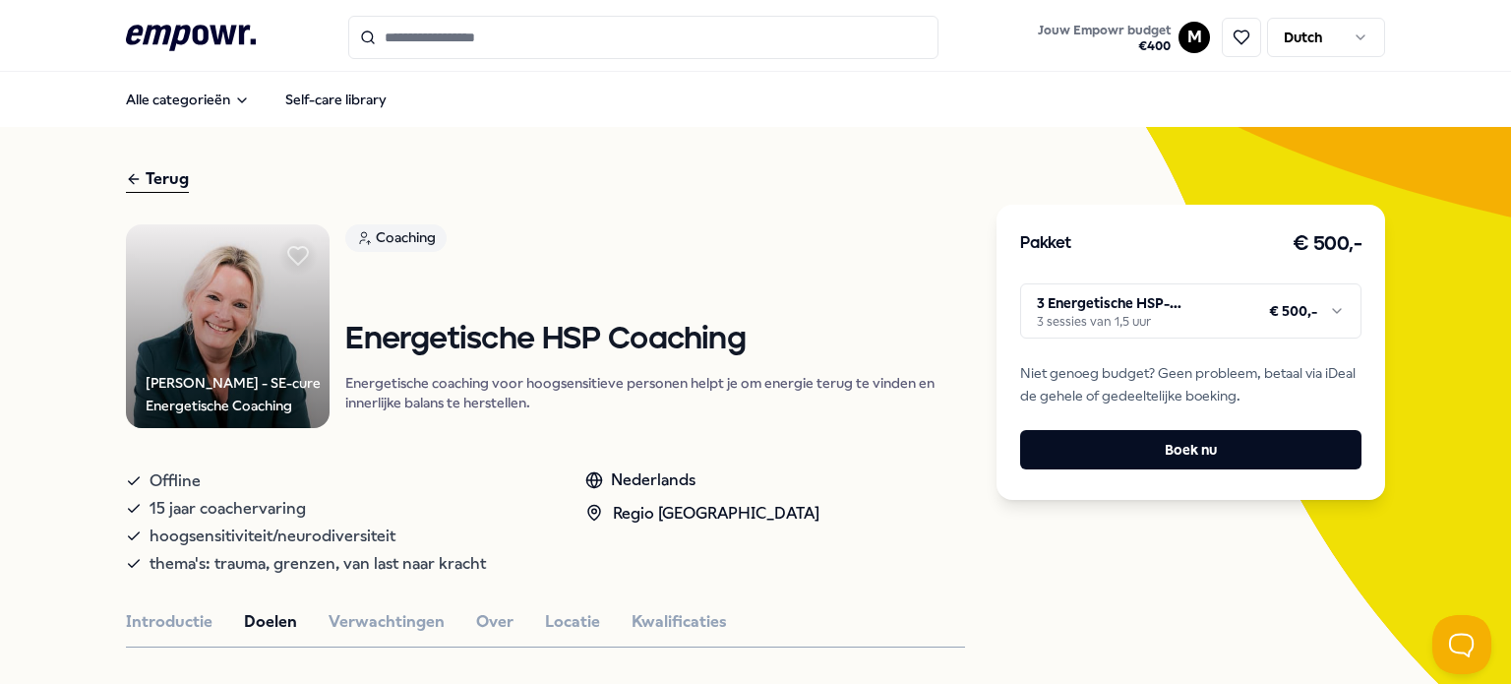
click at [523, 268] on div "Coaching Energetische HSP Coaching Energetische coaching voor hoogsensitieve pe…" at bounding box center [655, 326] width 620 height 204
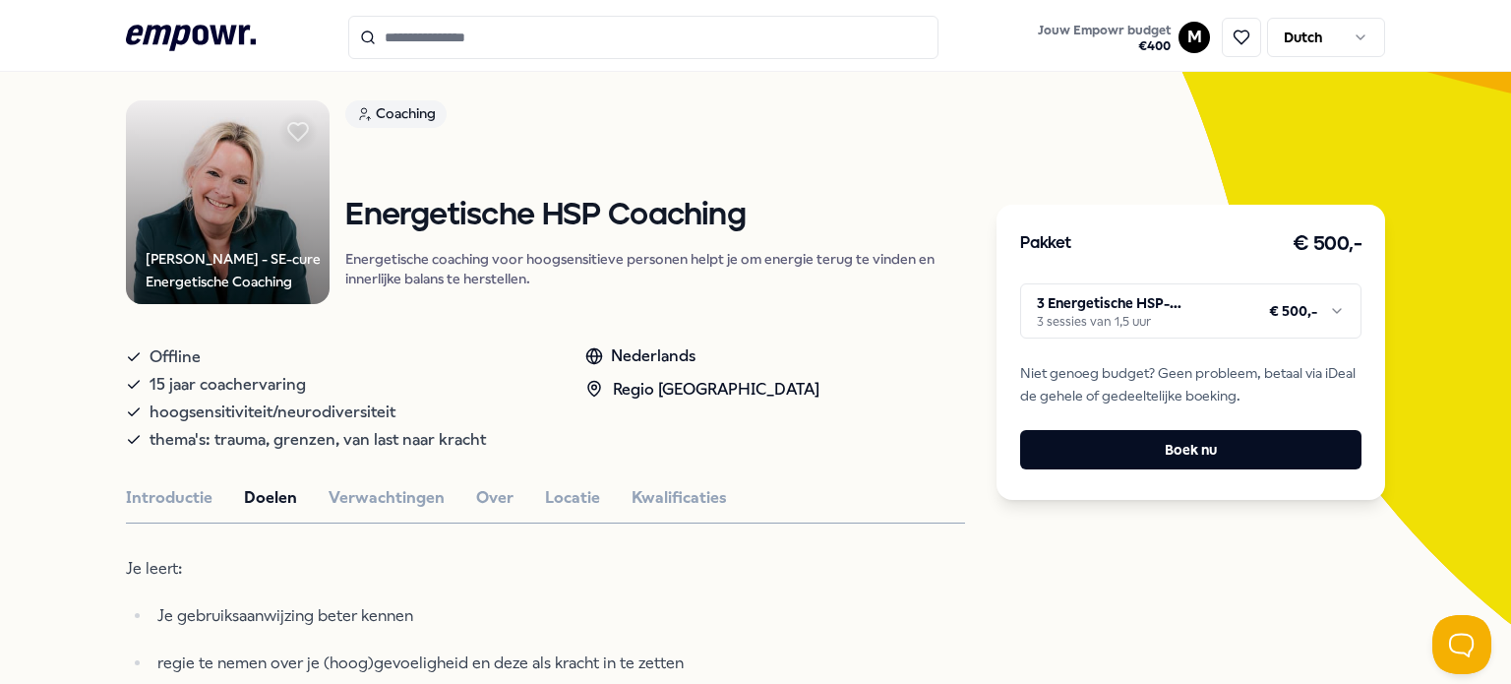
scroll to position [98, 0]
